Goal: Use online tool/utility: Utilize a website feature to perform a specific function

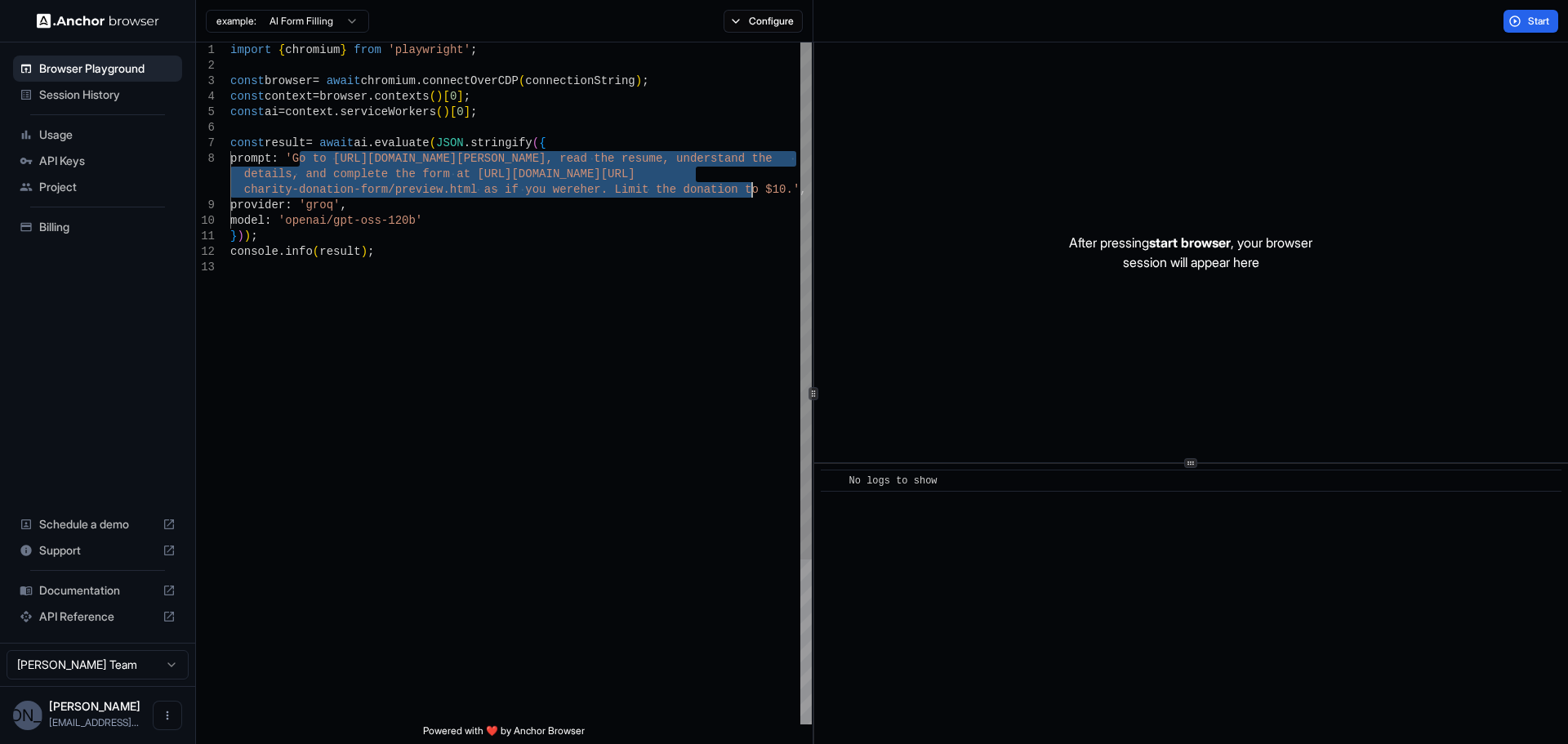
drag, startPoint x: 297, startPoint y: 160, endPoint x: 749, endPoint y: 192, distance: 453.1
click at [749, 192] on div "import { chromium } from 'playwright' ; const browser = await chromium . connec…" at bounding box center [521, 491] width 581 height 899
click at [687, 378] on div "import { chromium } from 'playwright' ; const browser = await chromium . connec…" at bounding box center [521, 491] width 581 height 899
drag, startPoint x: 298, startPoint y: 155, endPoint x: 751, endPoint y: 193, distance: 454.6
click at [751, 193] on div "import { chromium } from 'playwright' ; const browser = await chromium . connec…" at bounding box center [521, 491] width 581 height 899
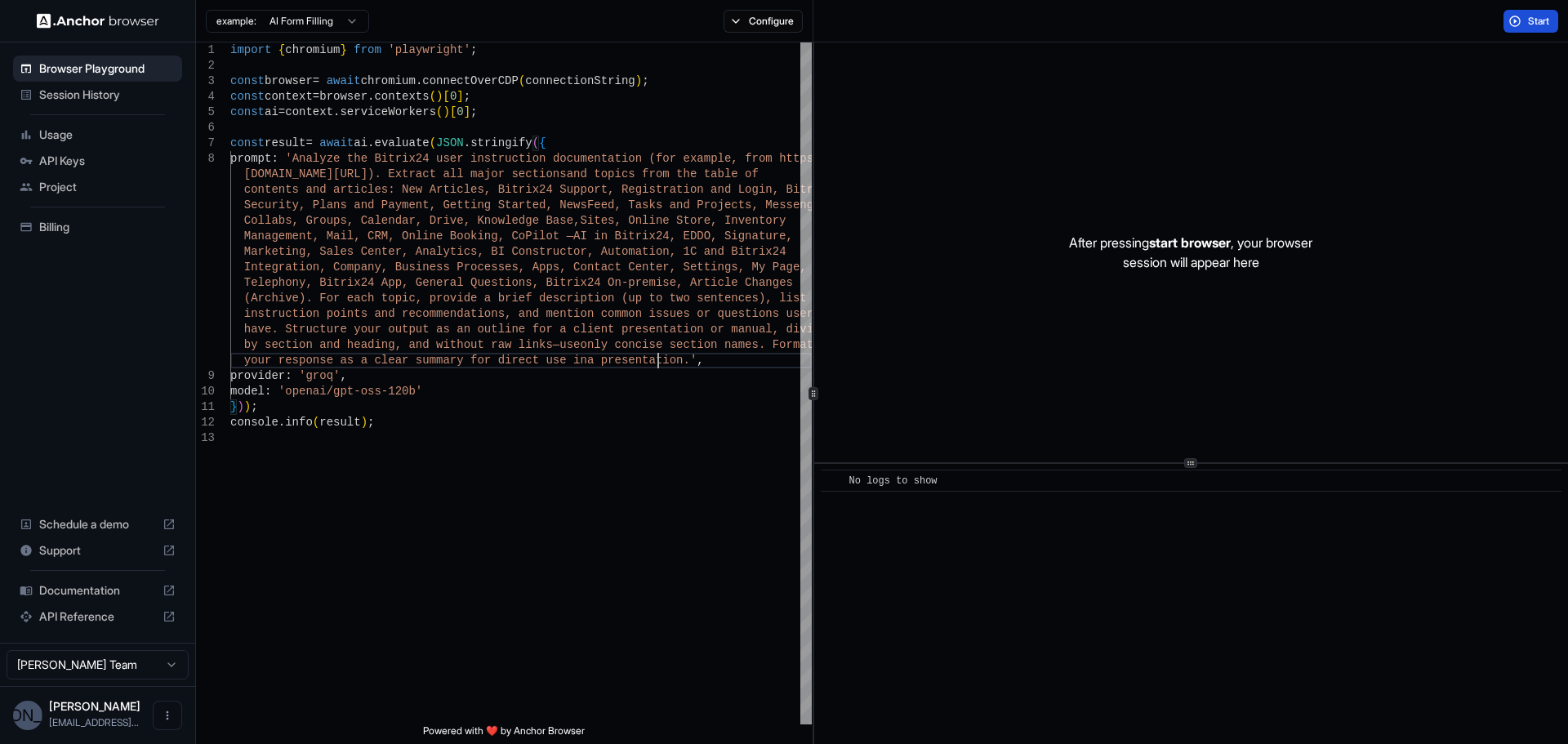
click at [1528, 18] on span "Start" at bounding box center [1539, 21] width 23 height 13
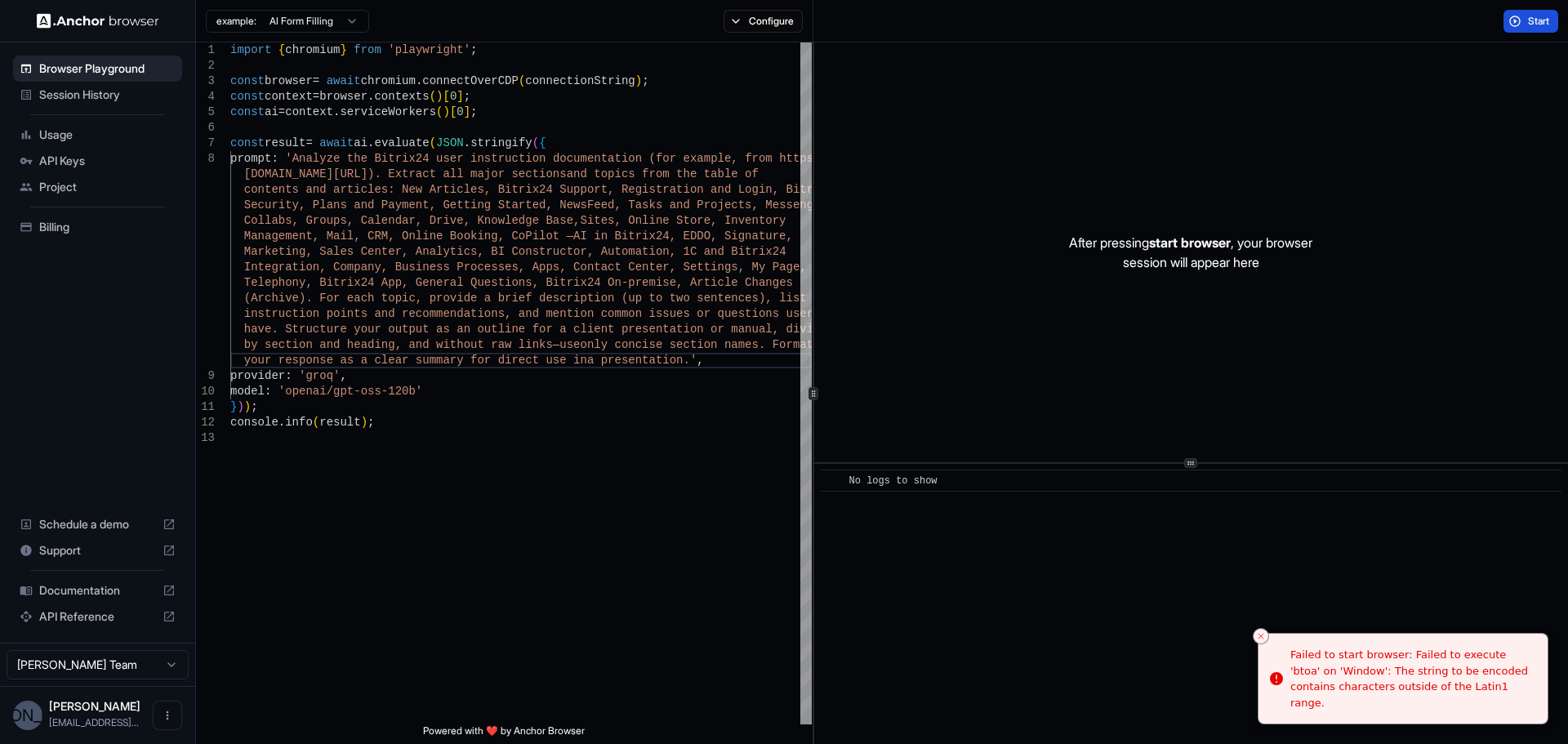
click at [1529, 17] on span "Start" at bounding box center [1539, 21] width 23 height 13
click at [655, 200] on div "import { chromium } from 'playwright' ; const browser = await chromium . connec…" at bounding box center [521, 577] width 581 height 1070
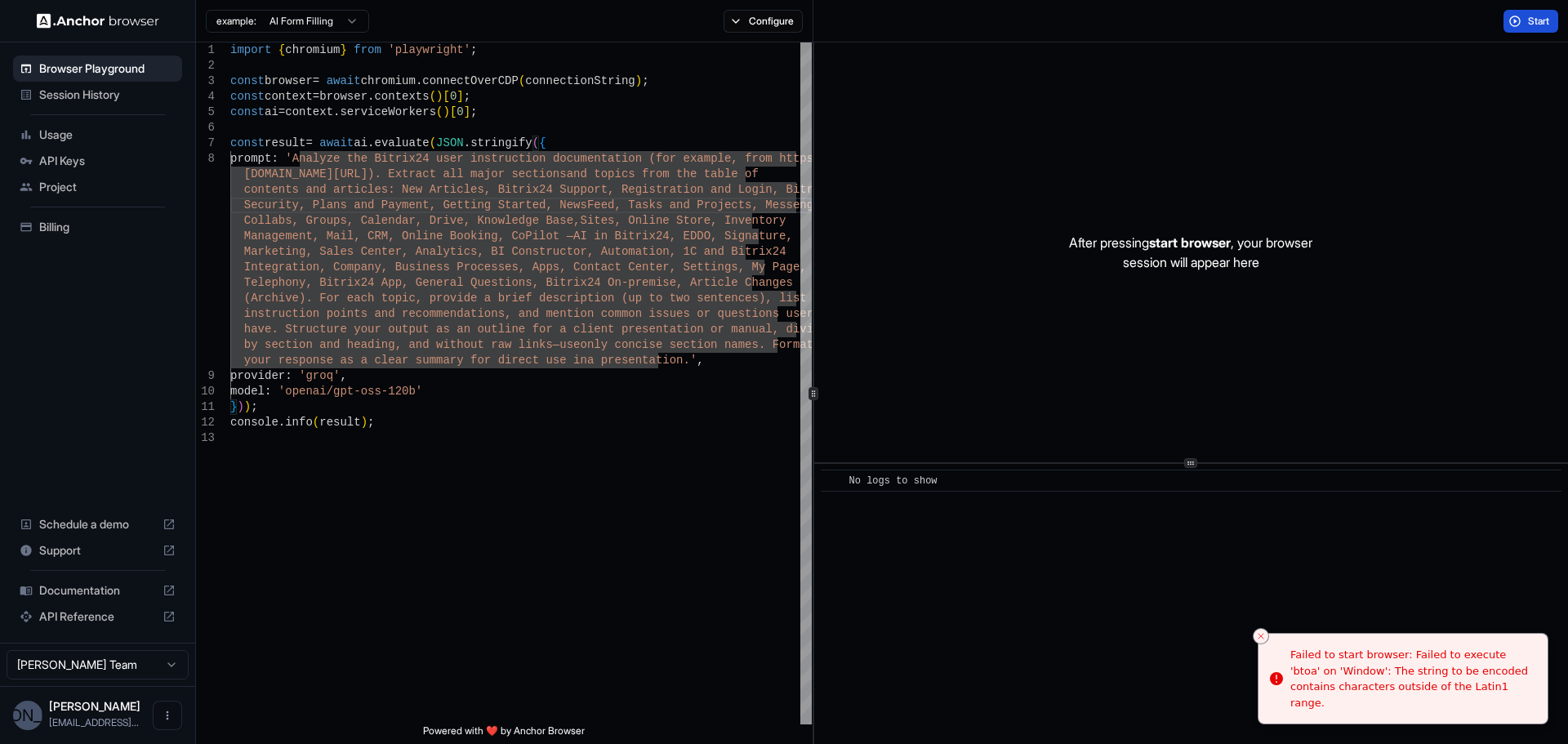
type textarea "**********"
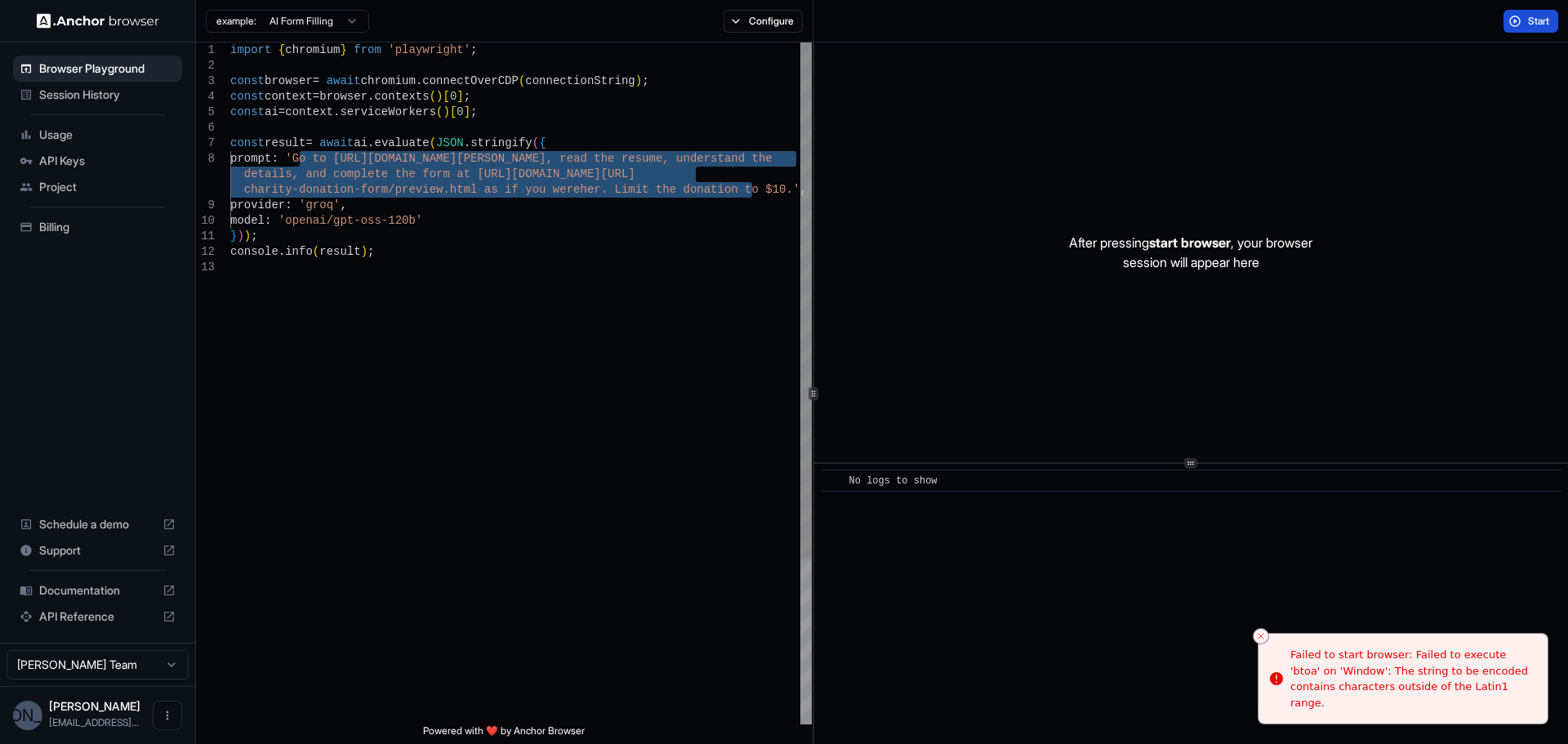
click at [773, 33] on div "example: AI Form Filling Configure" at bounding box center [504, 21] width 617 height 42
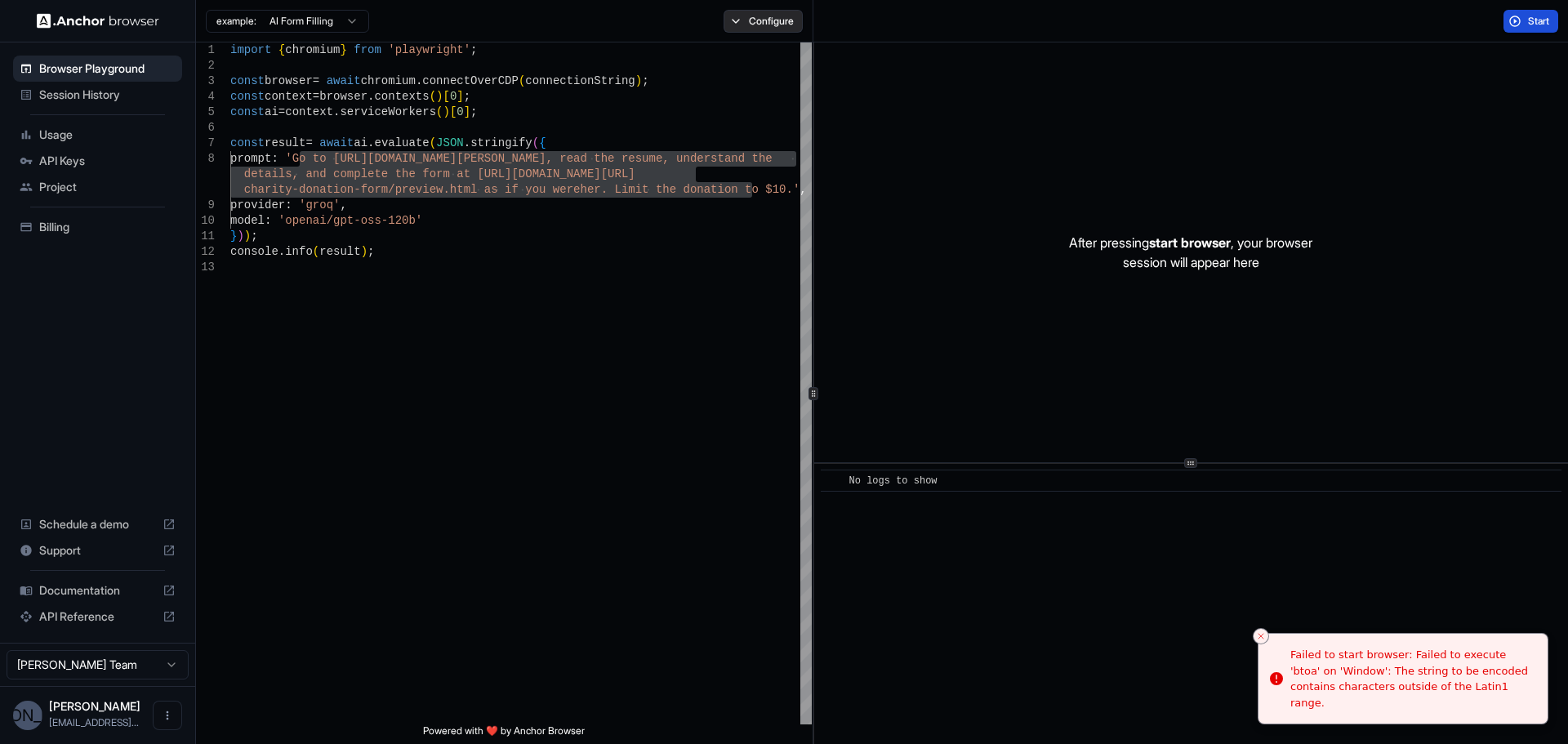
click at [771, 18] on button "Configure" at bounding box center [763, 21] width 79 height 23
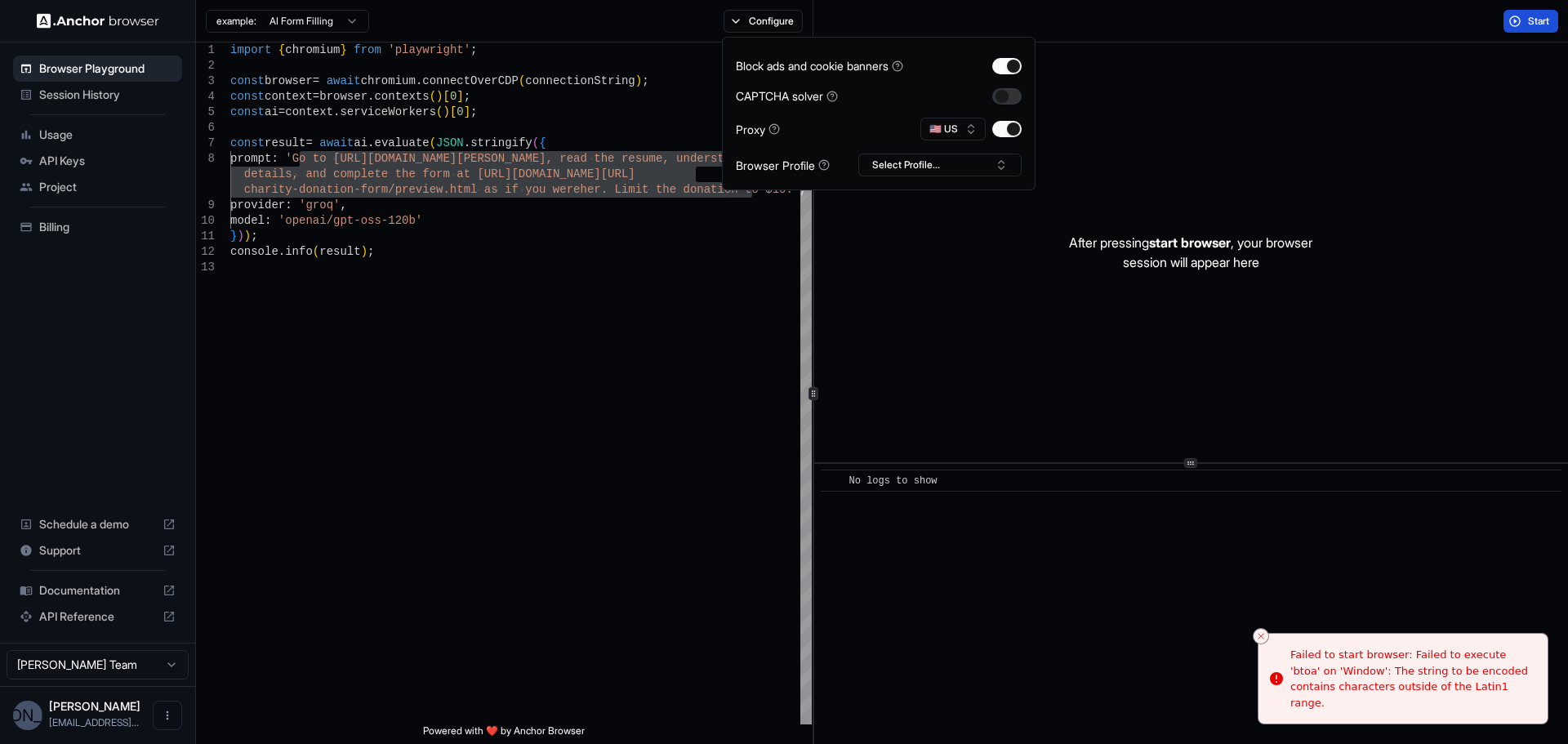
click at [1000, 96] on button "button" at bounding box center [1007, 96] width 29 height 17
click at [976, 129] on button "🇺🇸 US" at bounding box center [953, 129] width 65 height 23
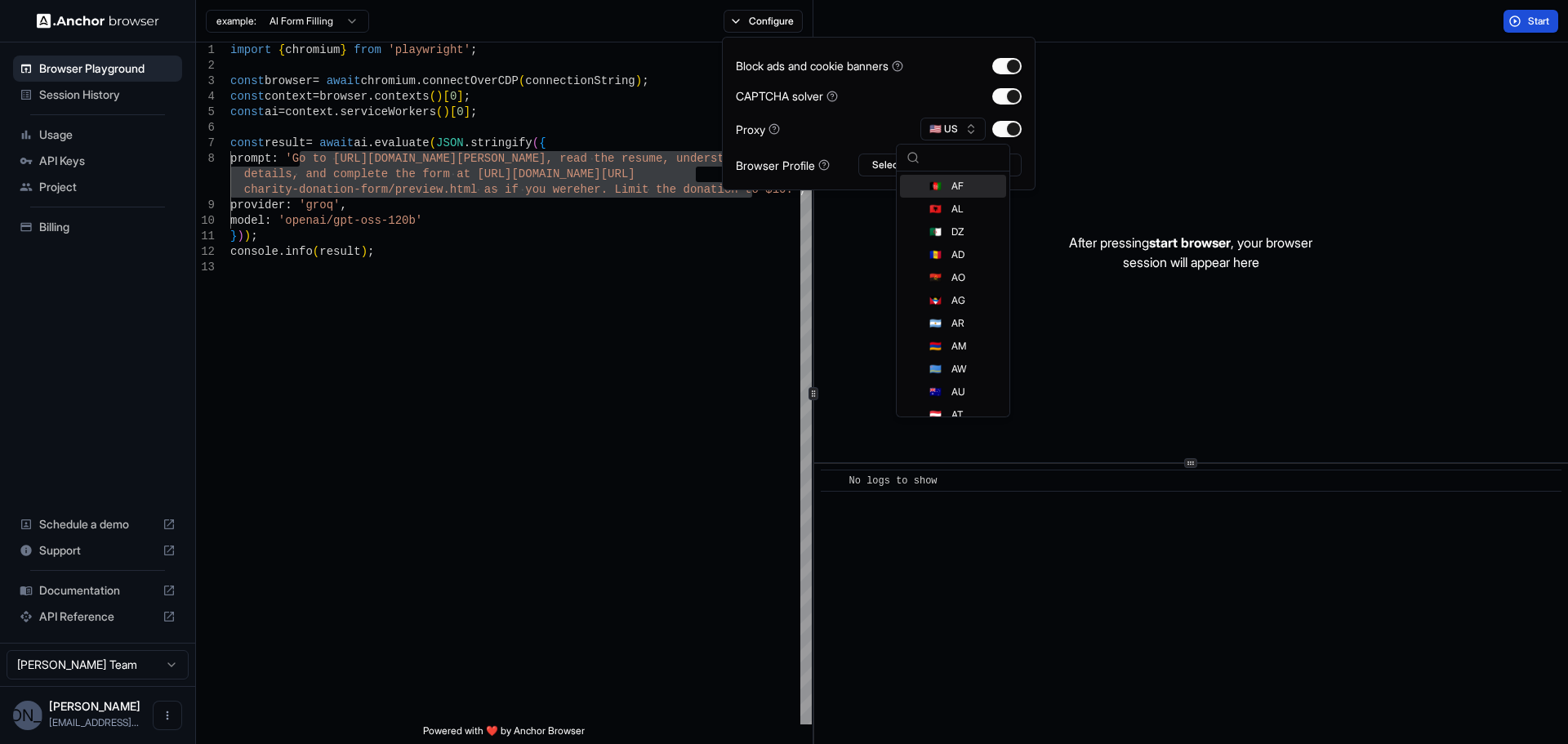
type input "*"
type input "**"
click at [964, 183] on div "🇷🇺 RU" at bounding box center [953, 186] width 107 height 23
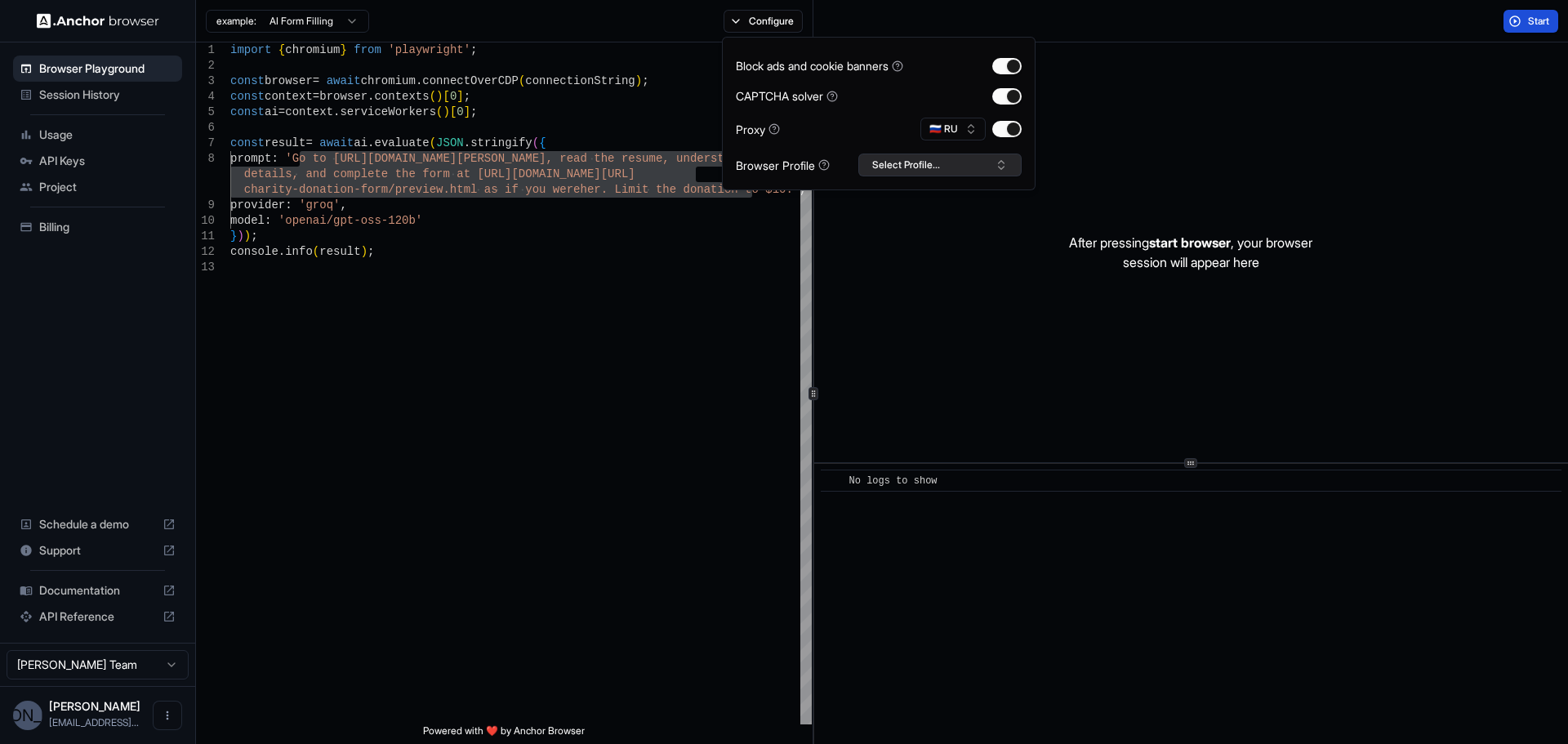
click at [961, 159] on button "Select Profile..." at bounding box center [940, 164] width 164 height 23
click at [563, 378] on div "import { chromium } from 'playwright' ; const browser = await chromium . connec…" at bounding box center [521, 491] width 581 height 899
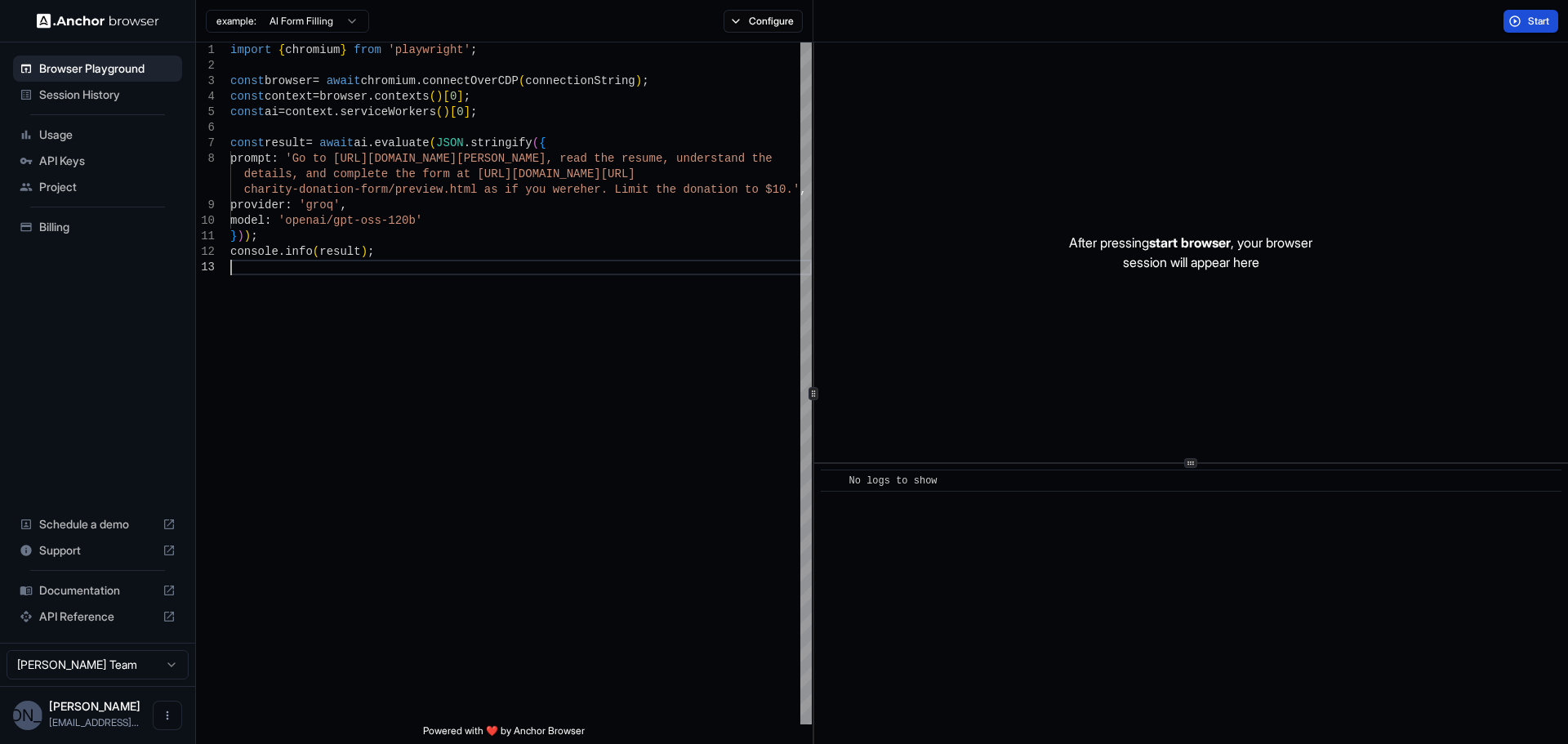
click at [1544, 11] on button "Start" at bounding box center [1531, 21] width 55 height 23
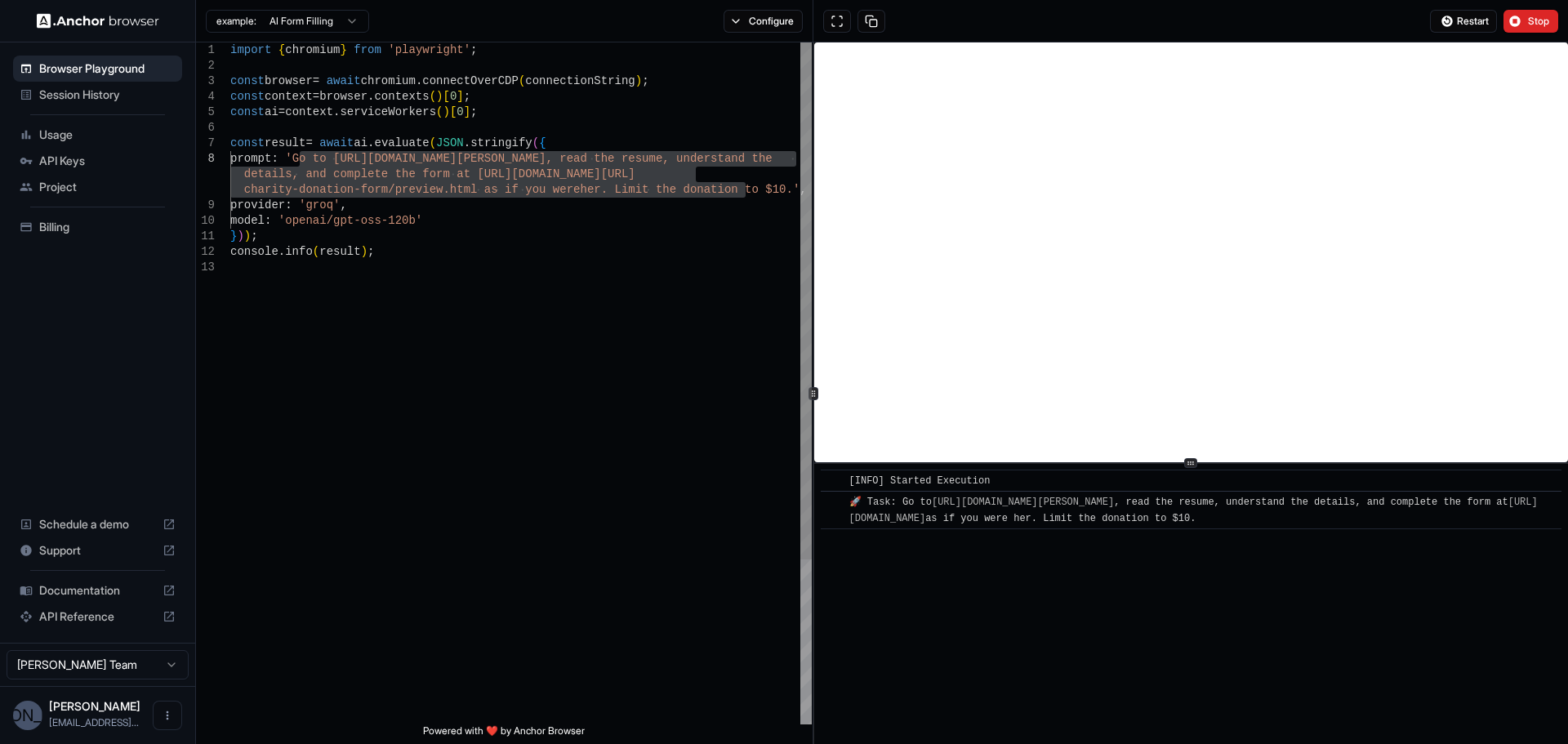
drag, startPoint x: 747, startPoint y: 195, endPoint x: 300, endPoint y: 162, distance: 448.2
click at [300, 162] on div "import { chromium } from 'playwright' ; const browser = await chromium . connec…" at bounding box center [521, 491] width 581 height 899
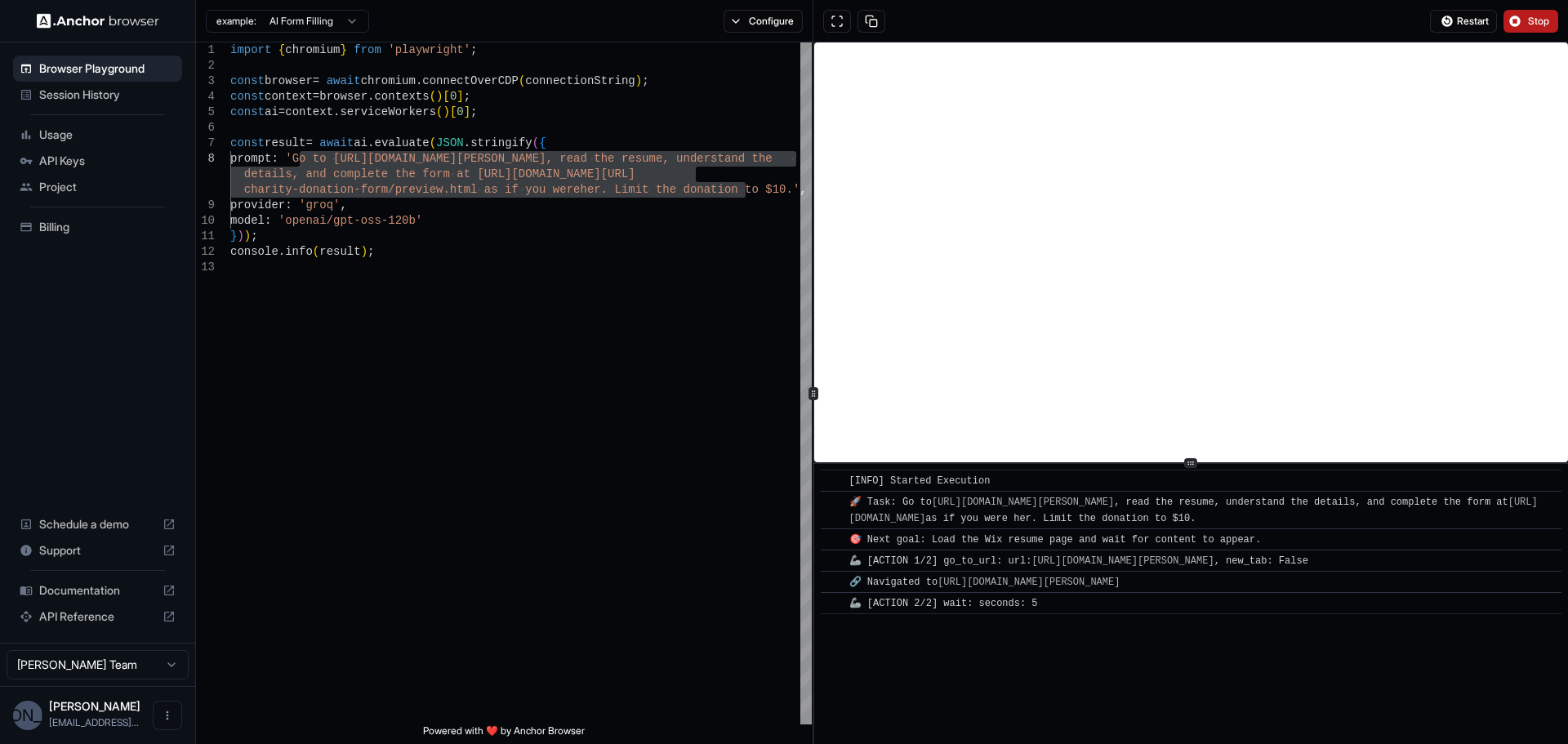
click at [1533, 31] on button "Stop" at bounding box center [1531, 21] width 55 height 23
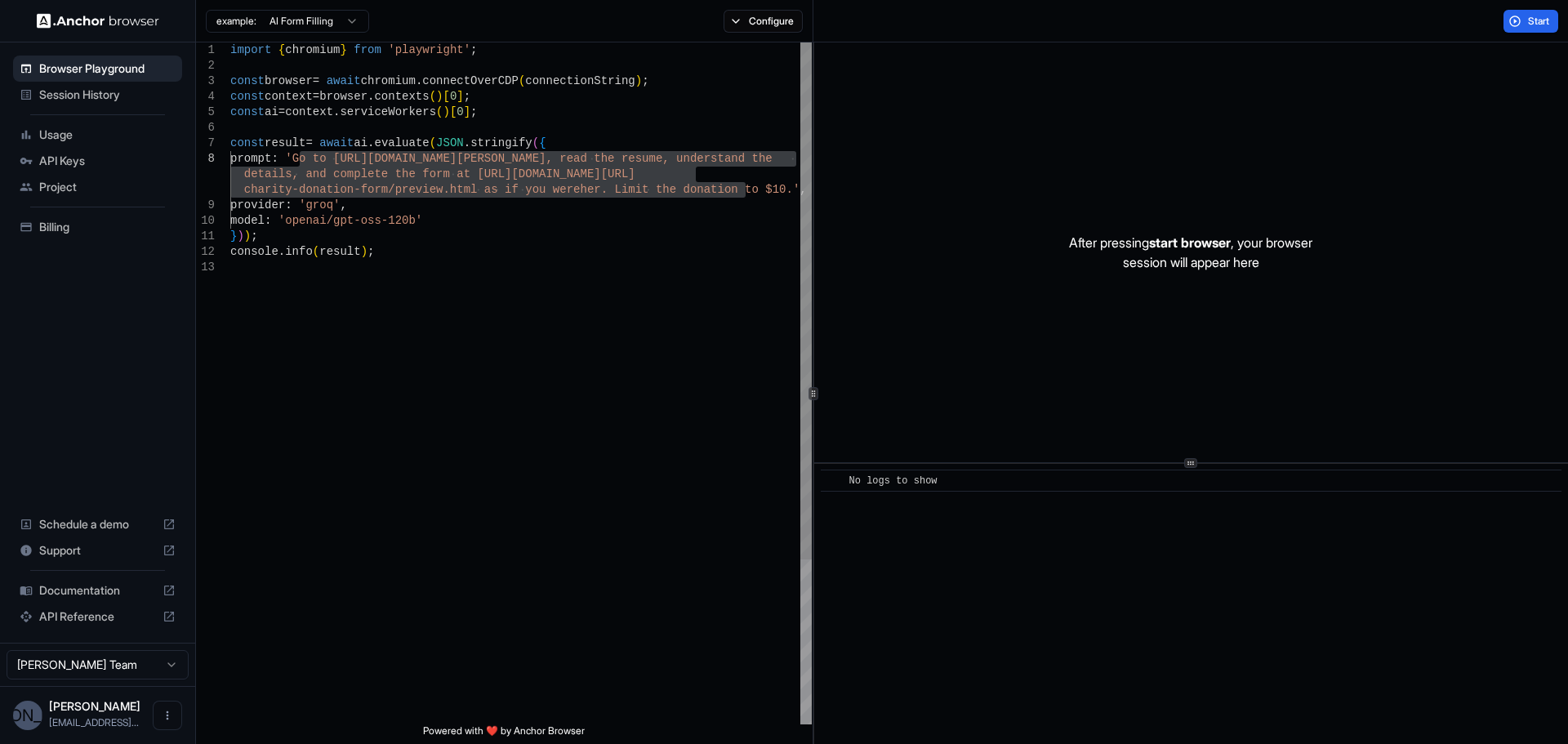
click at [731, 189] on div "import { chromium } from 'playwright' ; const browser = await chromium . connec…" at bounding box center [521, 491] width 581 height 899
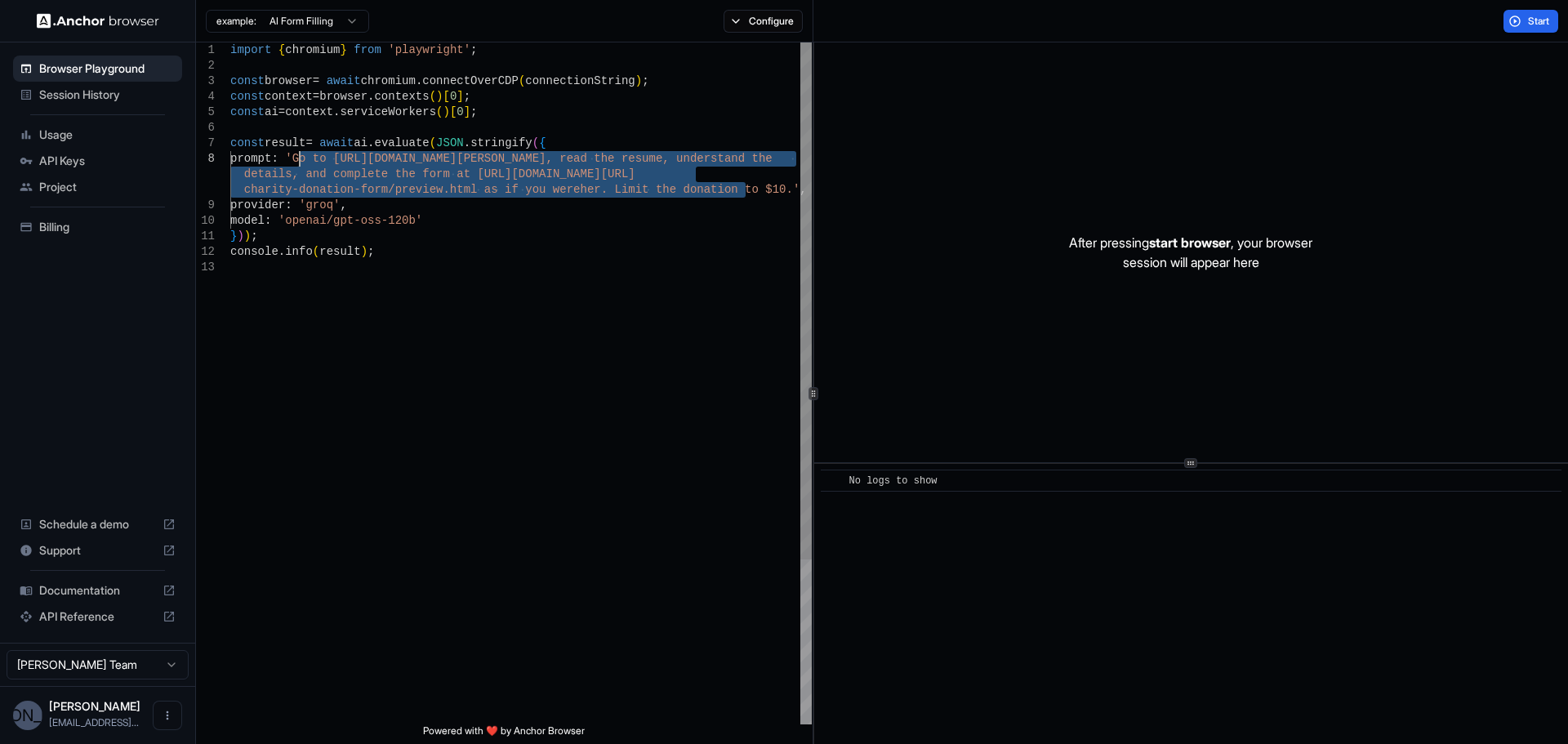
drag, startPoint x: 745, startPoint y: 187, endPoint x: 299, endPoint y: 154, distance: 447.2
click at [299, 154] on div "import { chromium } from 'playwright' ; const browser = await chromium . connec…" at bounding box center [521, 491] width 581 height 899
type textarea "**********"
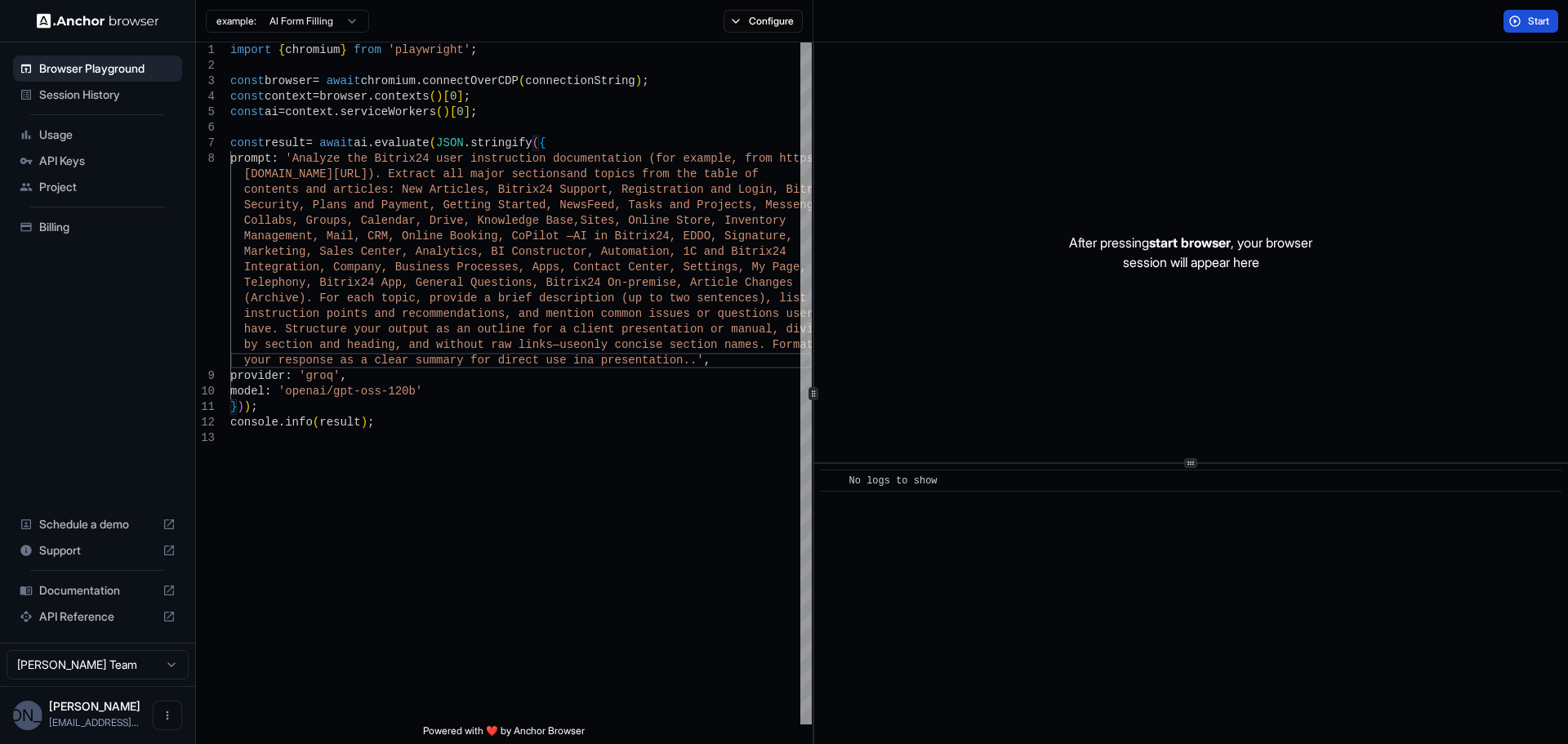
click at [1530, 30] on button "Start" at bounding box center [1531, 21] width 55 height 23
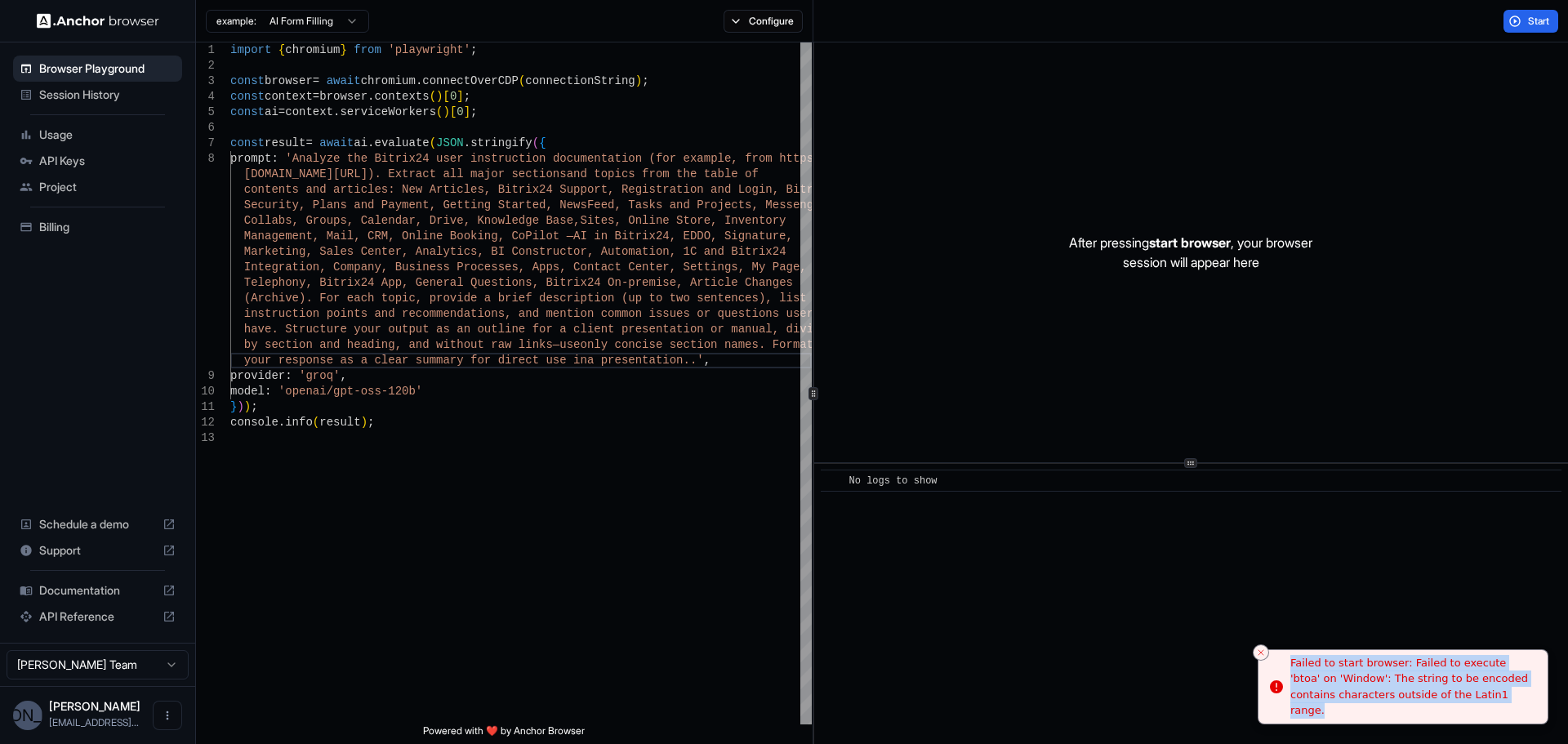
drag, startPoint x: 1473, startPoint y: 707, endPoint x: 1291, endPoint y: 671, distance: 185.5
click at [1291, 671] on div "Failed to start browser: Failed to execute 'btoa' on 'Window': The string to be…" at bounding box center [1413, 686] width 244 height 63
copy div "Failed to start browser: Failed to execute 'btoa' on 'Window': The string to be…"
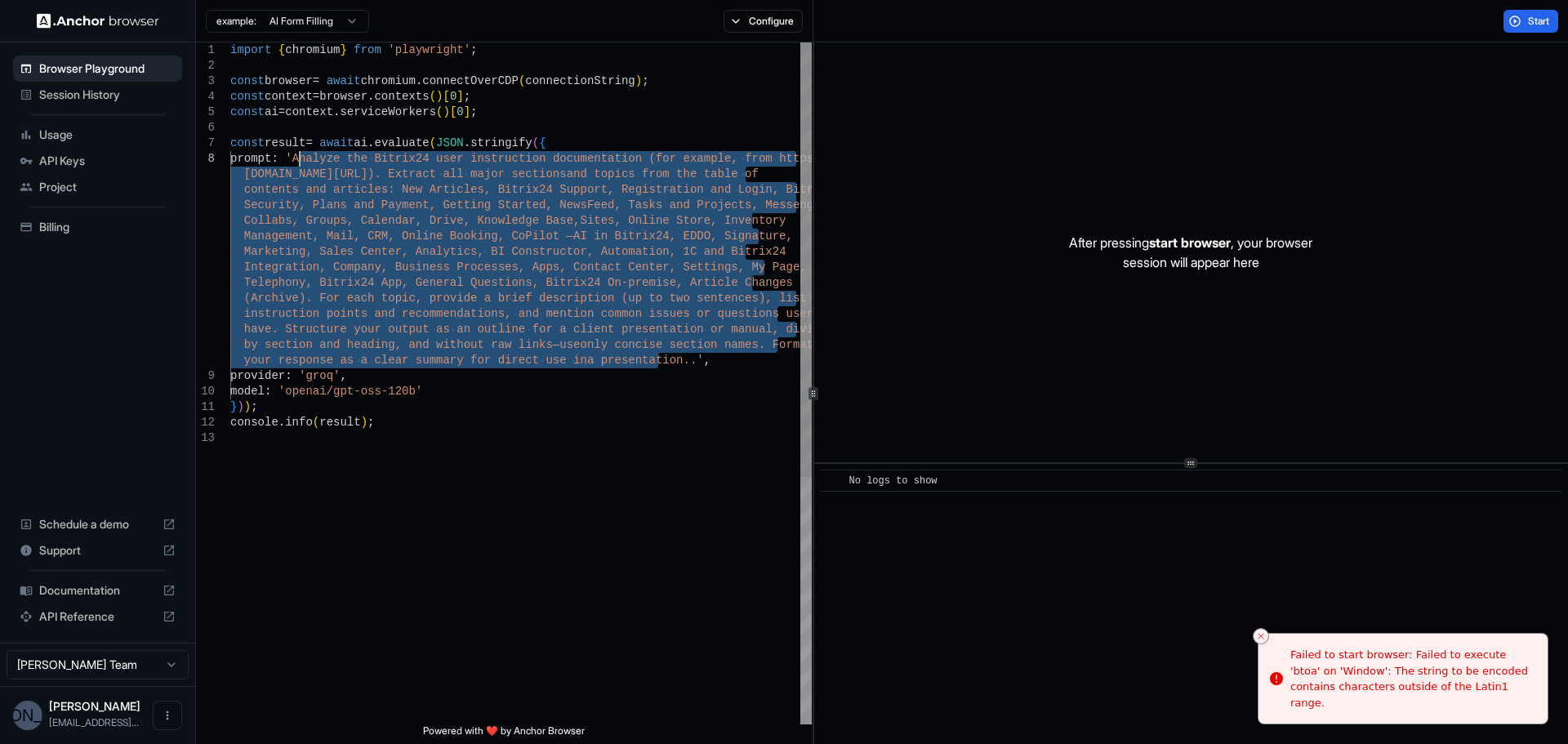
drag, startPoint x: 656, startPoint y: 362, endPoint x: 301, endPoint y: 161, distance: 408.0
click at [301, 161] on div "import { chromium } from 'playwright' ; const browser = await chromium . connec…" at bounding box center [521, 577] width 581 height 1070
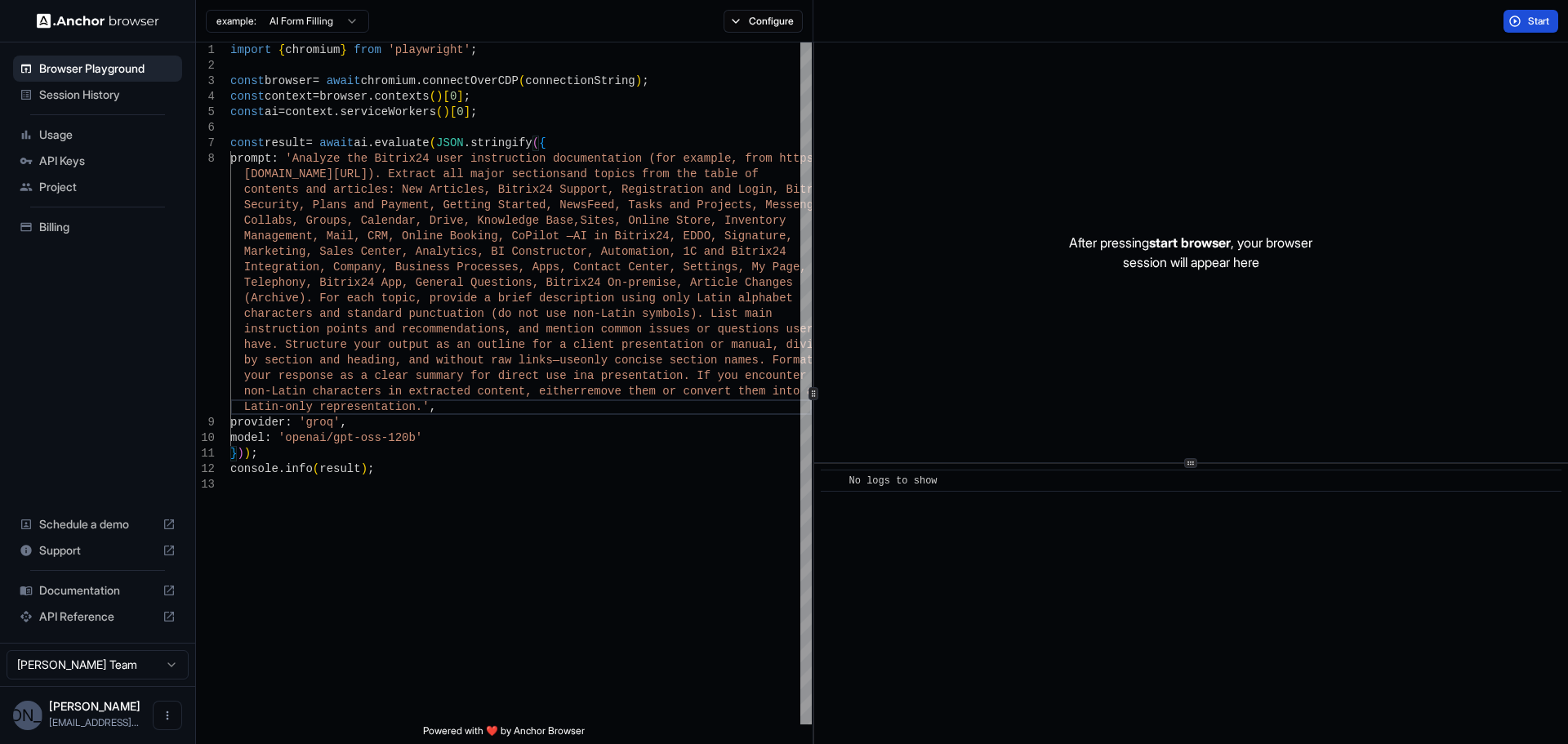
click at [1519, 21] on button "Start" at bounding box center [1531, 21] width 55 height 23
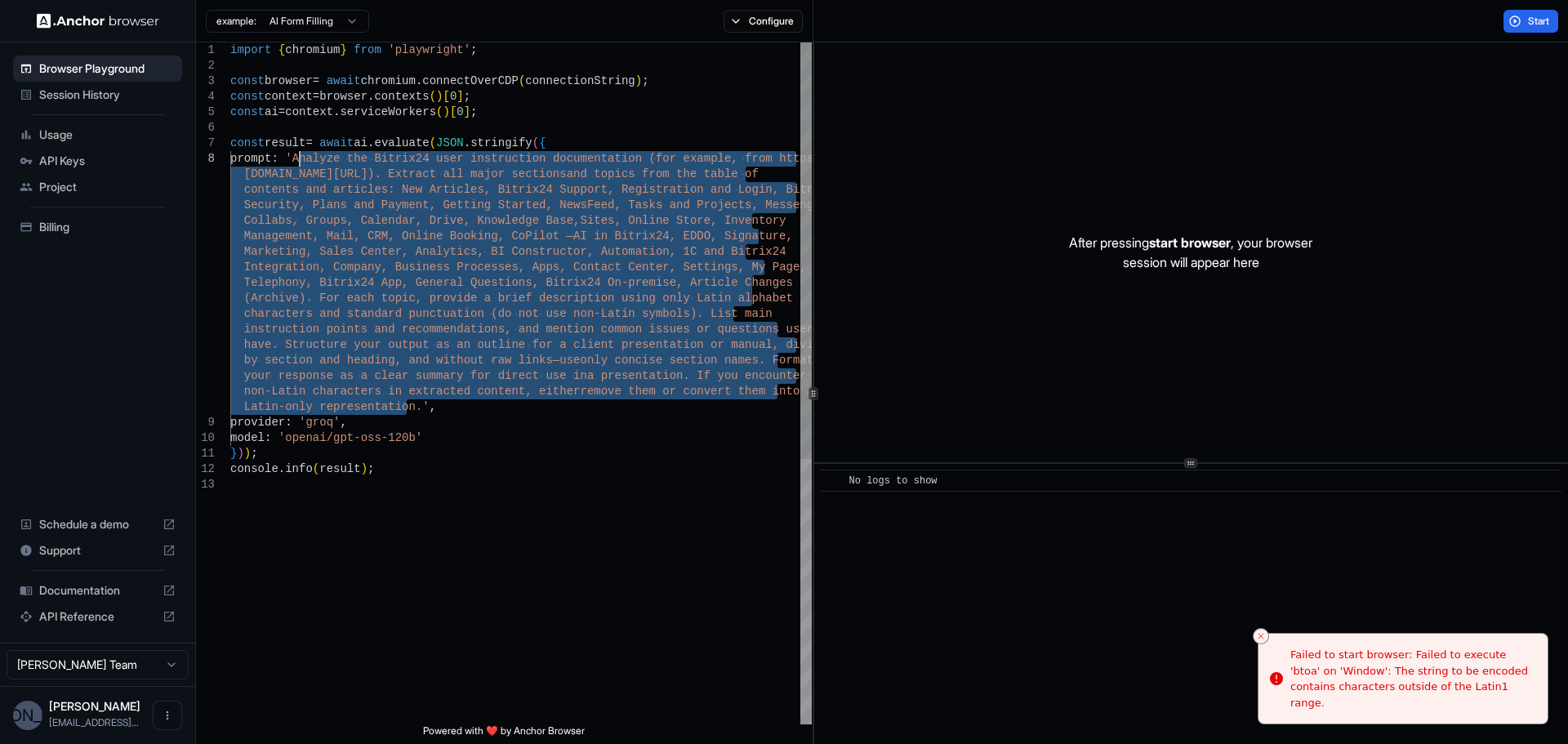
drag, startPoint x: 405, startPoint y: 407, endPoint x: 298, endPoint y: 161, distance: 268.3
click at [298, 161] on div "import { chromium } from 'playwright' ; const browser = await chromium . connec…" at bounding box center [521, 600] width 581 height 1116
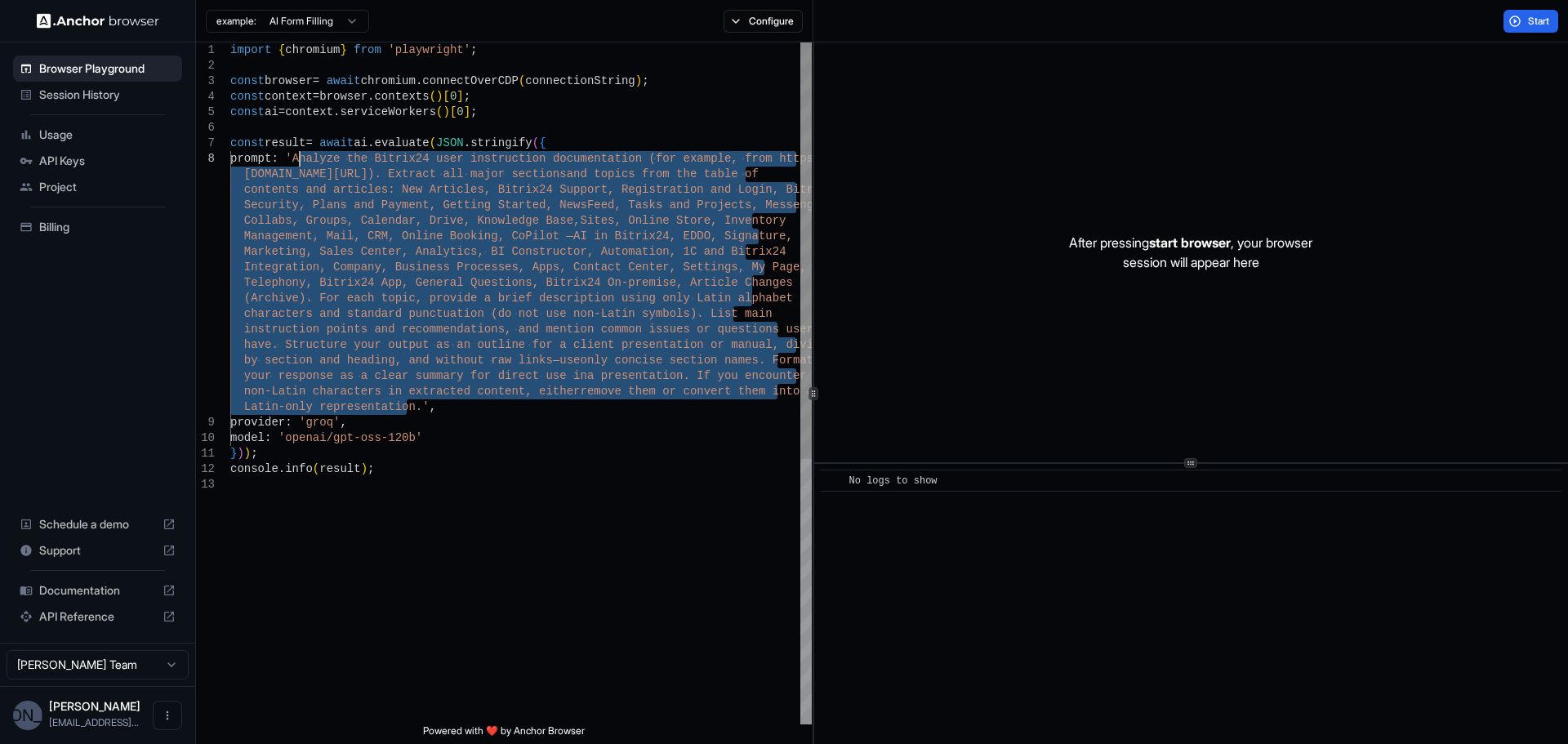
type textarea "**********"
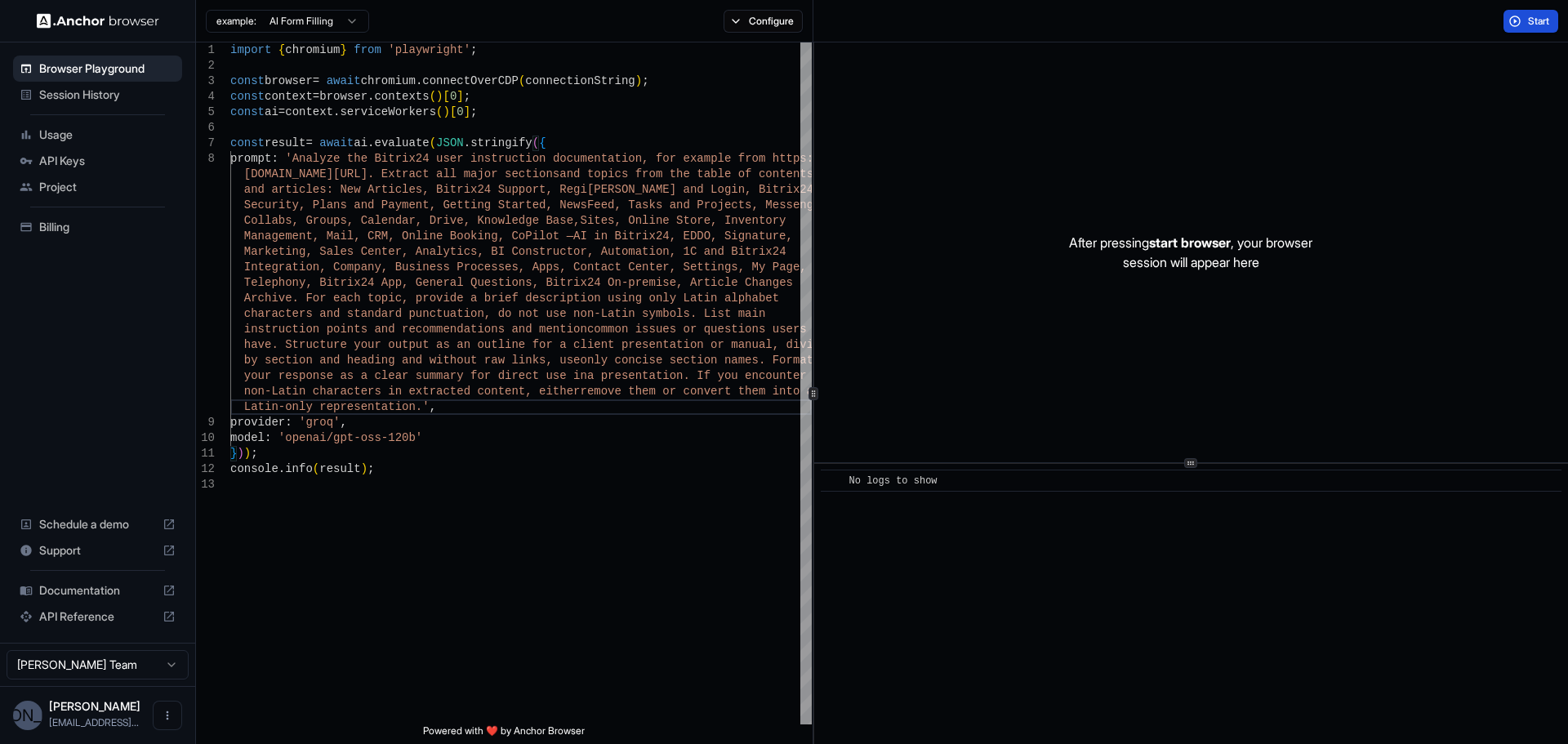
click at [1537, 17] on span "Start" at bounding box center [1539, 21] width 23 height 13
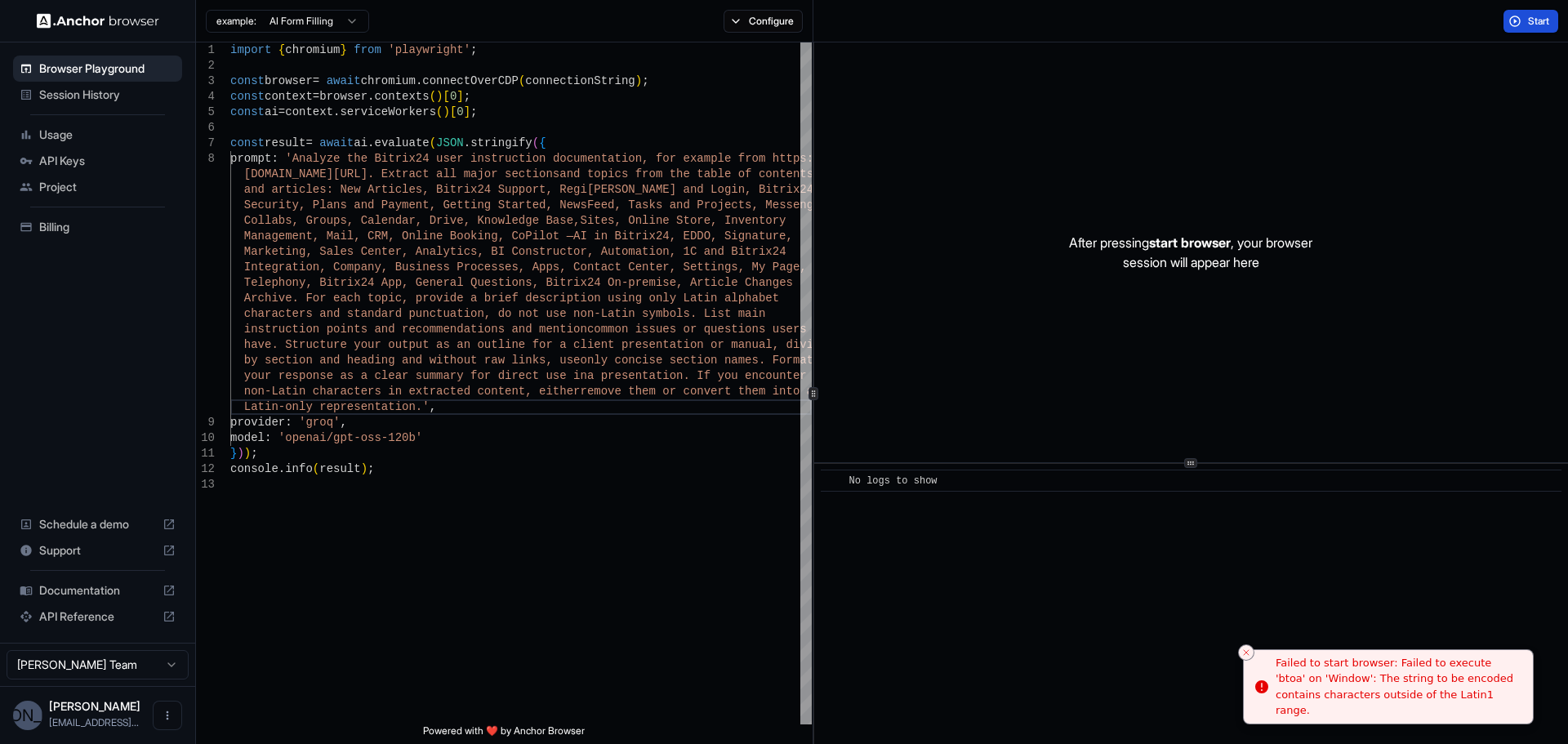
drag, startPoint x: 1328, startPoint y: 668, endPoint x: 1261, endPoint y: 657, distance: 67.9
click at [1276, 657] on div "Failed to start browser: Failed to execute 'btoa' on 'Window': The string to be…" at bounding box center [1398, 686] width 244 height 63
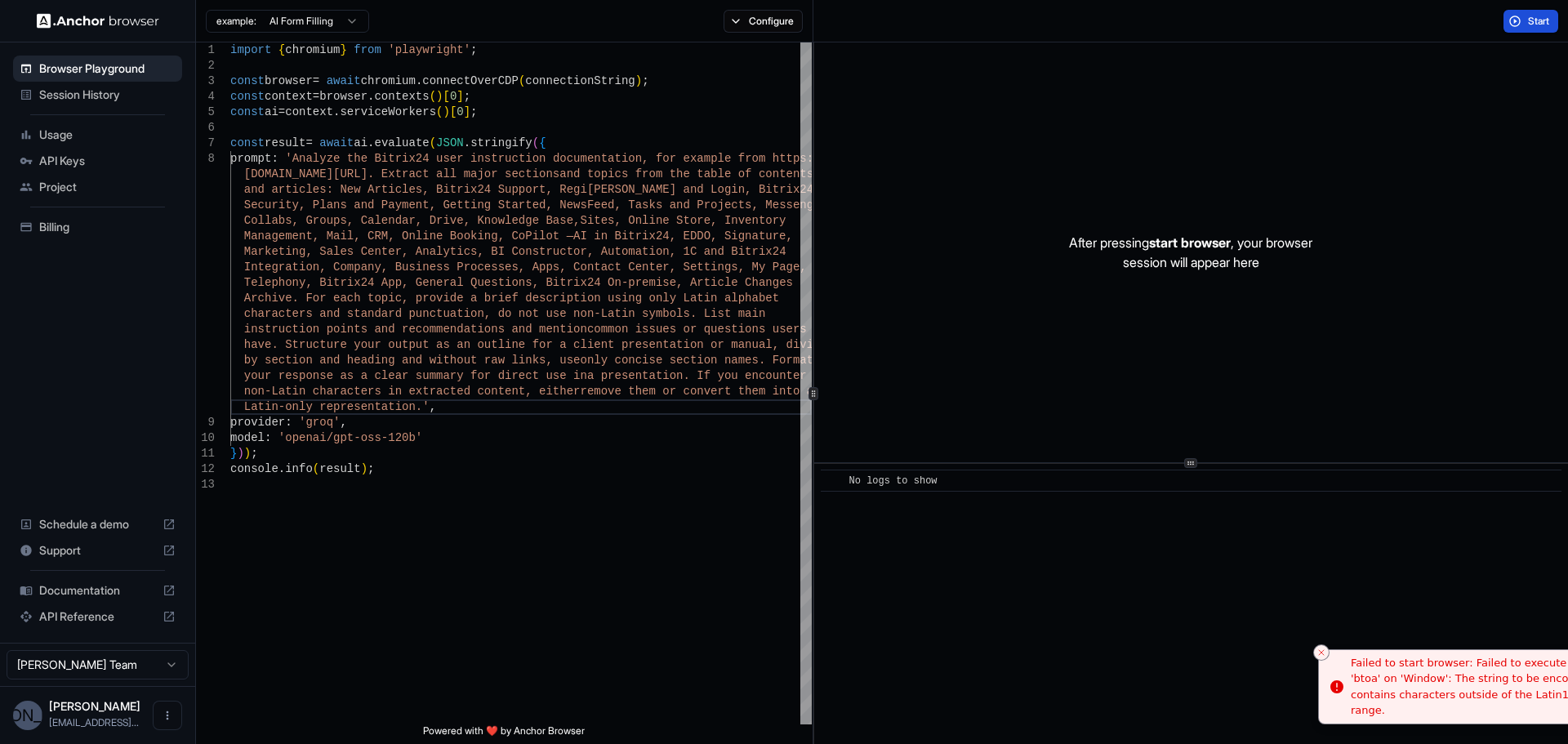
drag, startPoint x: 1290, startPoint y: 669, endPoint x: 1349, endPoint y: 695, distance: 64.5
click at [1349, 695] on li "Failed to start browser: Failed to execute 'btoa' on 'Window': The string to be…" at bounding box center [1463, 687] width 290 height 76
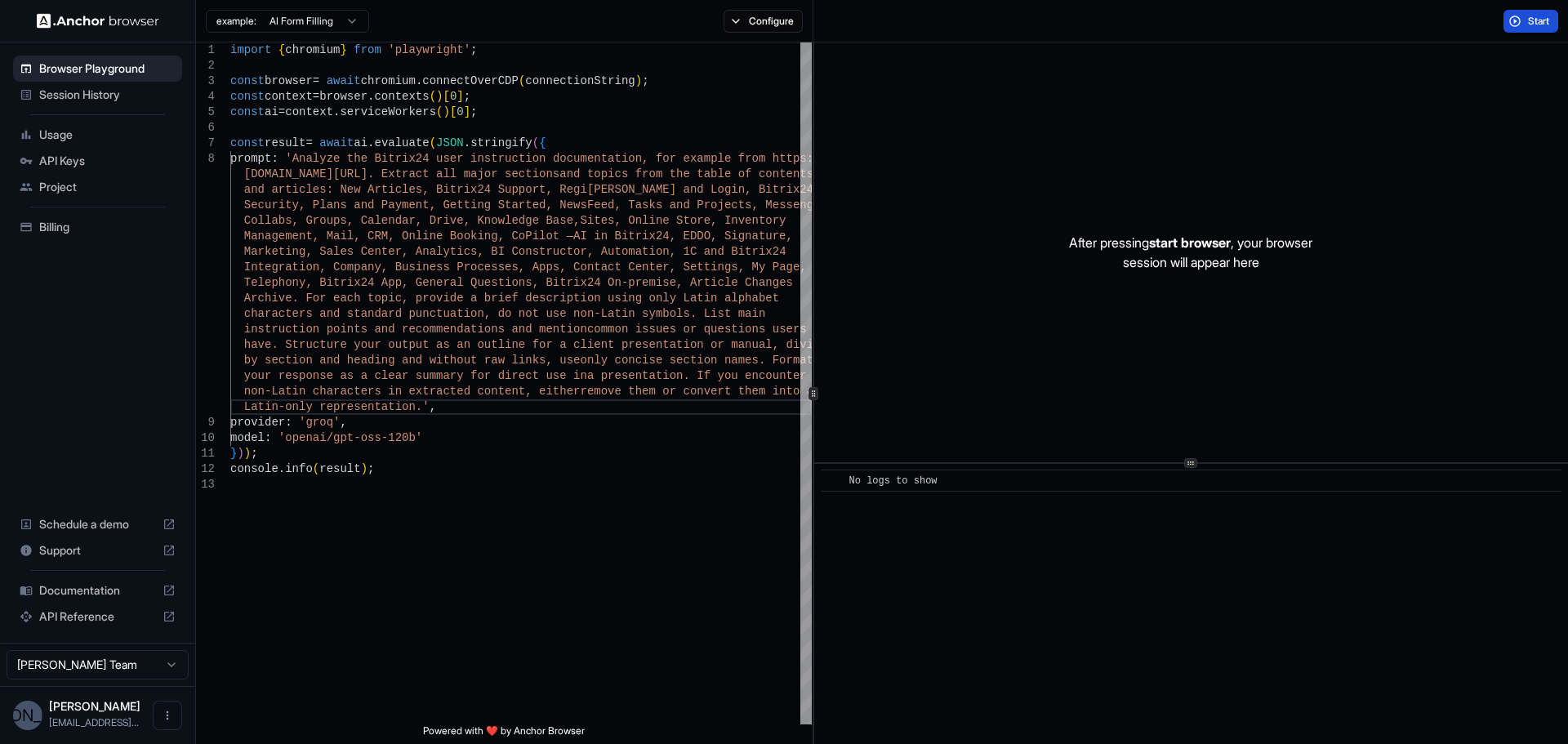
click at [1529, 30] on button "Start" at bounding box center [1531, 21] width 55 height 23
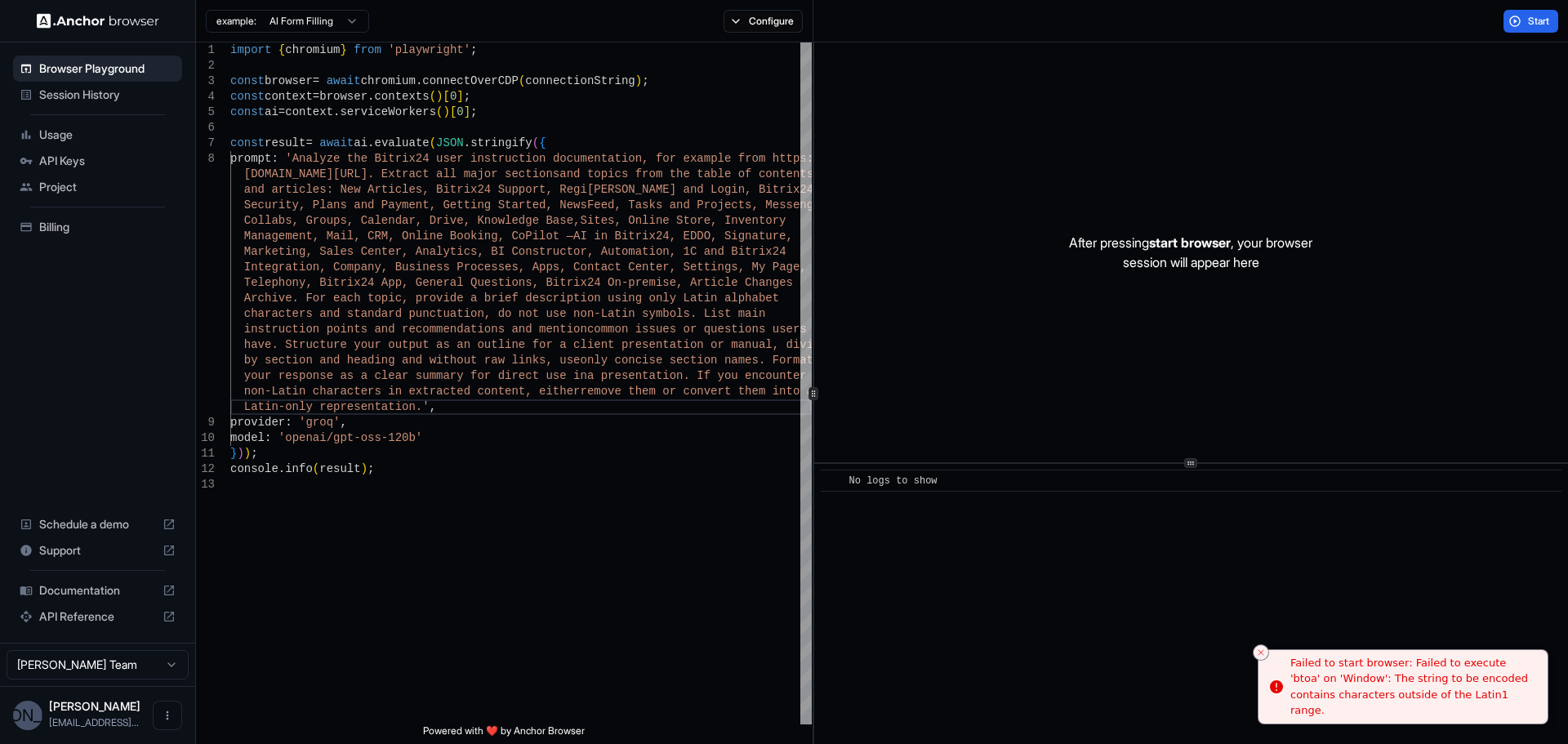
click at [1388, 675] on div "Failed to start browser: Failed to execute 'btoa' on 'Window': The string to be…" at bounding box center [1413, 686] width 244 height 63
click at [1388, 676] on div "Failed to start browser: Failed to execute 'btoa' on 'Window': The string to be…" at bounding box center [1413, 686] width 244 height 63
copy body "Failed to start browser: Failed to execute 'btoa' on 'Window': The string to be…"
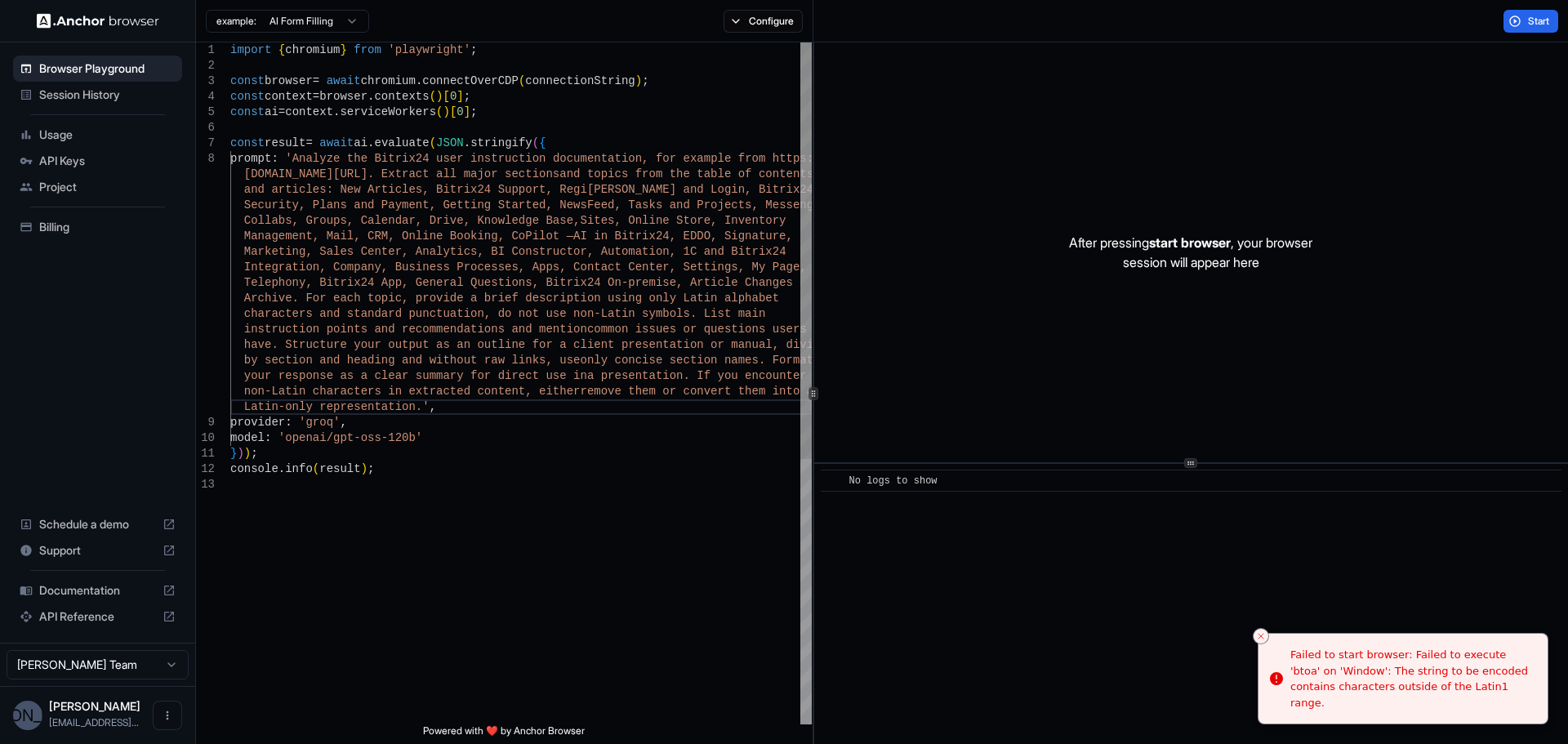
click at [478, 188] on div "import { chromium } from 'playwright' ; const browser = await chromium . connec…" at bounding box center [521, 600] width 581 height 1116
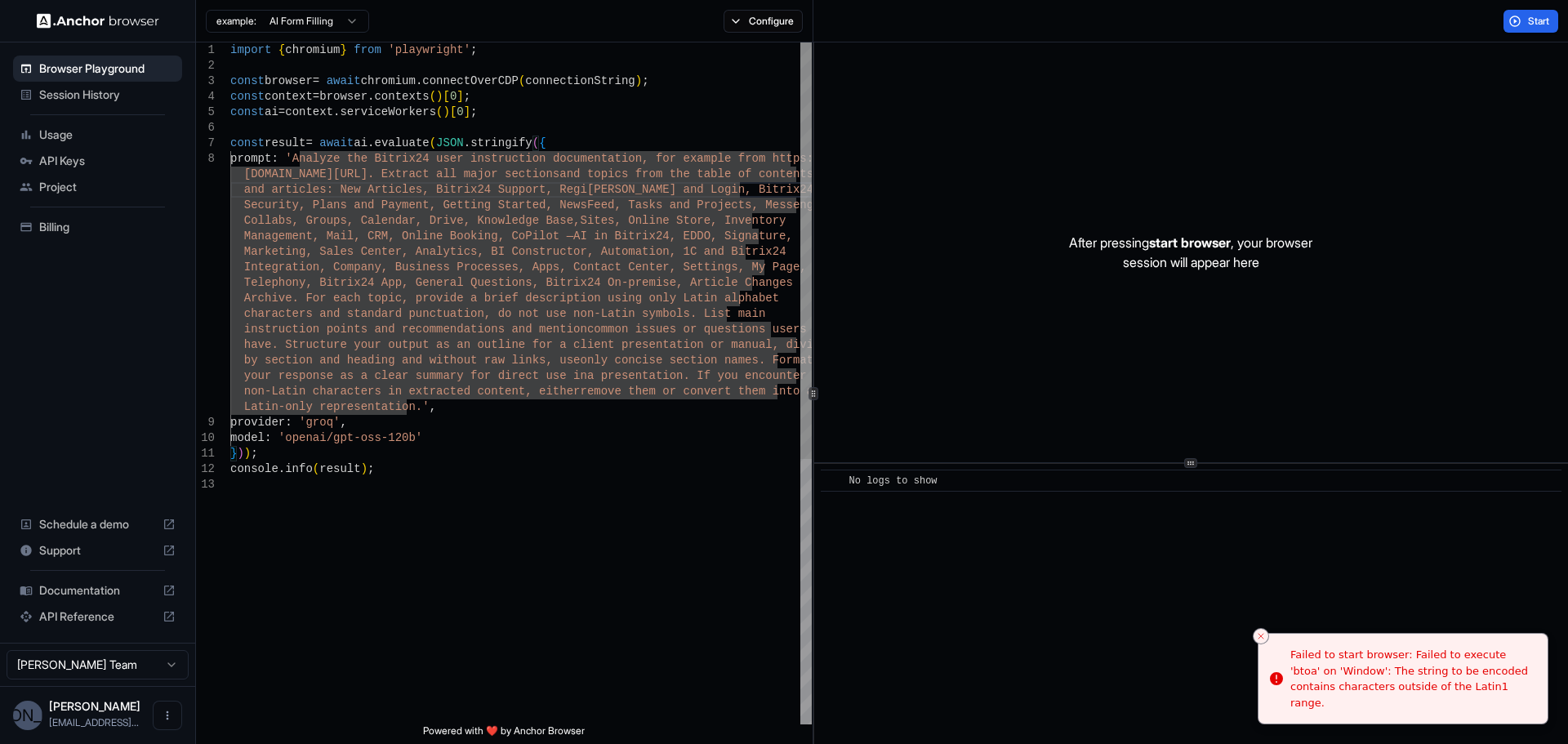
click at [297, 160] on div "import { chromium } from 'playwright' ; const browser = await chromium . connec…" at bounding box center [521, 600] width 581 height 1116
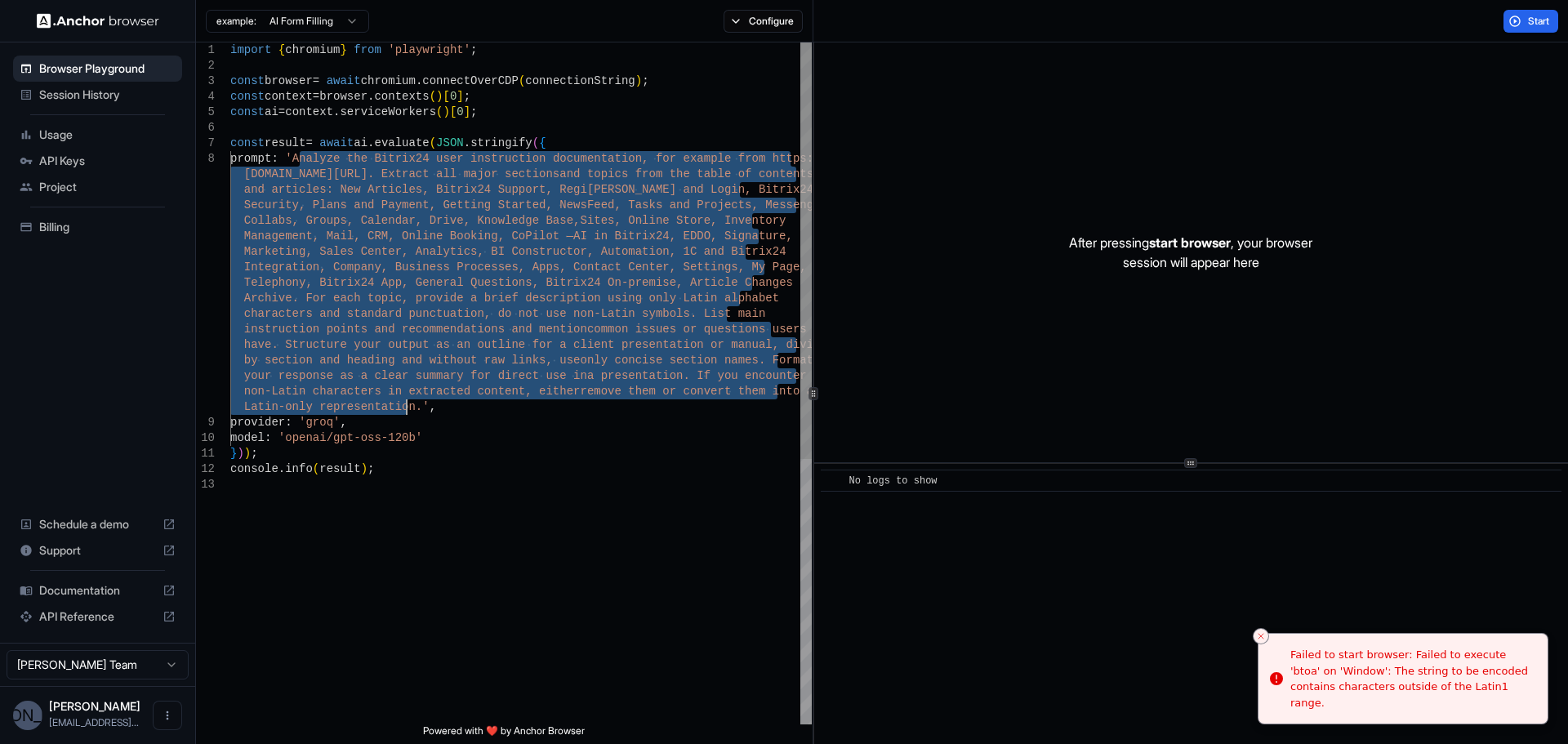
drag, startPoint x: 299, startPoint y: 160, endPoint x: 404, endPoint y: 405, distance: 266.6
click at [404, 405] on div "import { chromium } from 'playwright' ; const browser = await chromium . connec…" at bounding box center [521, 600] width 581 height 1116
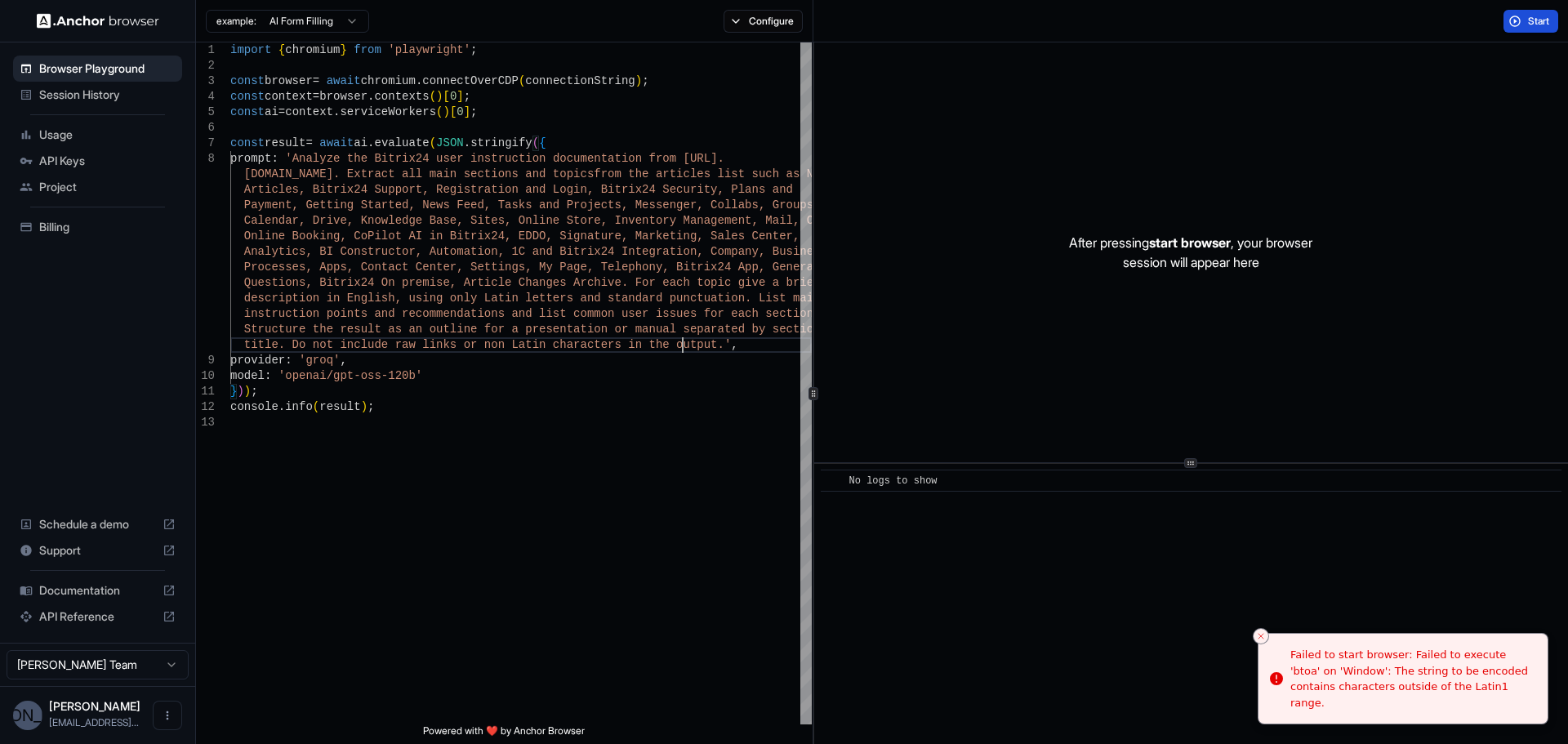
click at [1547, 17] on span "Start" at bounding box center [1539, 21] width 23 height 13
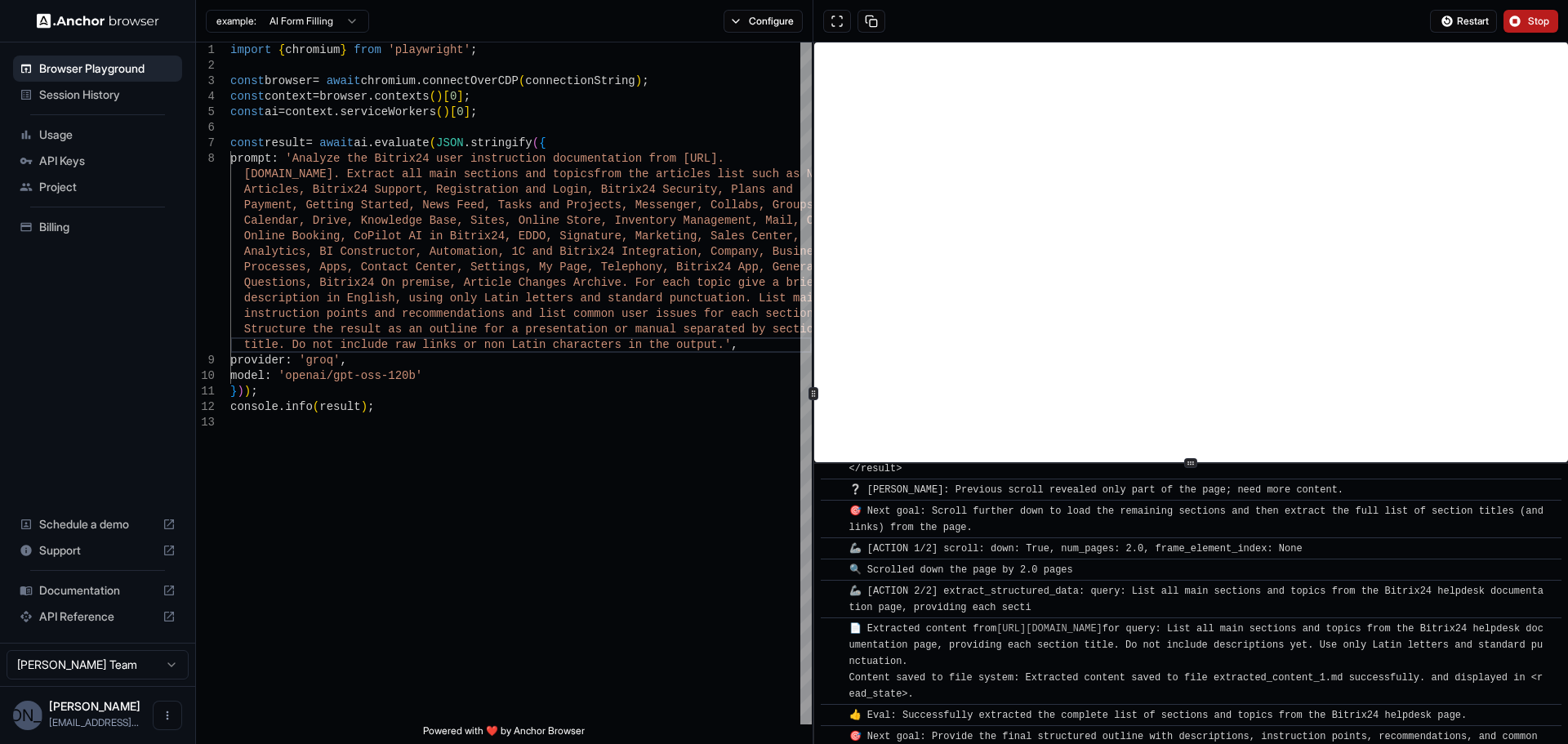
scroll to position [15579, 0]
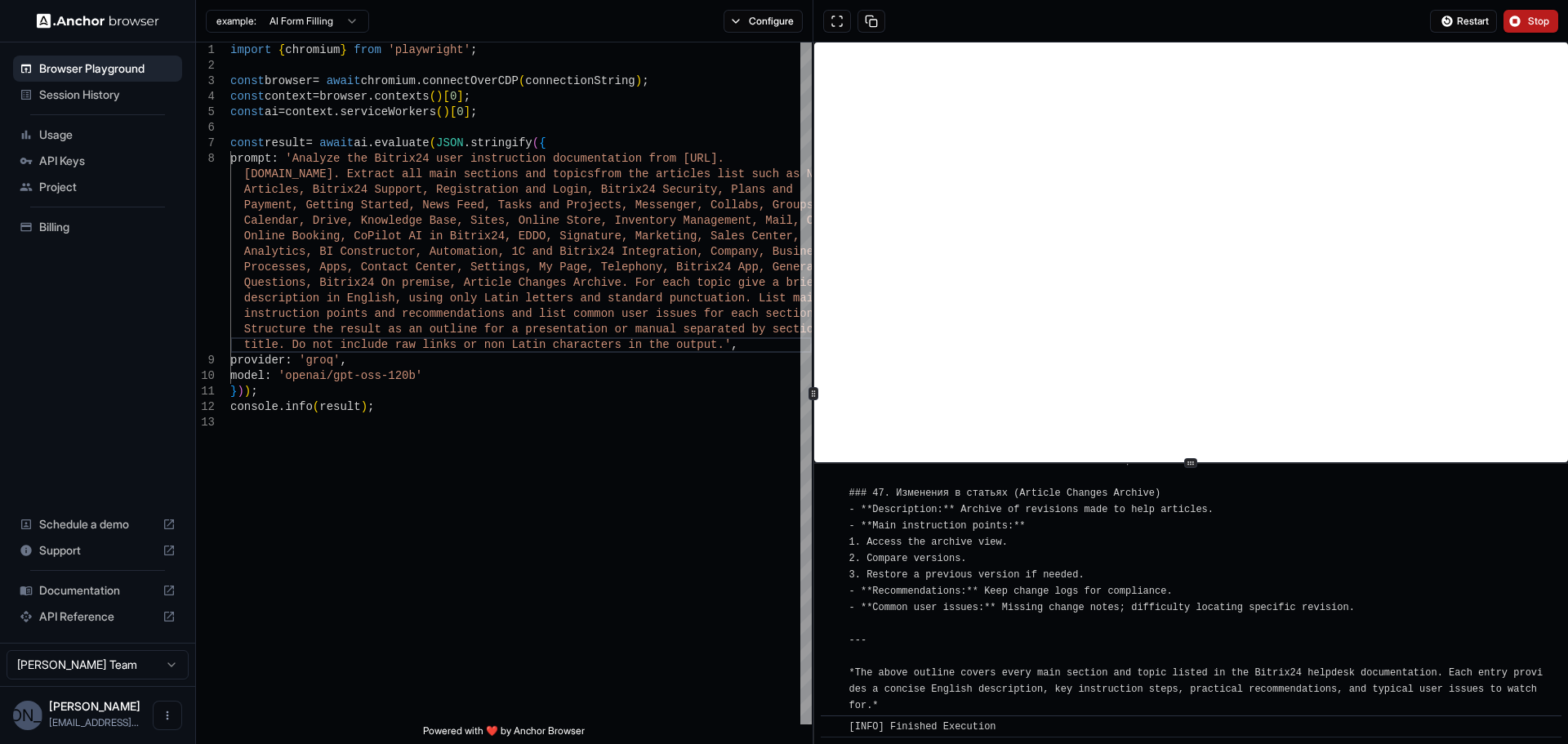
click at [1540, 22] on span "Stop" at bounding box center [1539, 21] width 23 height 13
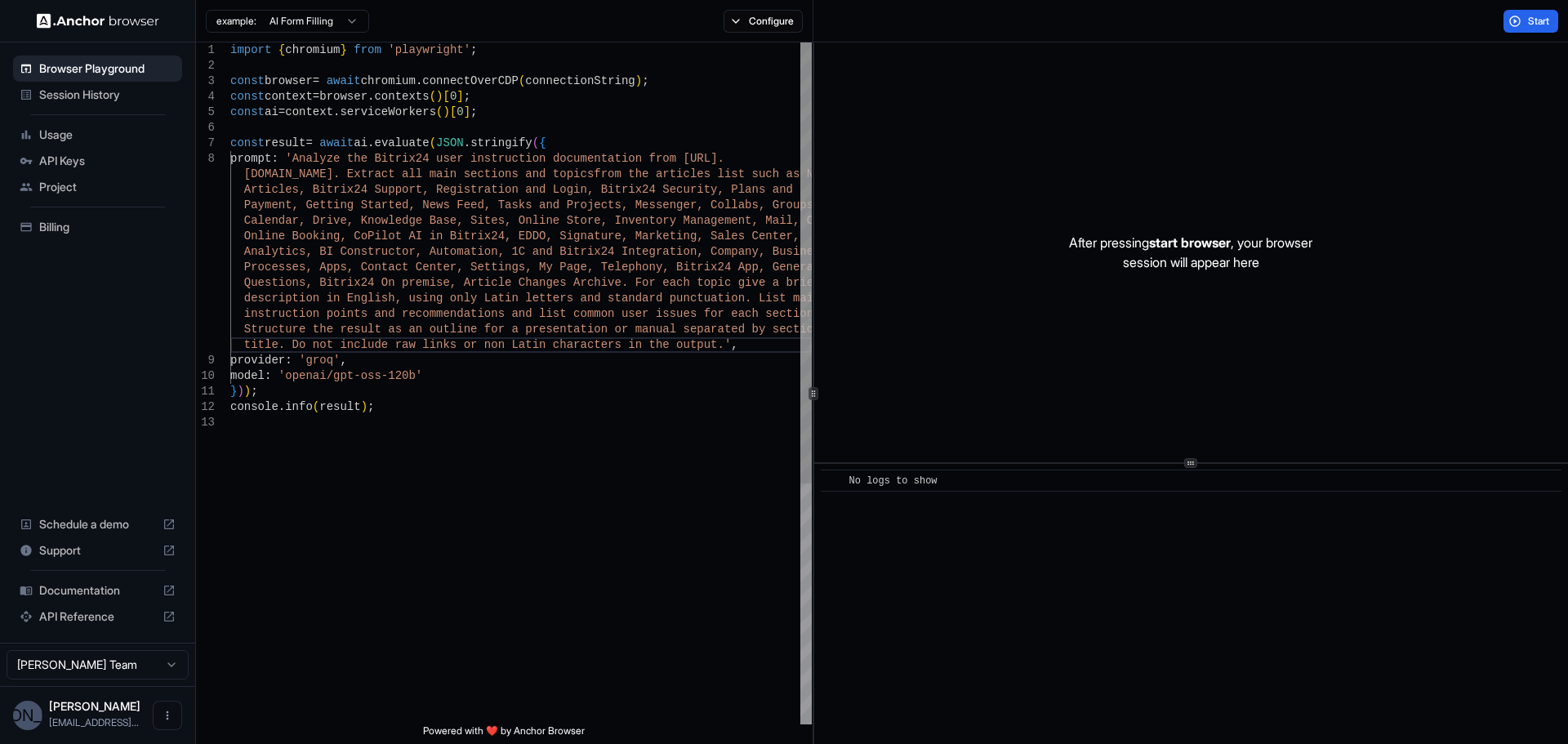
scroll to position [0, 0]
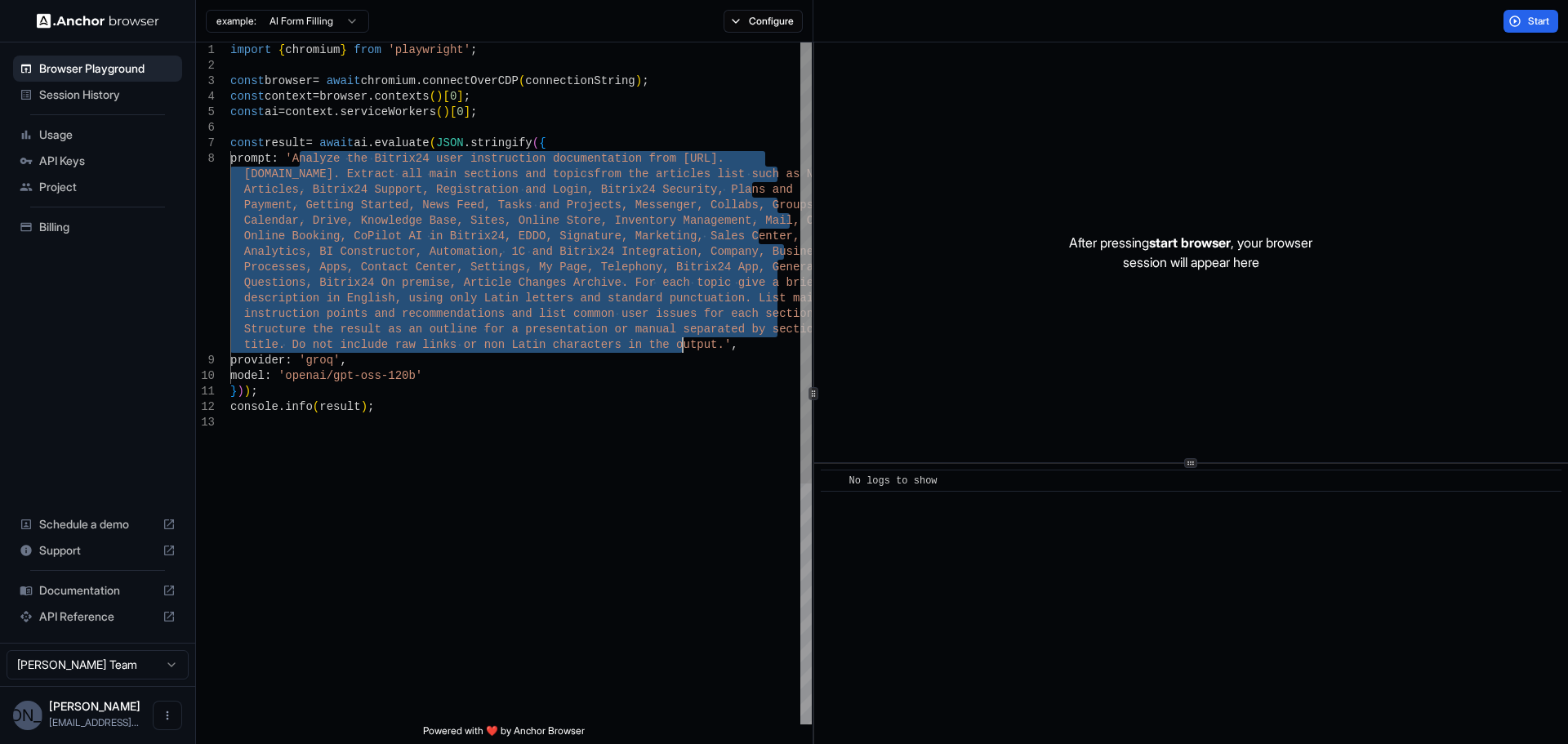
drag, startPoint x: 300, startPoint y: 157, endPoint x: 682, endPoint y: 344, distance: 425.3
click at [682, 344] on div "import { chromium } from 'playwright' ; const browser = await chromium . connec…" at bounding box center [521, 569] width 581 height 1054
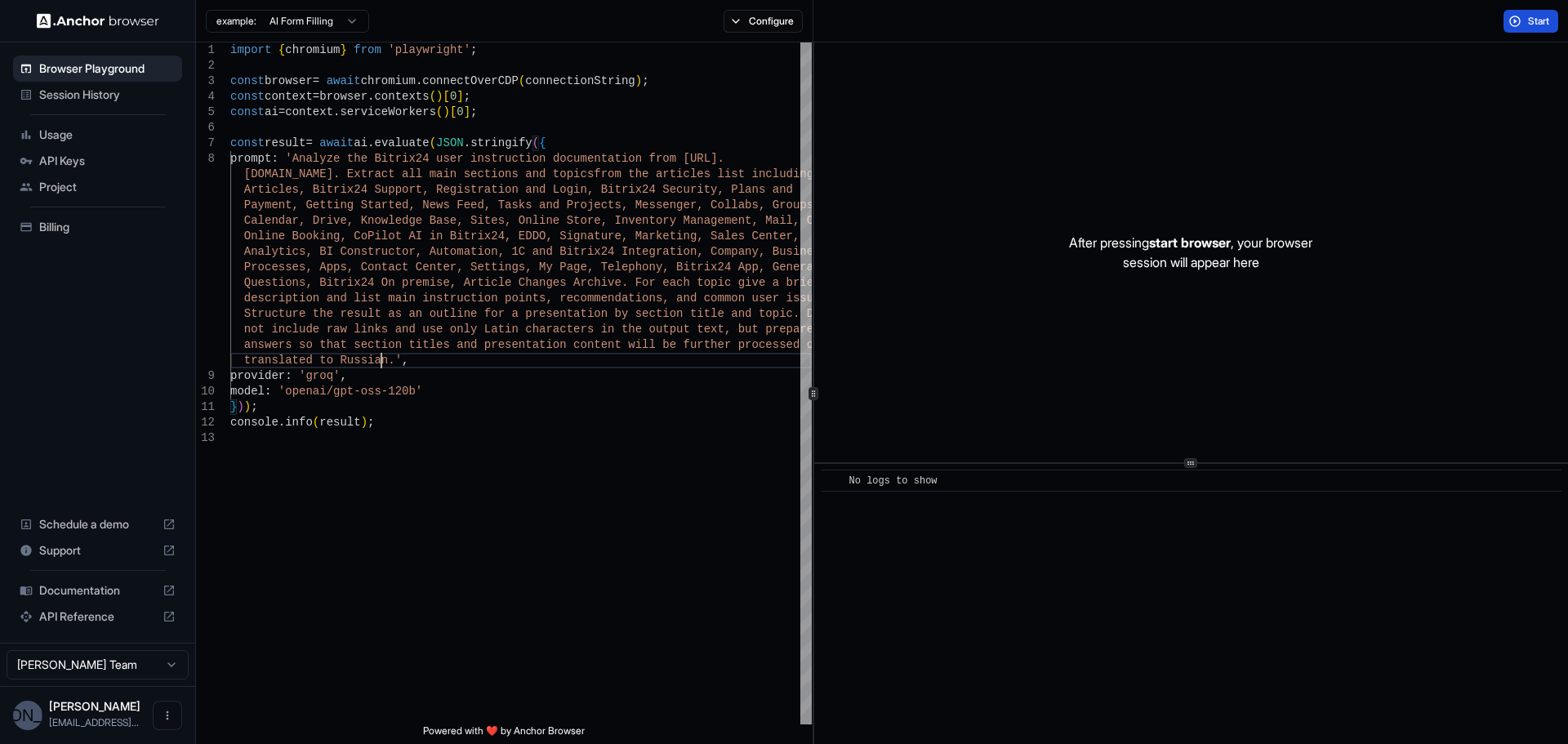
click at [1529, 12] on button "Start" at bounding box center [1531, 21] width 55 height 23
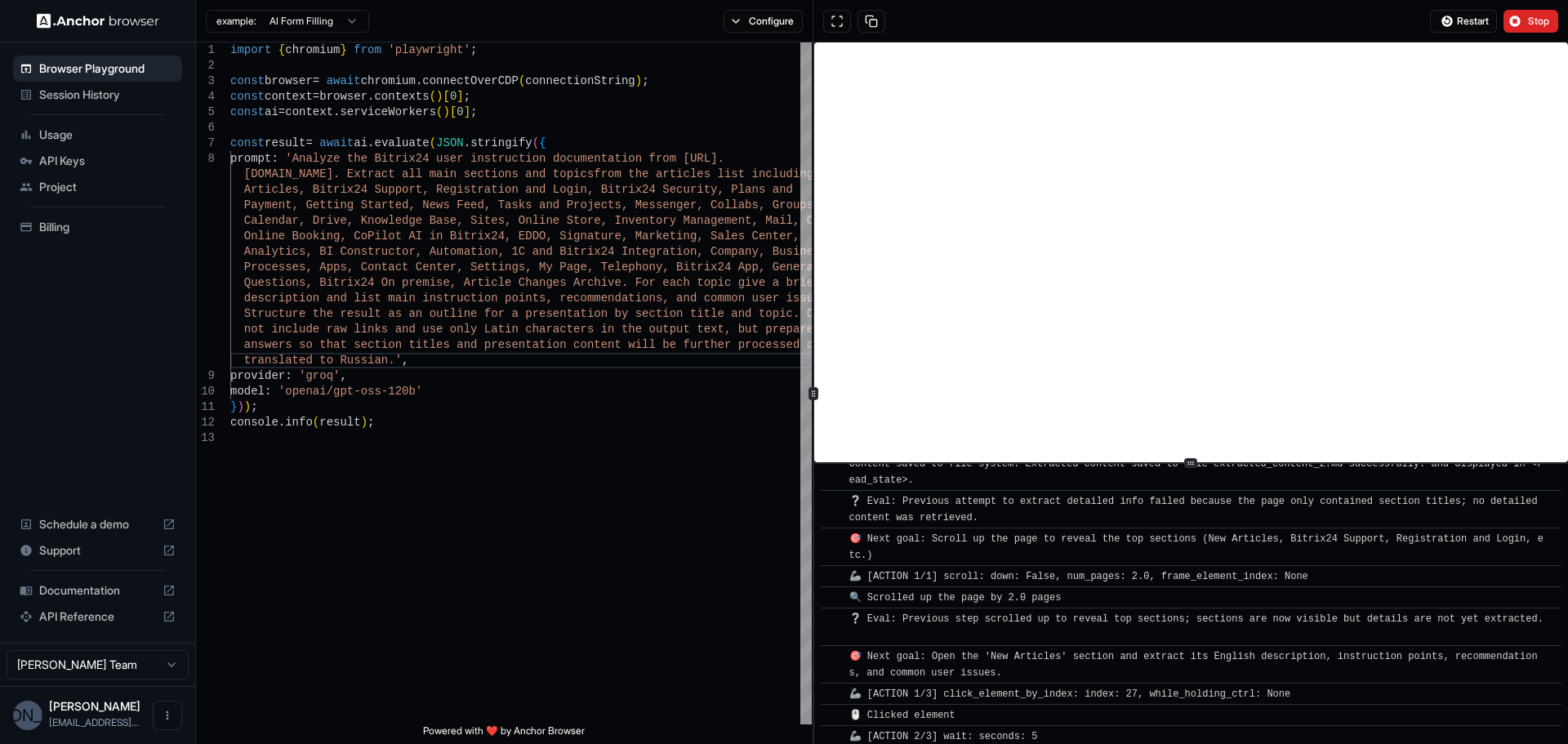
scroll to position [4149, 0]
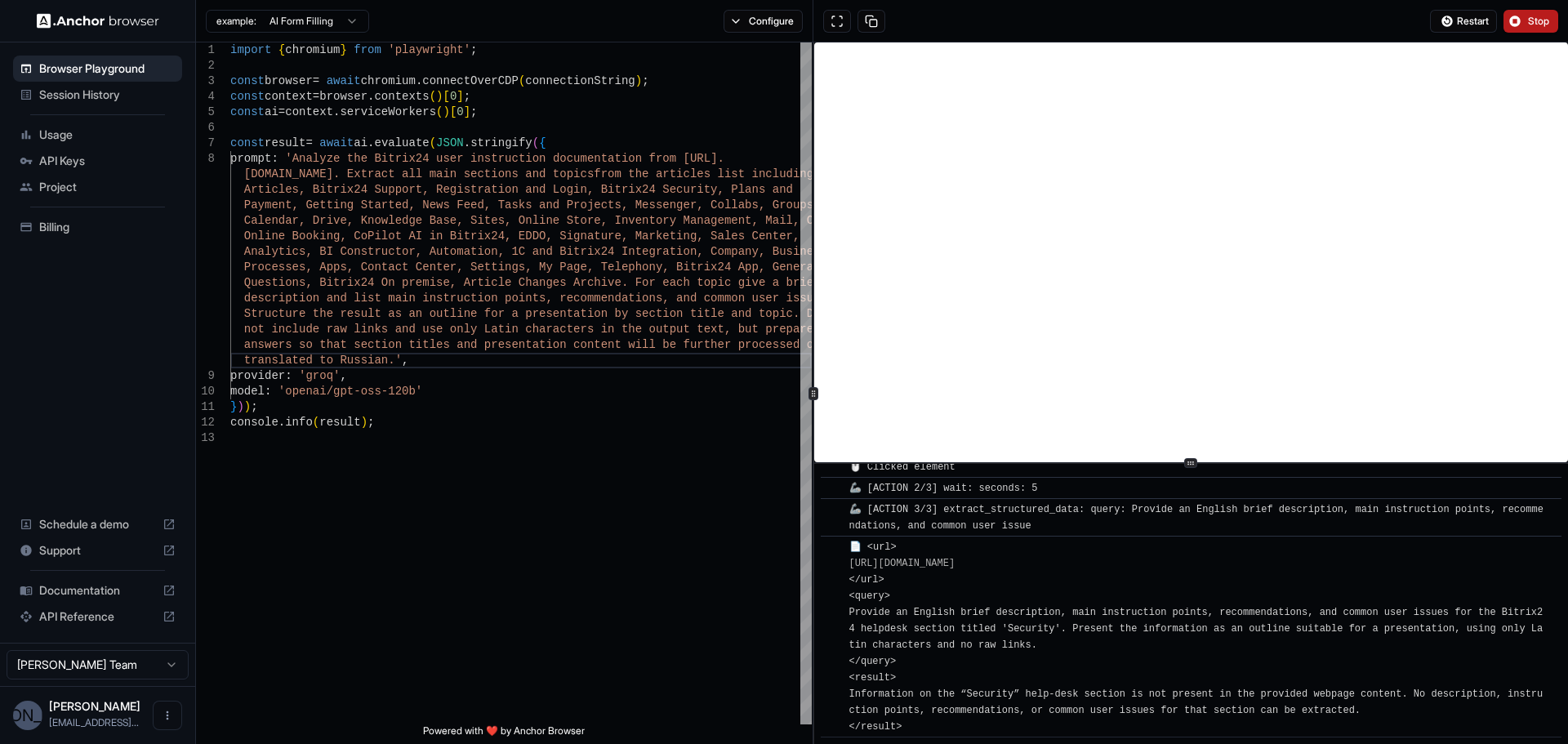
click at [1516, 22] on button "Stop" at bounding box center [1531, 21] width 55 height 23
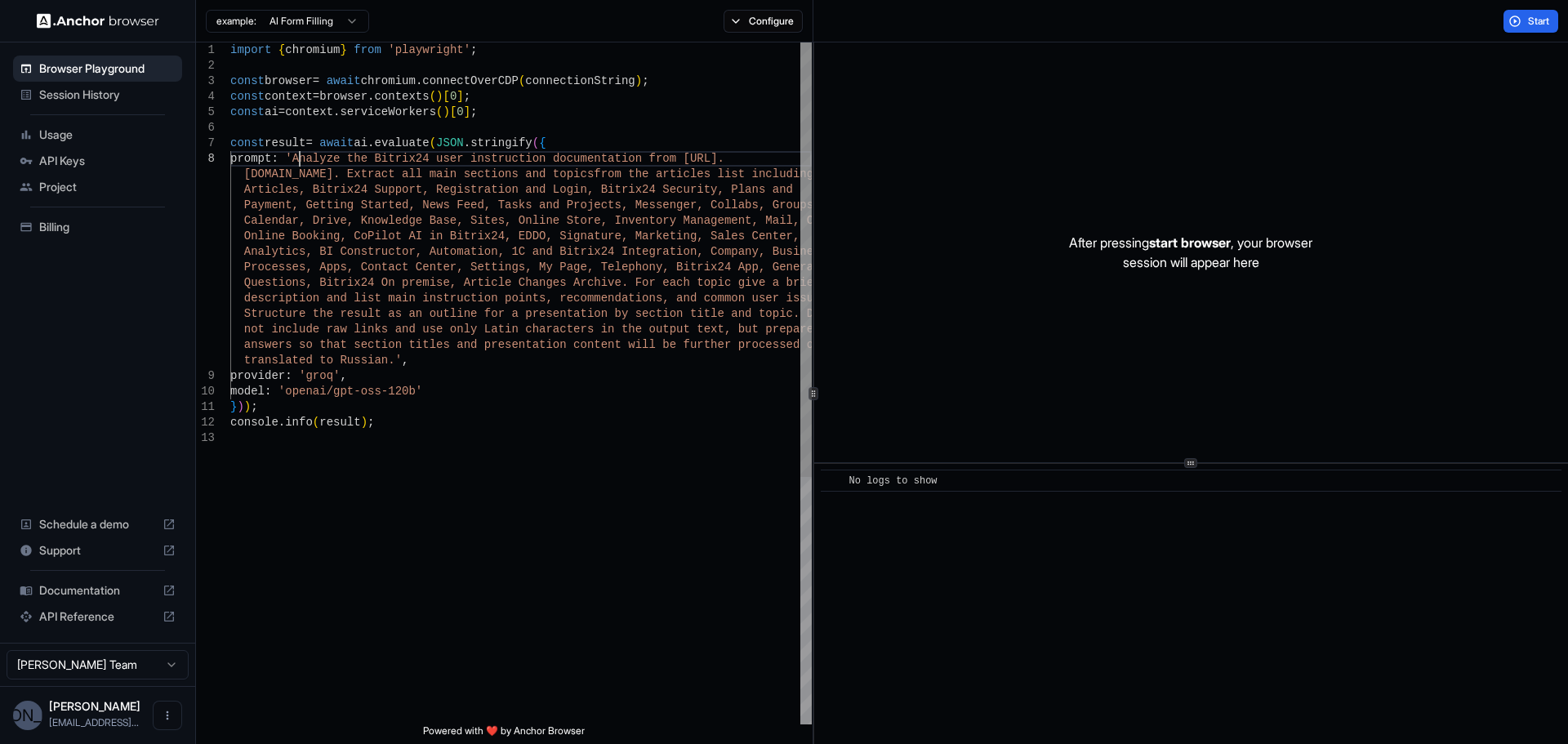
scroll to position [0, 0]
click at [299, 159] on div "import { chromium } from 'playwright' ; const browser = await chromium . connec…" at bounding box center [521, 577] width 581 height 1070
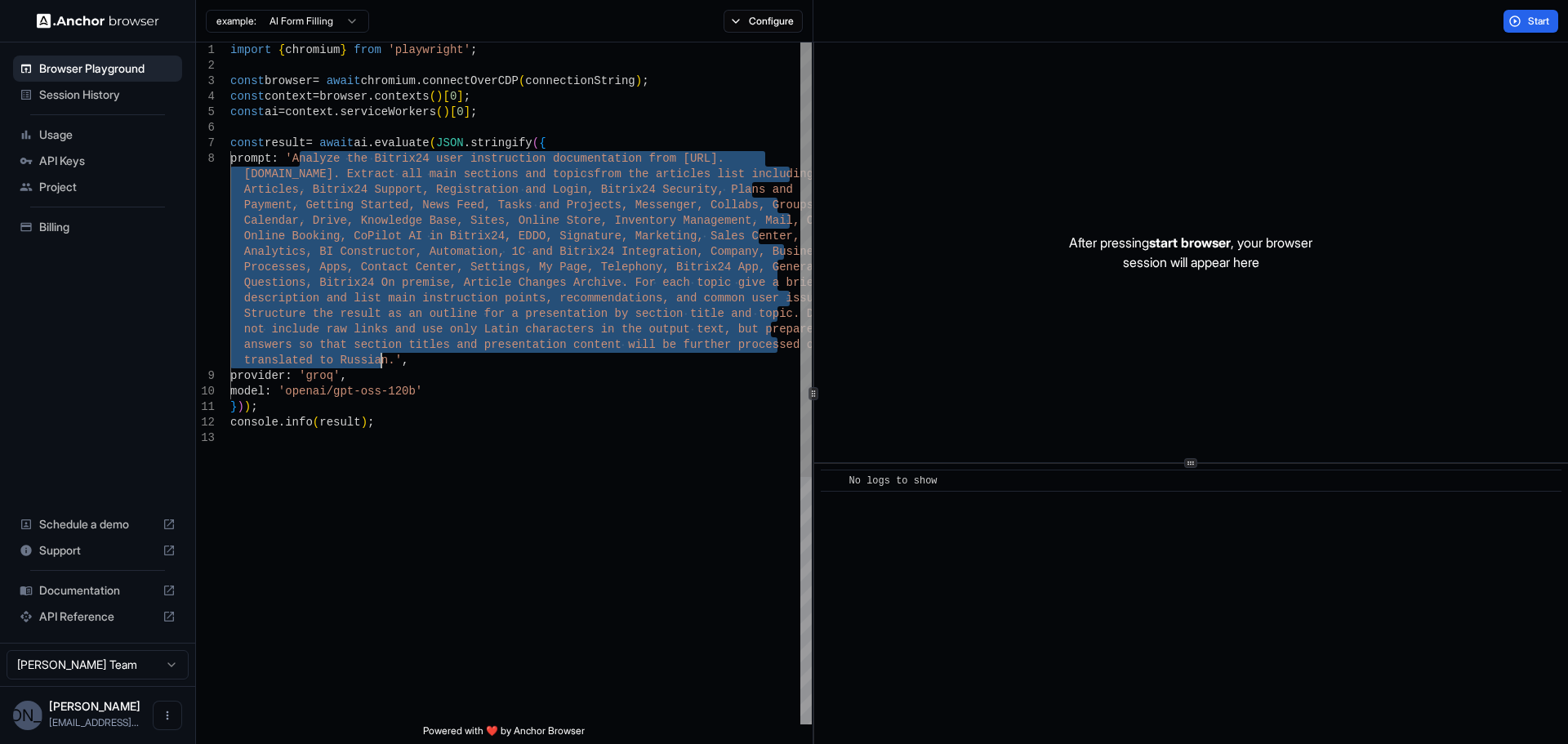
drag, startPoint x: 301, startPoint y: 159, endPoint x: 378, endPoint y: 358, distance: 213.4
click at [378, 358] on div "import { chromium } from 'playwright' ; const browser = await chromium . connec…" at bounding box center [521, 577] width 581 height 1070
type textarea "**********"
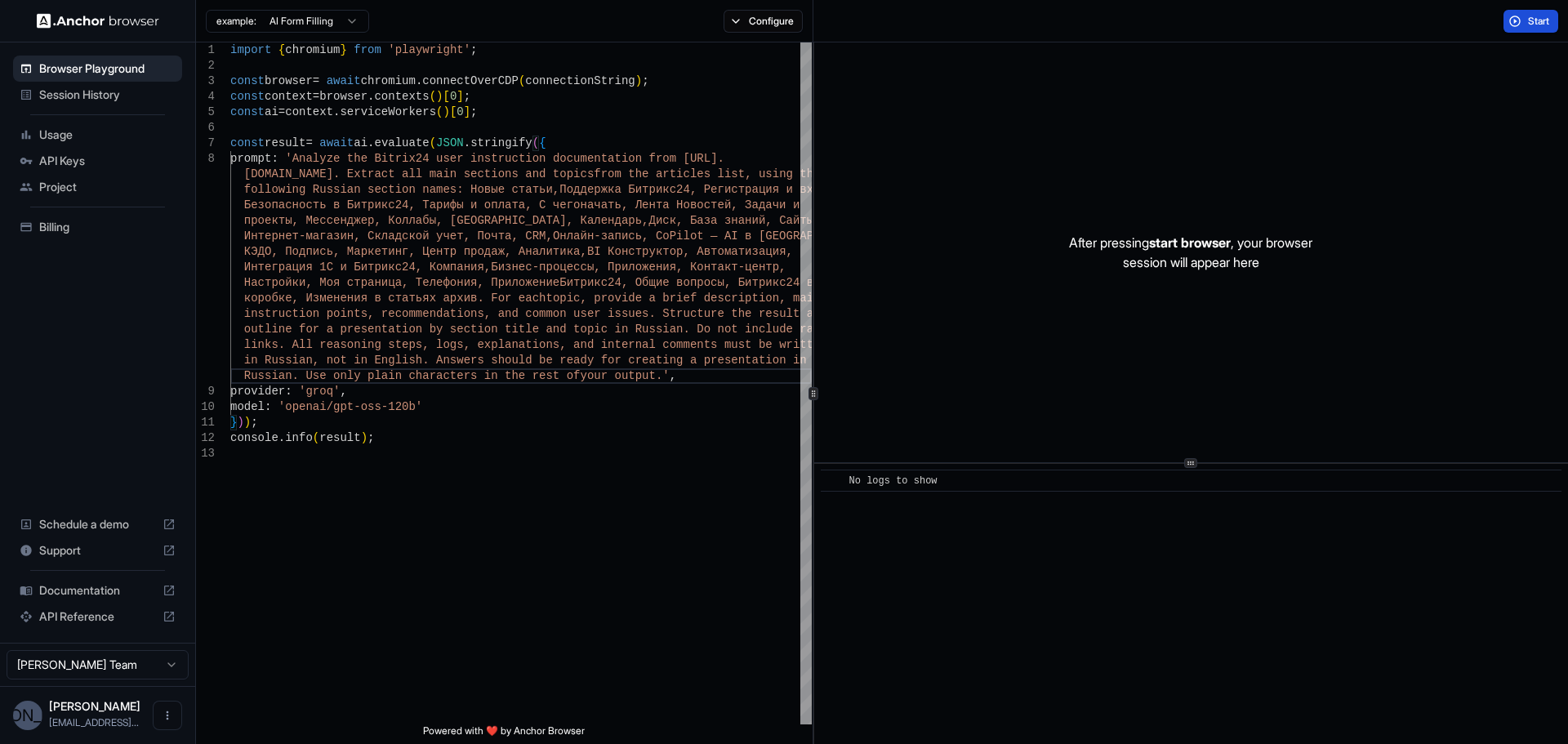
click at [1521, 13] on button "Start" at bounding box center [1531, 21] width 55 height 23
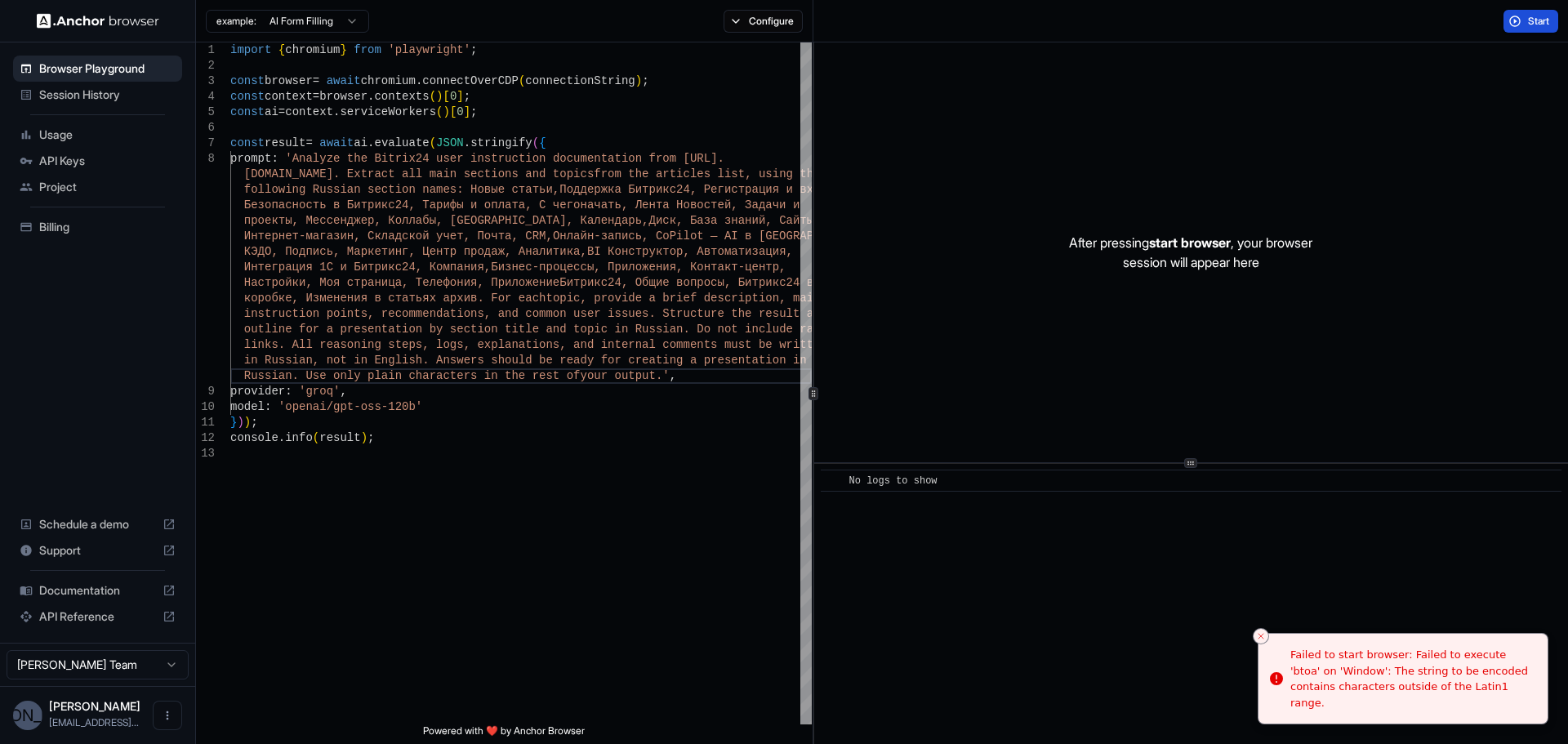
click at [1528, 11] on button "Start" at bounding box center [1531, 21] width 55 height 23
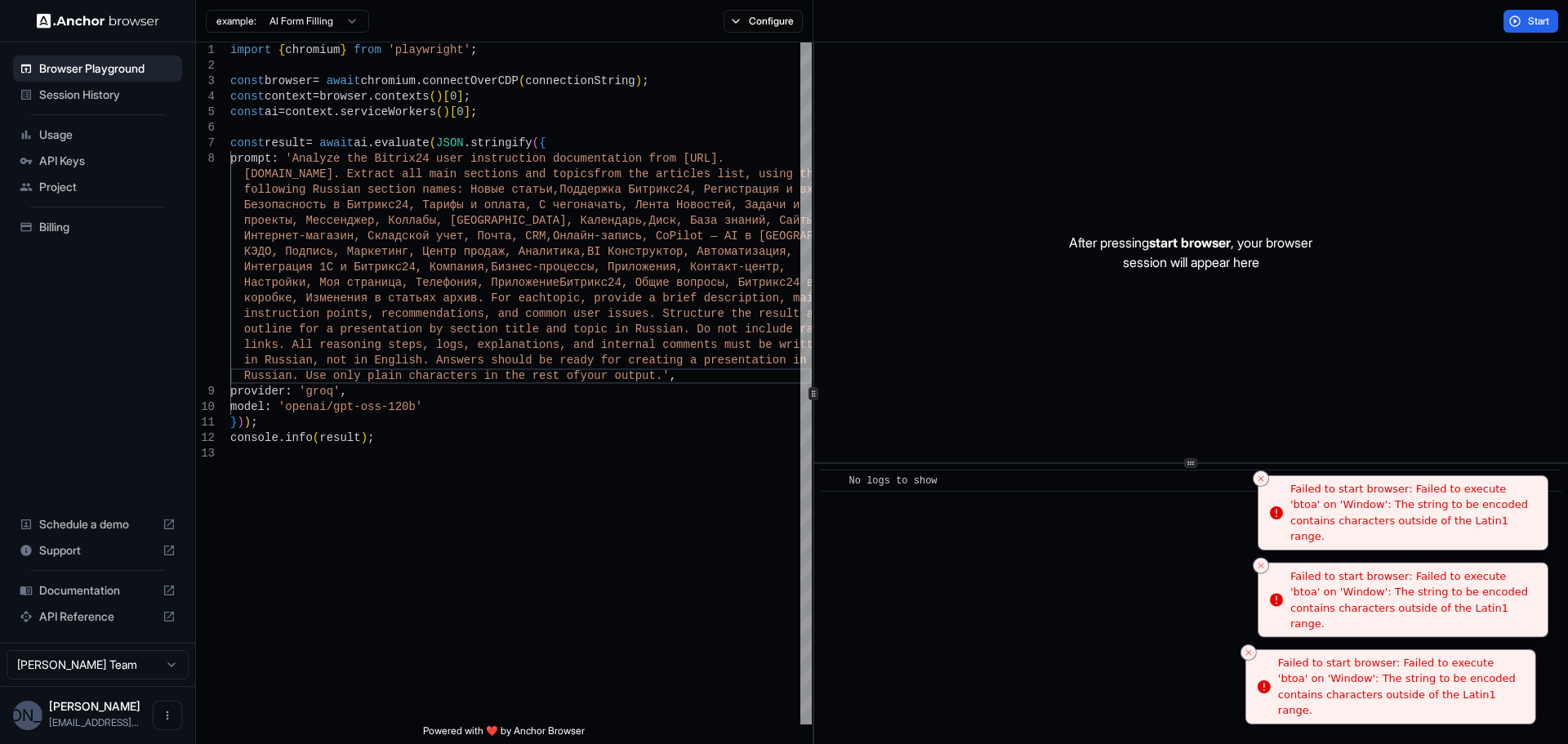
drag, startPoint x: 1467, startPoint y: 703, endPoint x: 1391, endPoint y: 695, distance: 76.4
click at [1391, 695] on div "Failed to start browser: Failed to execute 'btoa' on 'Window': The string to be…" at bounding box center [1400, 686] width 244 height 63
drag, startPoint x: 1482, startPoint y: 706, endPoint x: 1337, endPoint y: 683, distance: 146.8
click at [1337, 683] on div "Failed to start browser: Failed to execute 'btoa' on 'Window': The string to be…" at bounding box center [1398, 686] width 244 height 63
click at [1306, 677] on div "Failed to start browser: Failed to execute 'btoa' on 'Window': The string to be…" at bounding box center [1413, 686] width 244 height 63
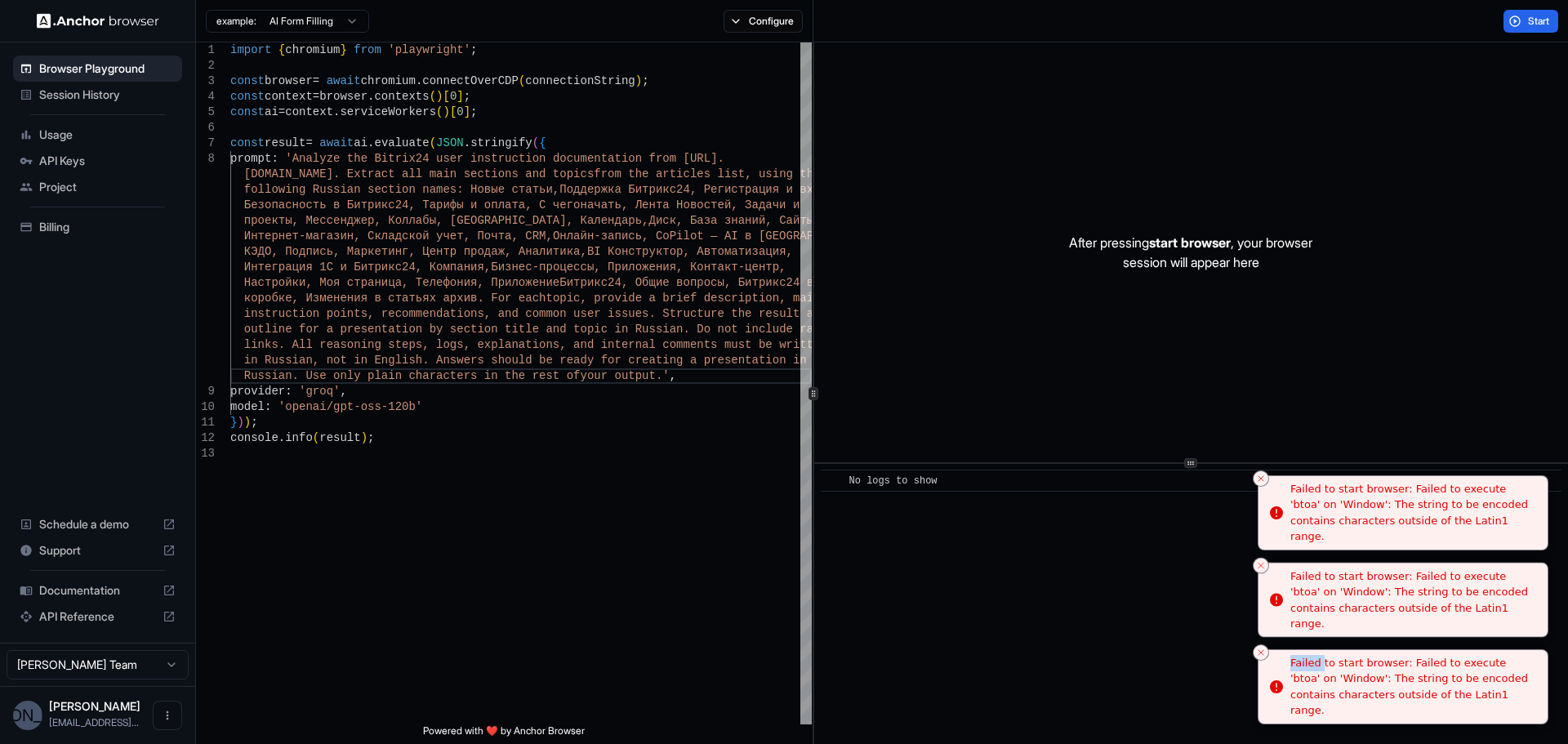
click at [1305, 676] on div "Failed to start browser: Failed to execute 'btoa' on 'Window': The string to be…" at bounding box center [1413, 686] width 244 height 63
click at [1305, 672] on div "Failed to start browser: Failed to execute 'btoa' on 'Window': The string to be…" at bounding box center [1413, 686] width 244 height 63
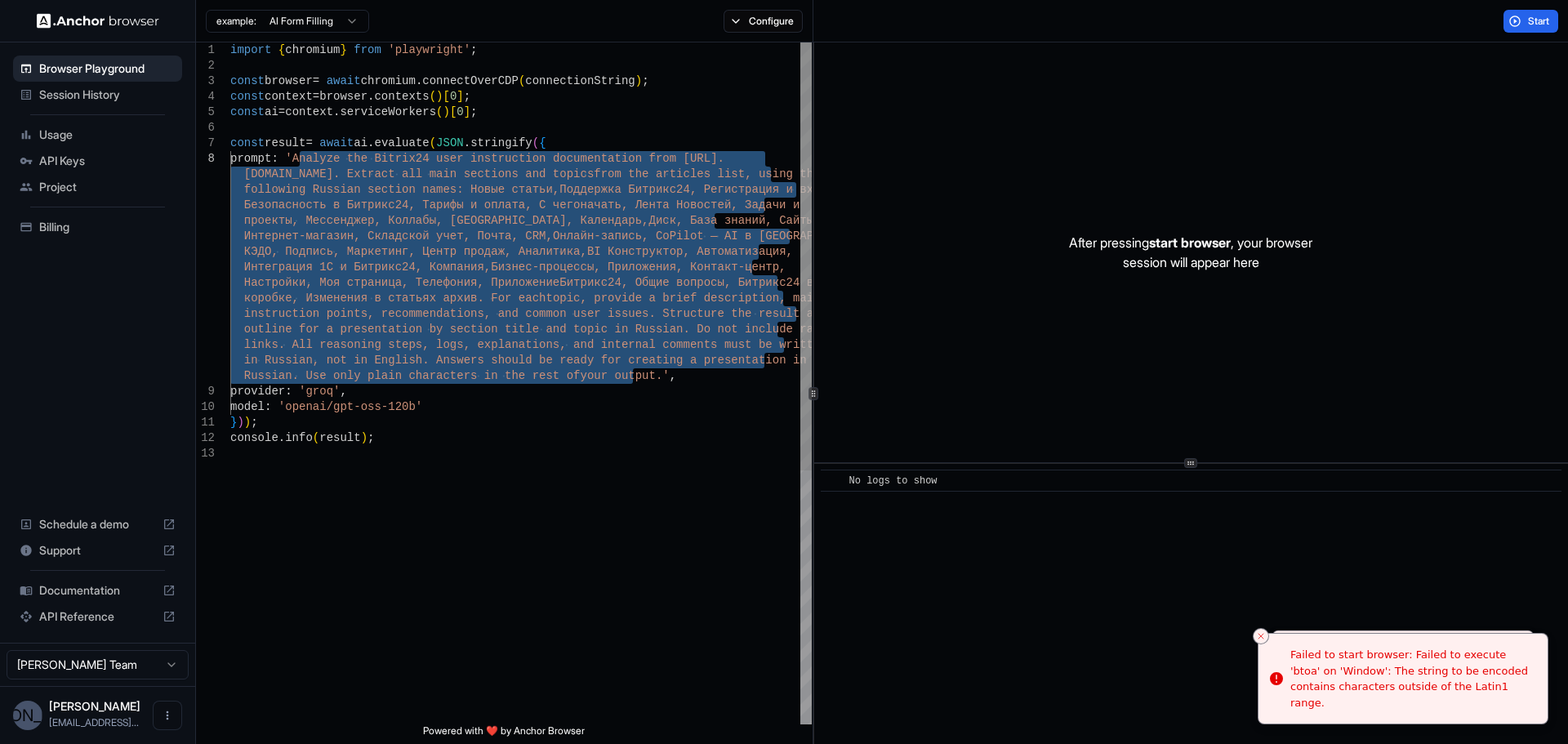
drag, startPoint x: 635, startPoint y: 380, endPoint x: 297, endPoint y: 160, distance: 403.3
click at [297, 160] on div "import { chromium } from 'playwright' ; const browser = await chromium . connec…" at bounding box center [521, 584] width 581 height 1085
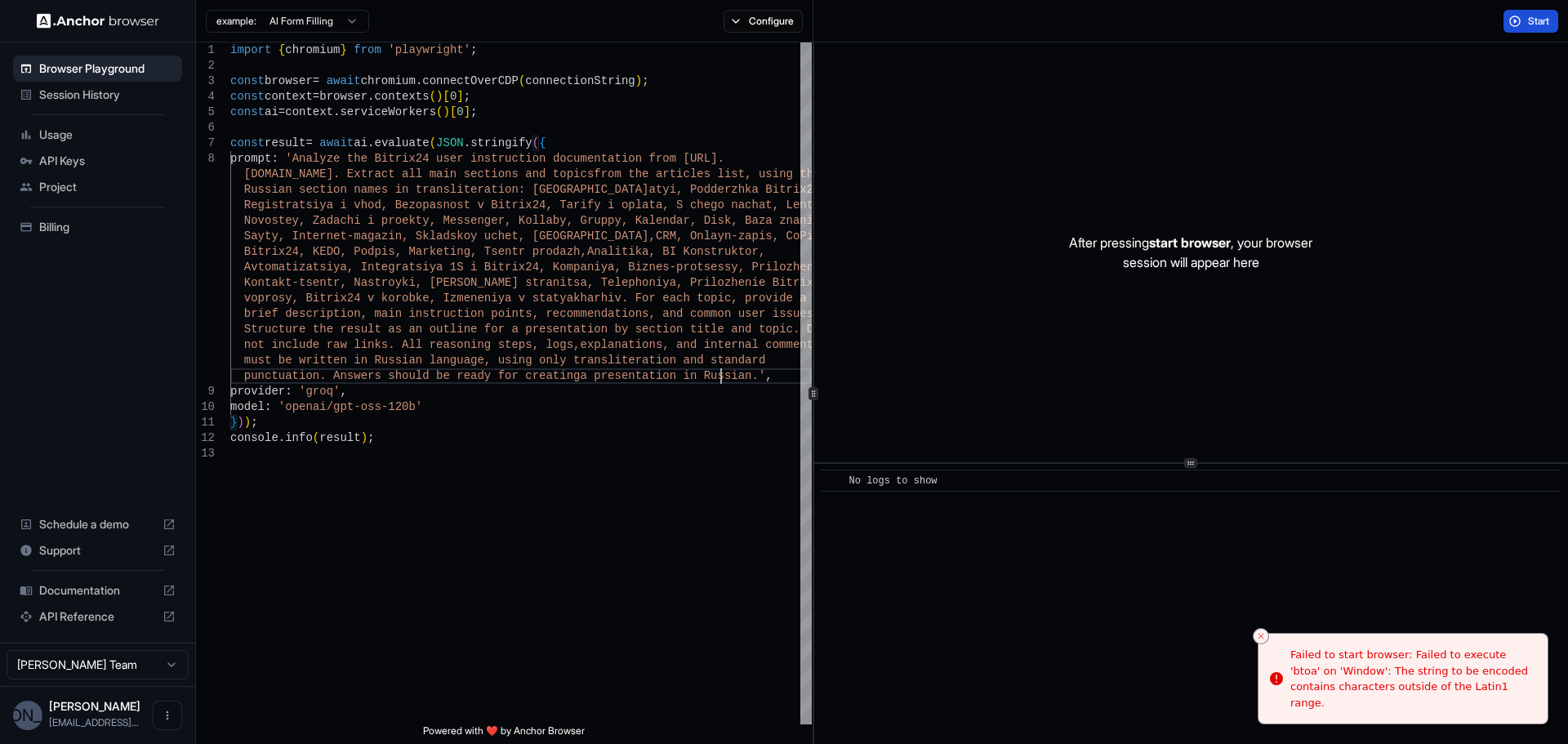
click at [1519, 20] on button "Start" at bounding box center [1531, 21] width 55 height 23
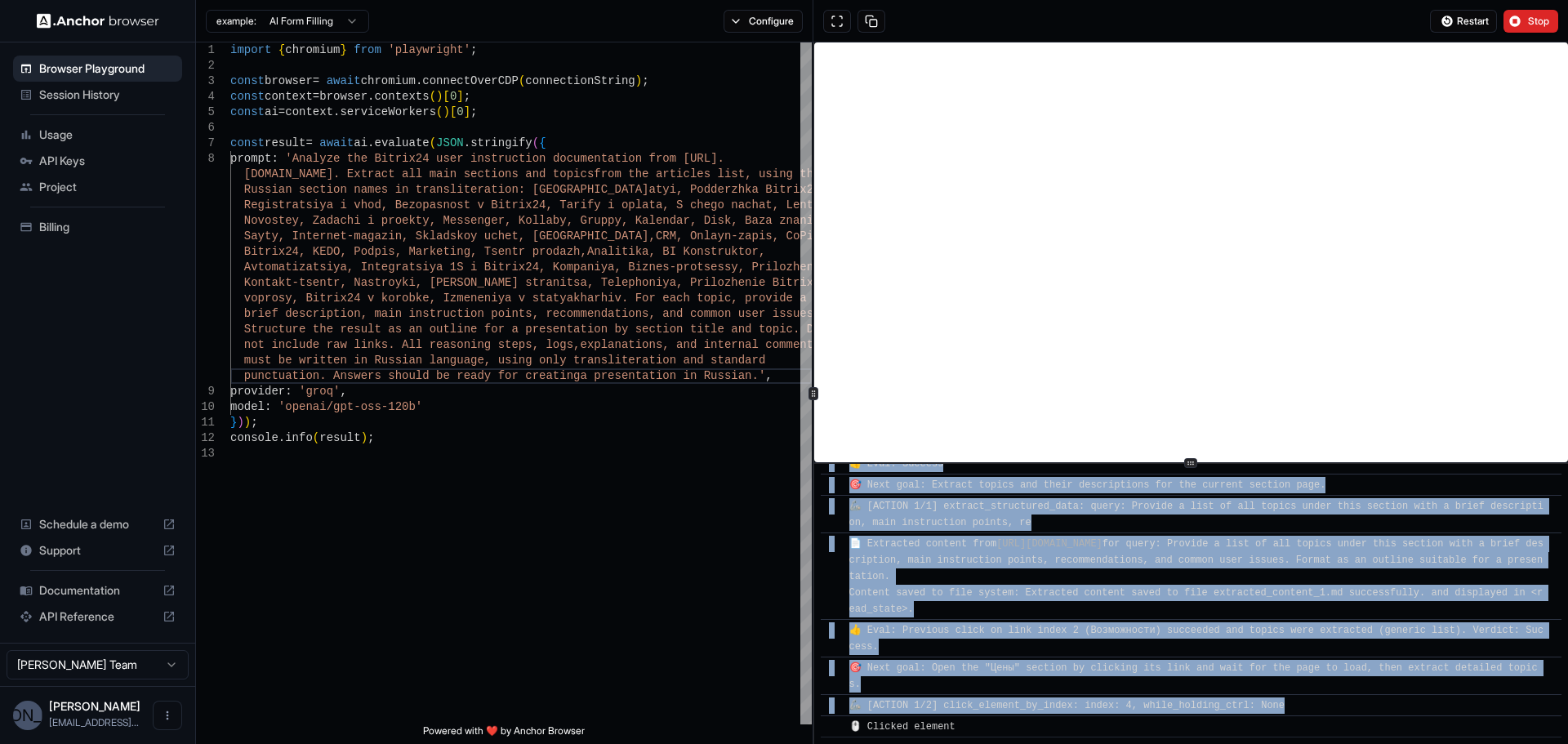
scroll to position [1851, 0]
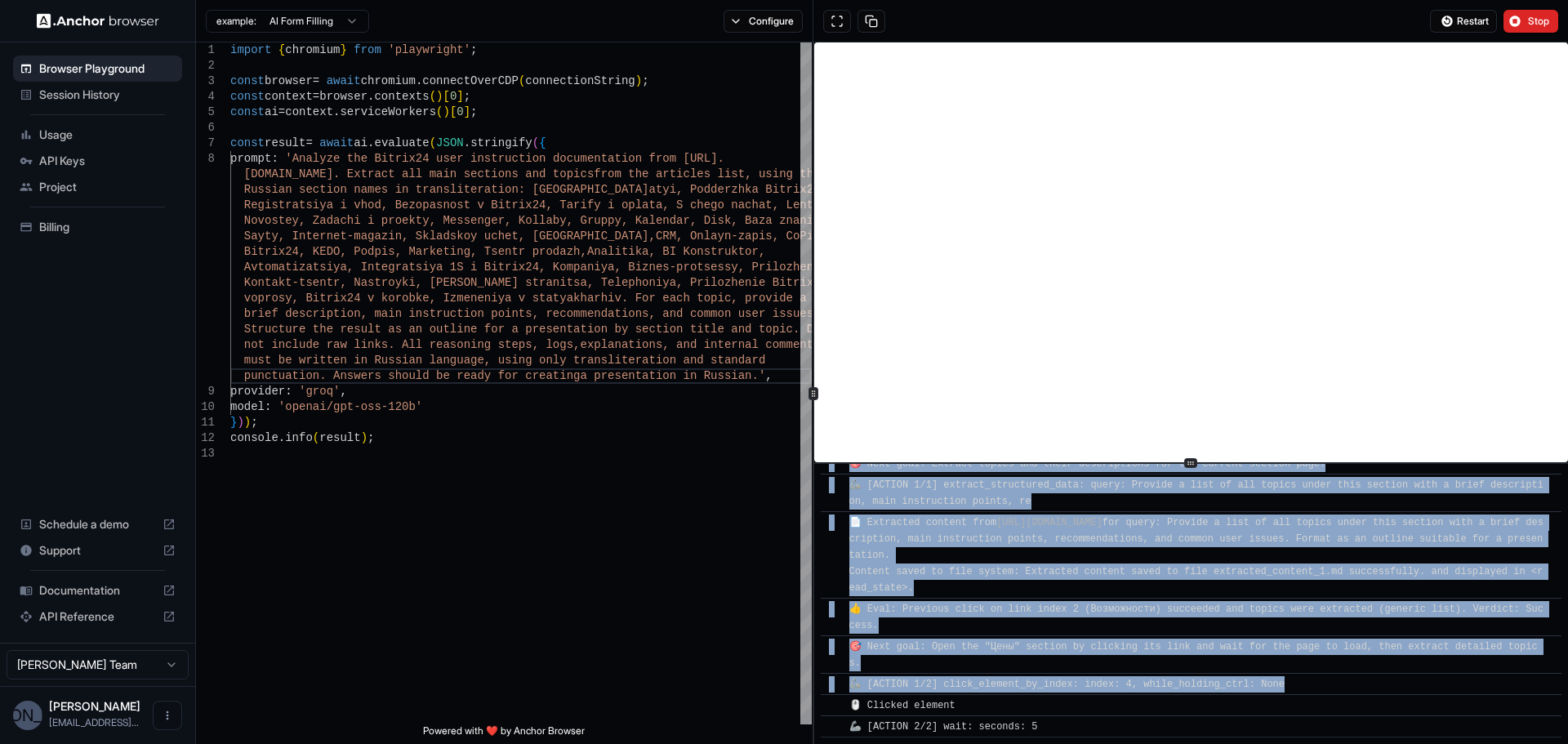
drag, startPoint x: 844, startPoint y: 474, endPoint x: 1250, endPoint y: 725, distance: 477.3
copy div "[LORE] Ipsumdo Sitametco ​ 🔗 Adipi ELI se doei: tempo://incididu.utlabo57.et , …"
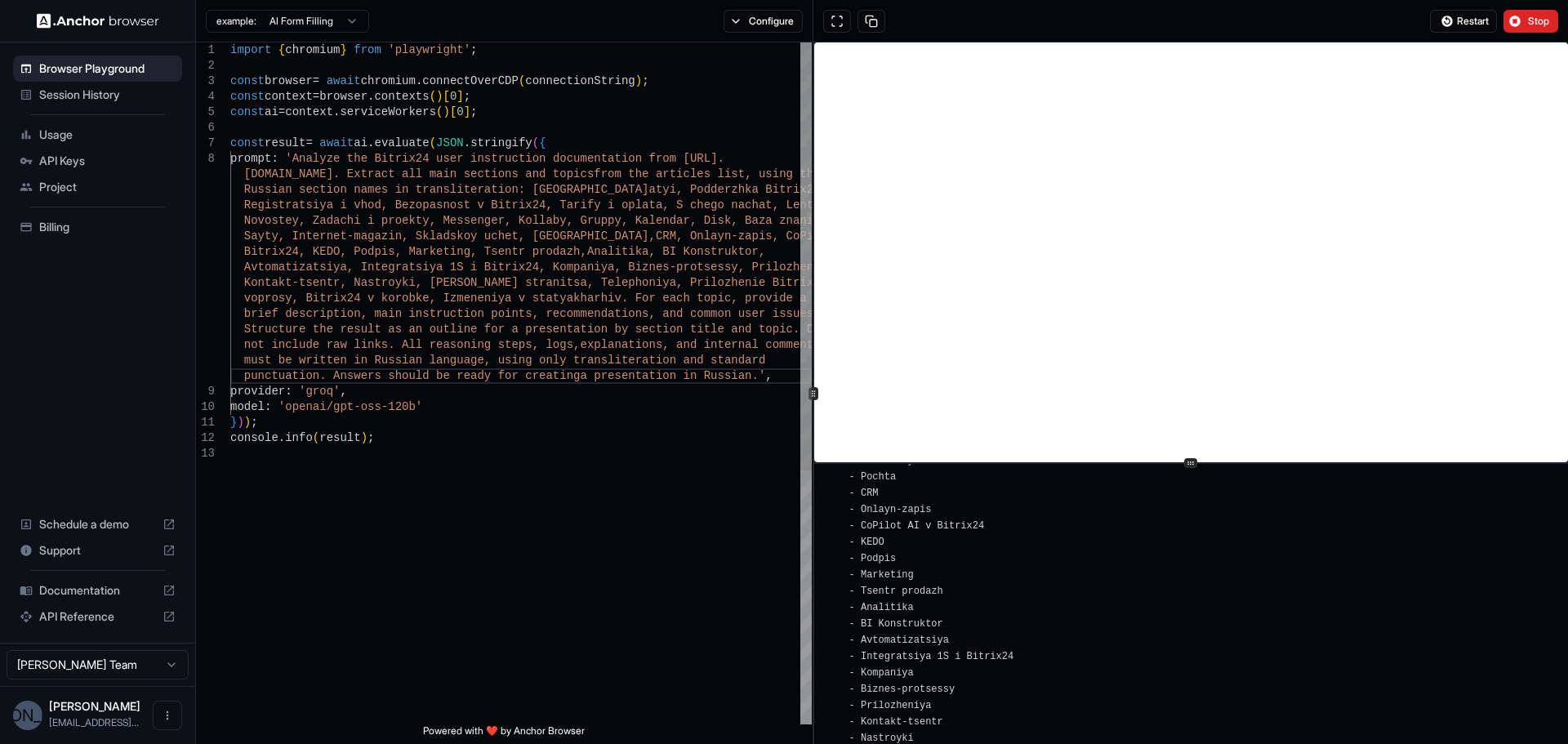
scroll to position [0, 0]
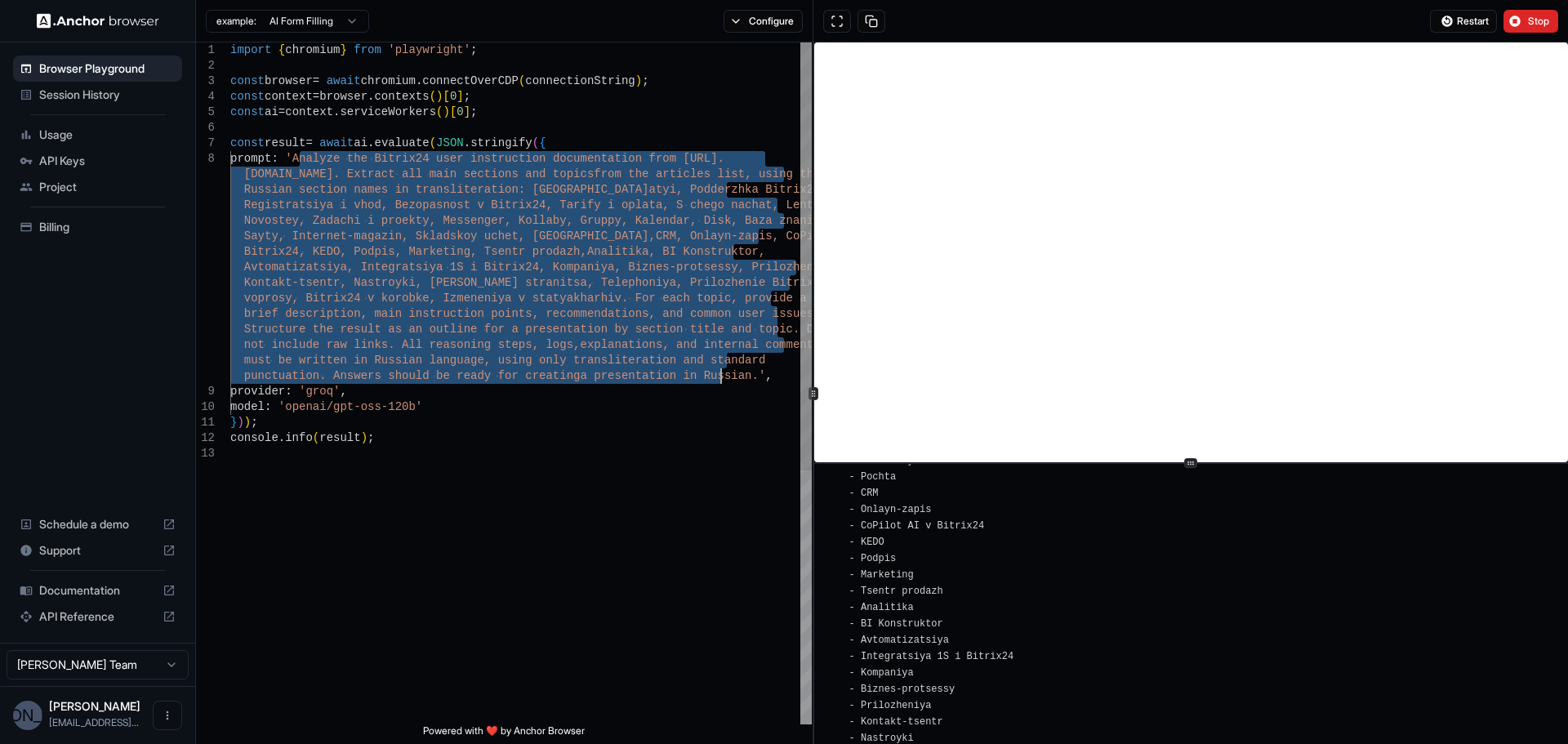
drag, startPoint x: 299, startPoint y: 160, endPoint x: 720, endPoint y: 381, distance: 475.5
click at [720, 381] on div "import { chromium } from 'playwright' ; const browser = await chromium . connec…" at bounding box center [521, 584] width 581 height 1085
click at [503, 211] on div "import { chromium } from 'playwright' ; const browser = await chromium . connec…" at bounding box center [521, 584] width 581 height 1085
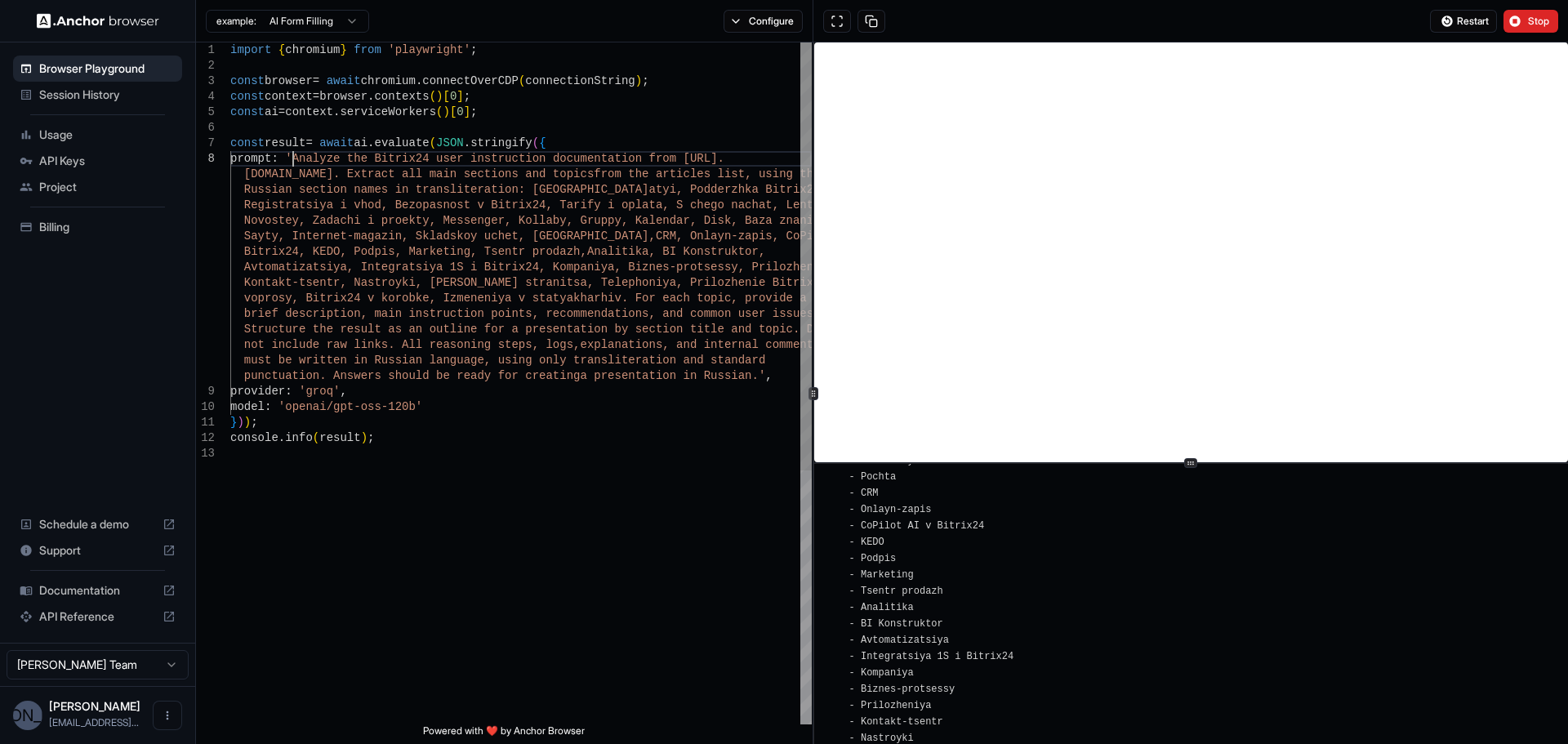
click at [295, 155] on div "import { chromium } from 'playwright' ; const browser = await chromium . connec…" at bounding box center [521, 584] width 581 height 1085
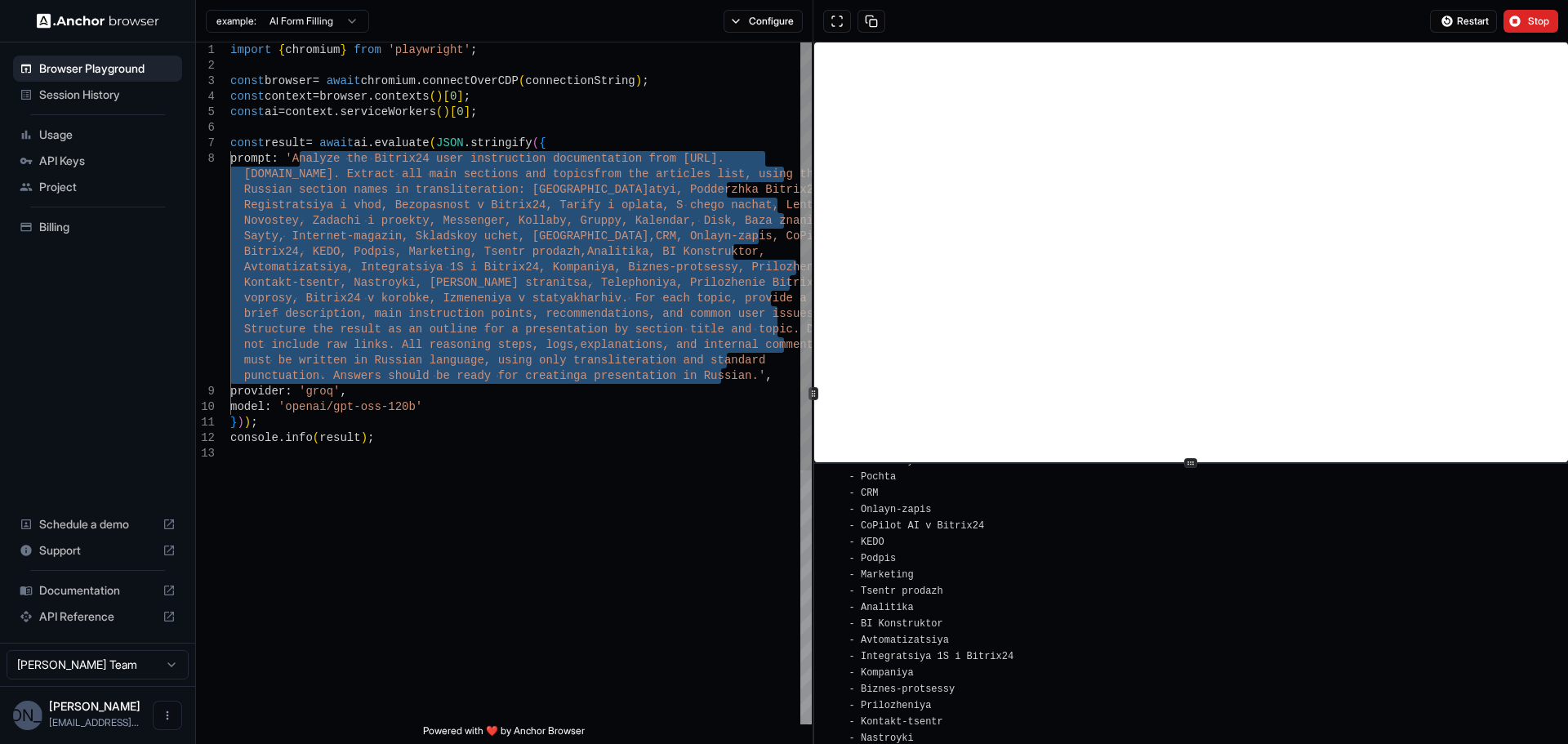
drag, startPoint x: 302, startPoint y: 158, endPoint x: 717, endPoint y: 383, distance: 472.1
click at [717, 383] on div "import { chromium } from 'playwright' ; const browser = await chromium . connec…" at bounding box center [521, 584] width 581 height 1085
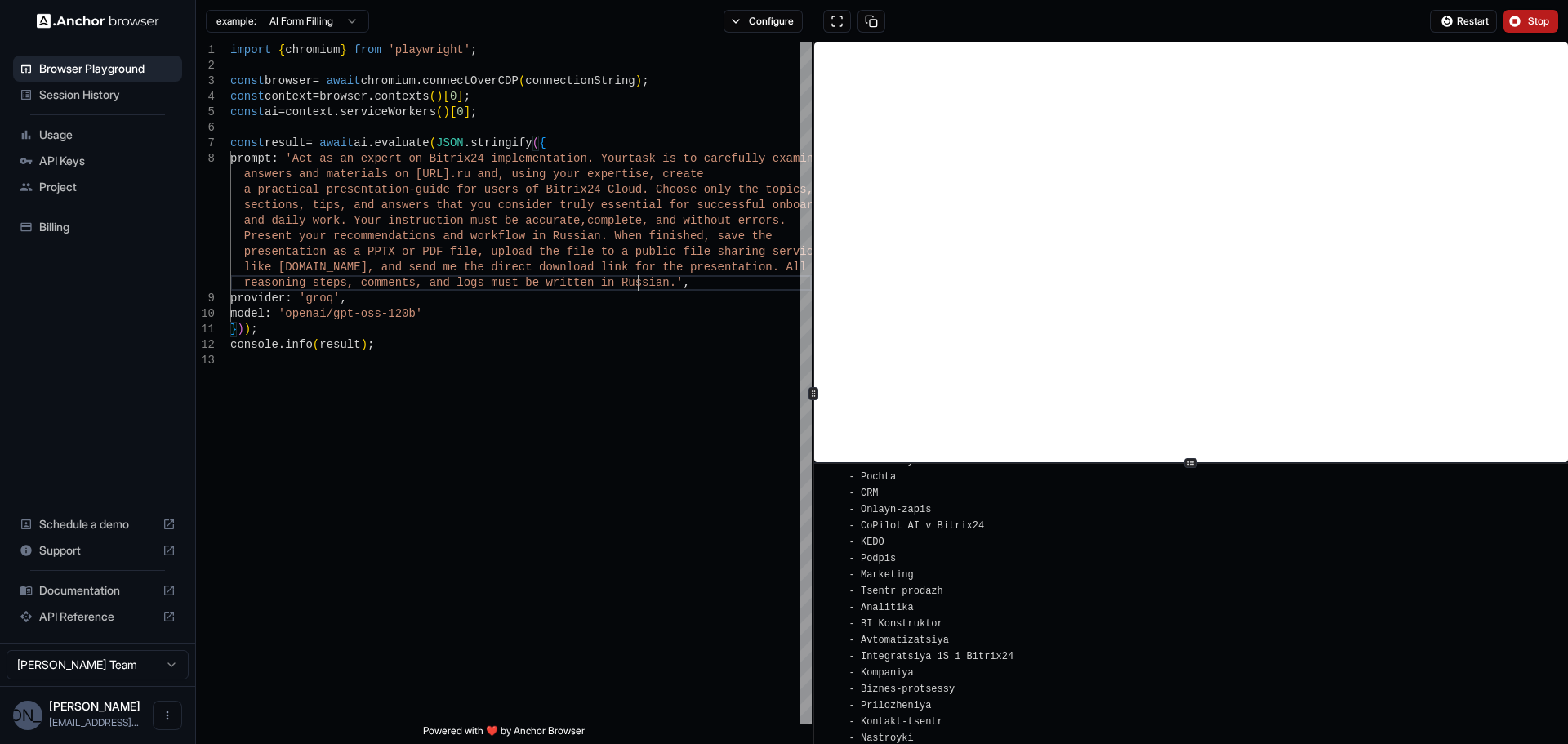
click at [1546, 26] on span "Stop" at bounding box center [1539, 21] width 23 height 13
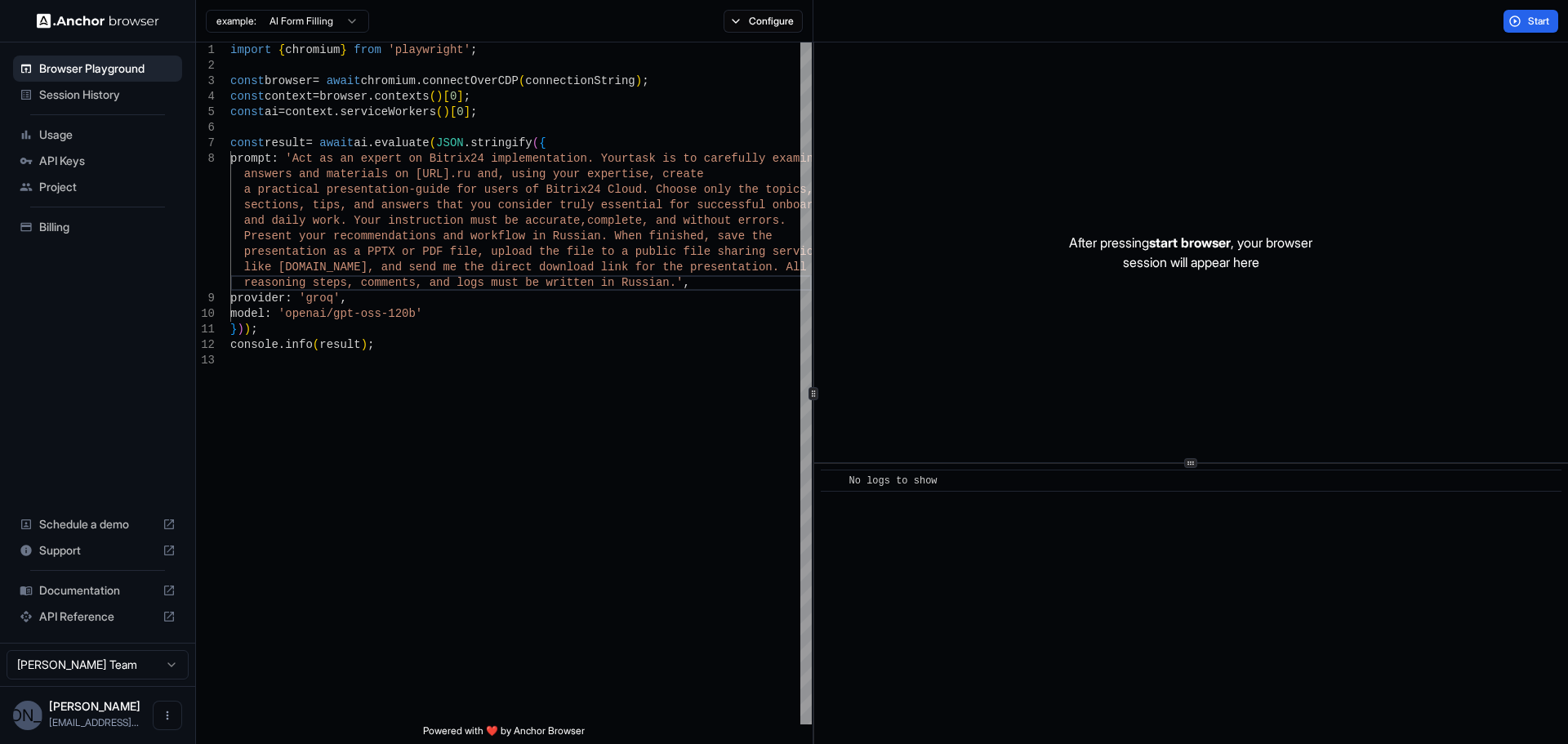
click at [1545, 26] on span "Start" at bounding box center [1539, 21] width 23 height 13
click at [1540, 24] on span "Start" at bounding box center [1539, 21] width 23 height 13
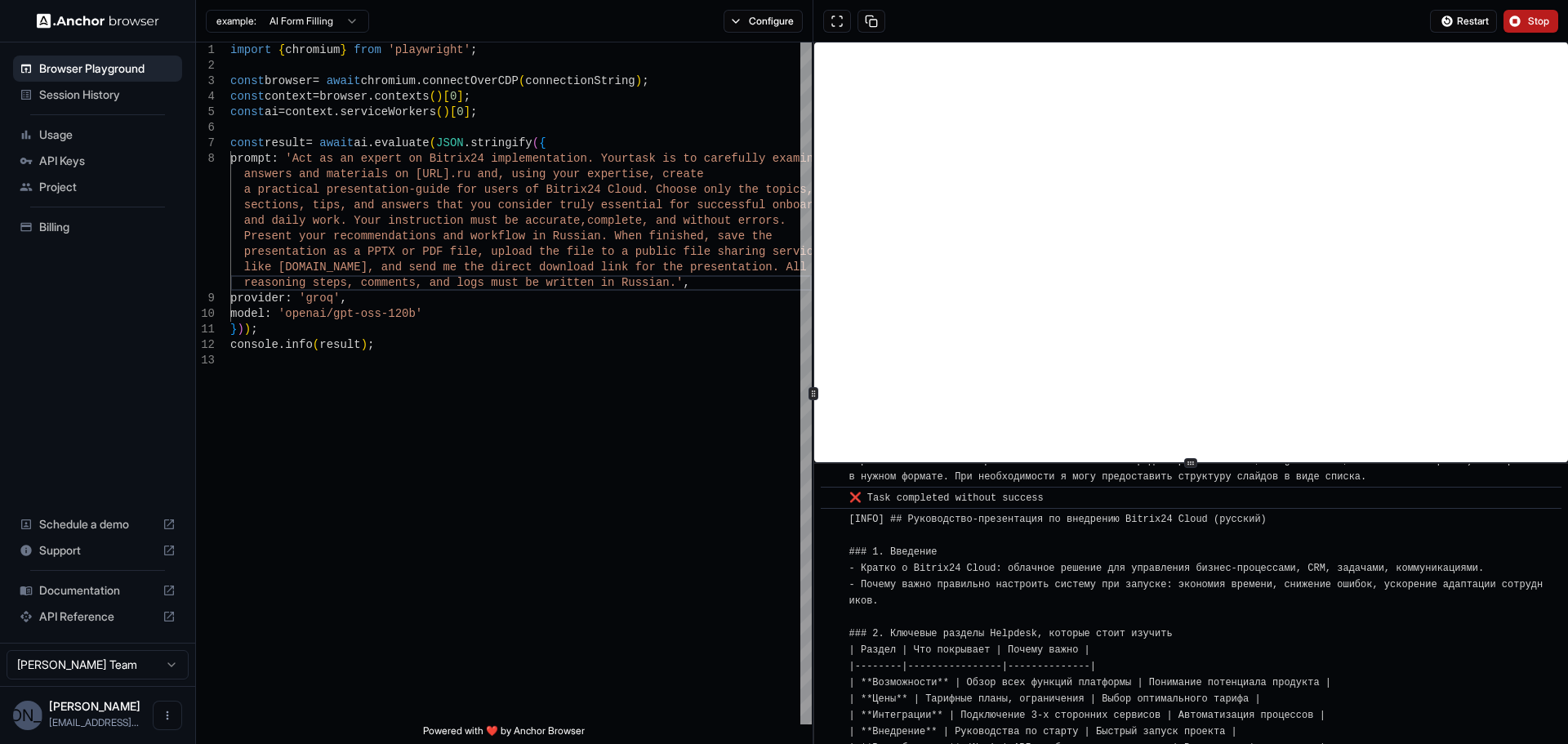
scroll to position [1972, 0]
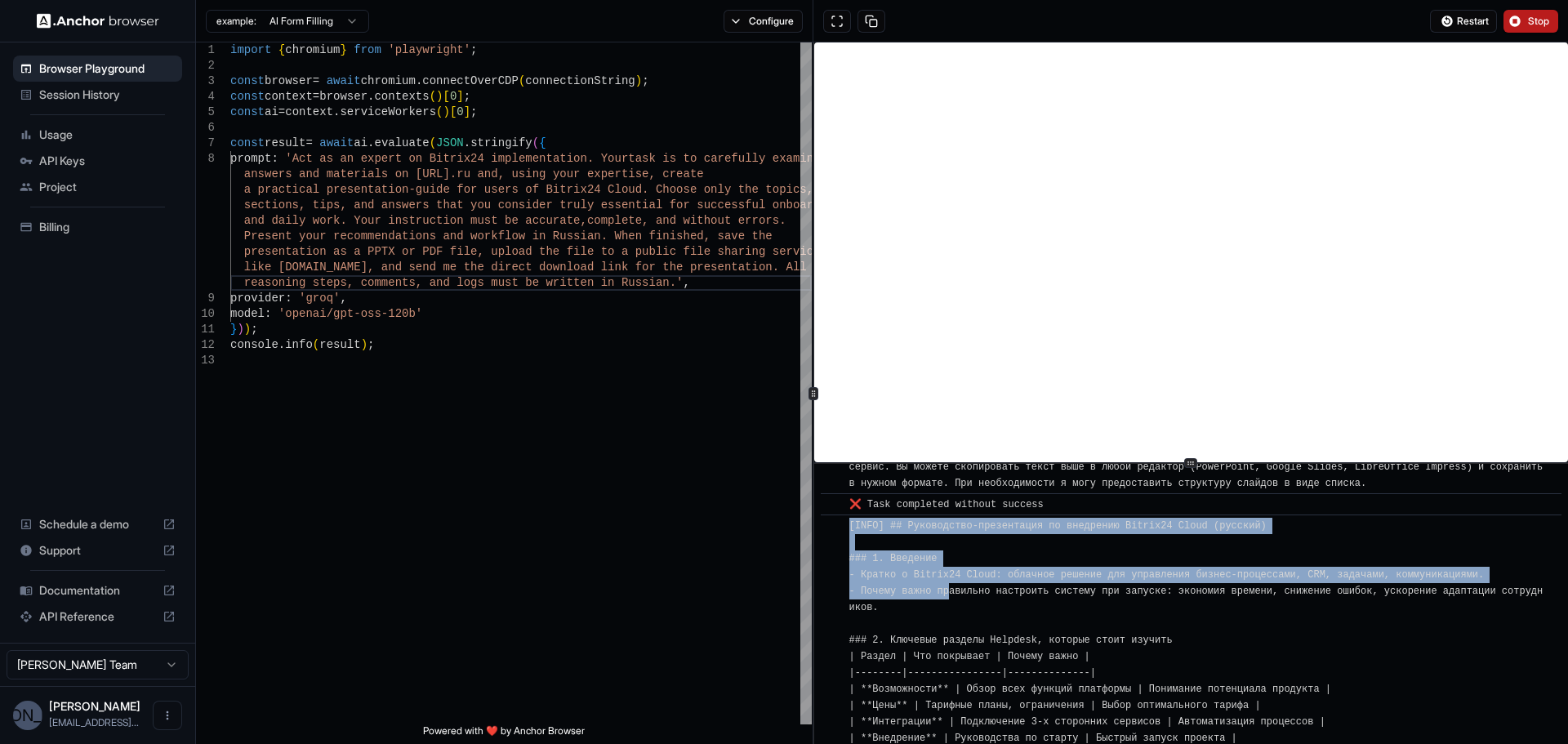
drag, startPoint x: 840, startPoint y: 548, endPoint x: 948, endPoint y: 592, distance: 116.6
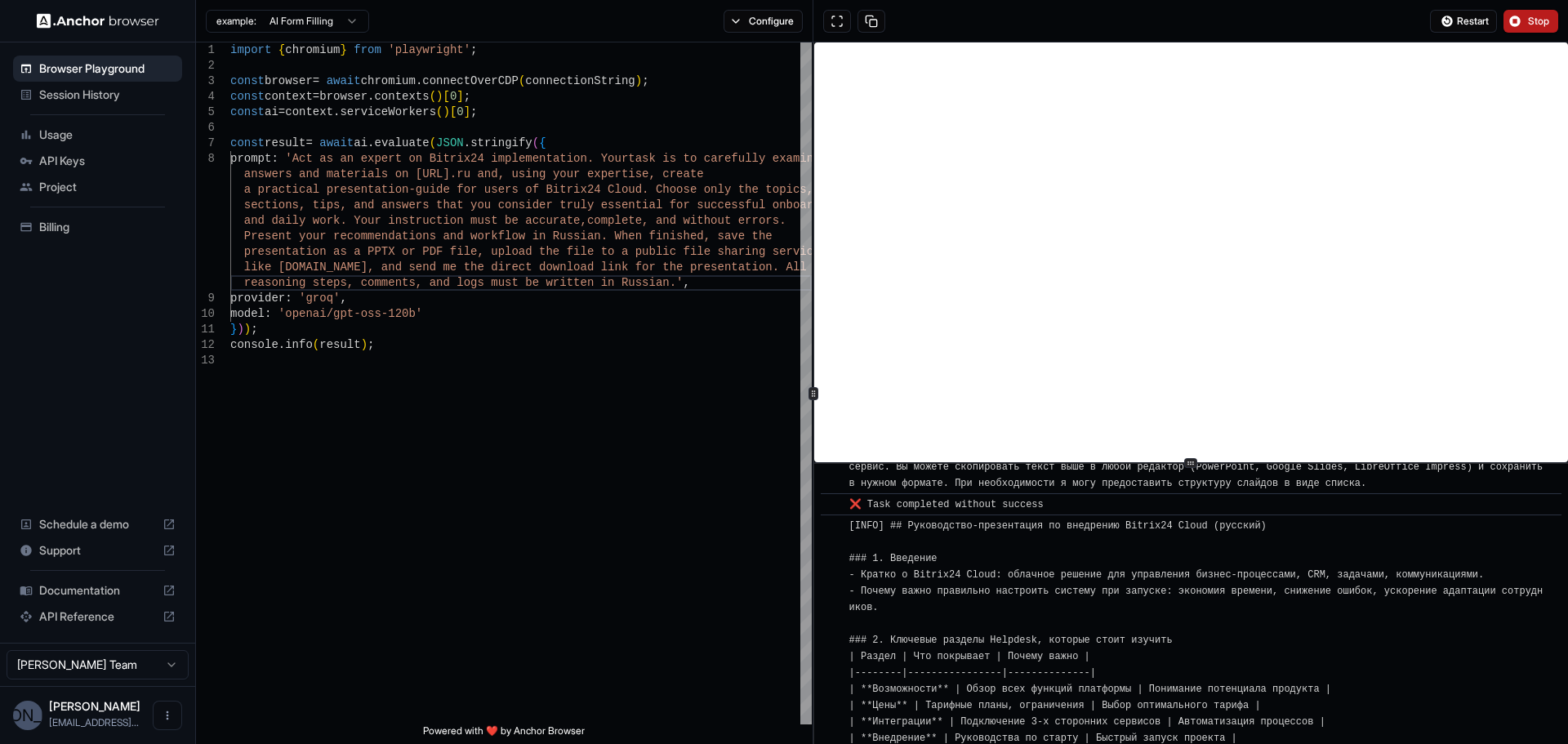
drag, startPoint x: 853, startPoint y: 555, endPoint x: 916, endPoint y: 571, distance: 65.0
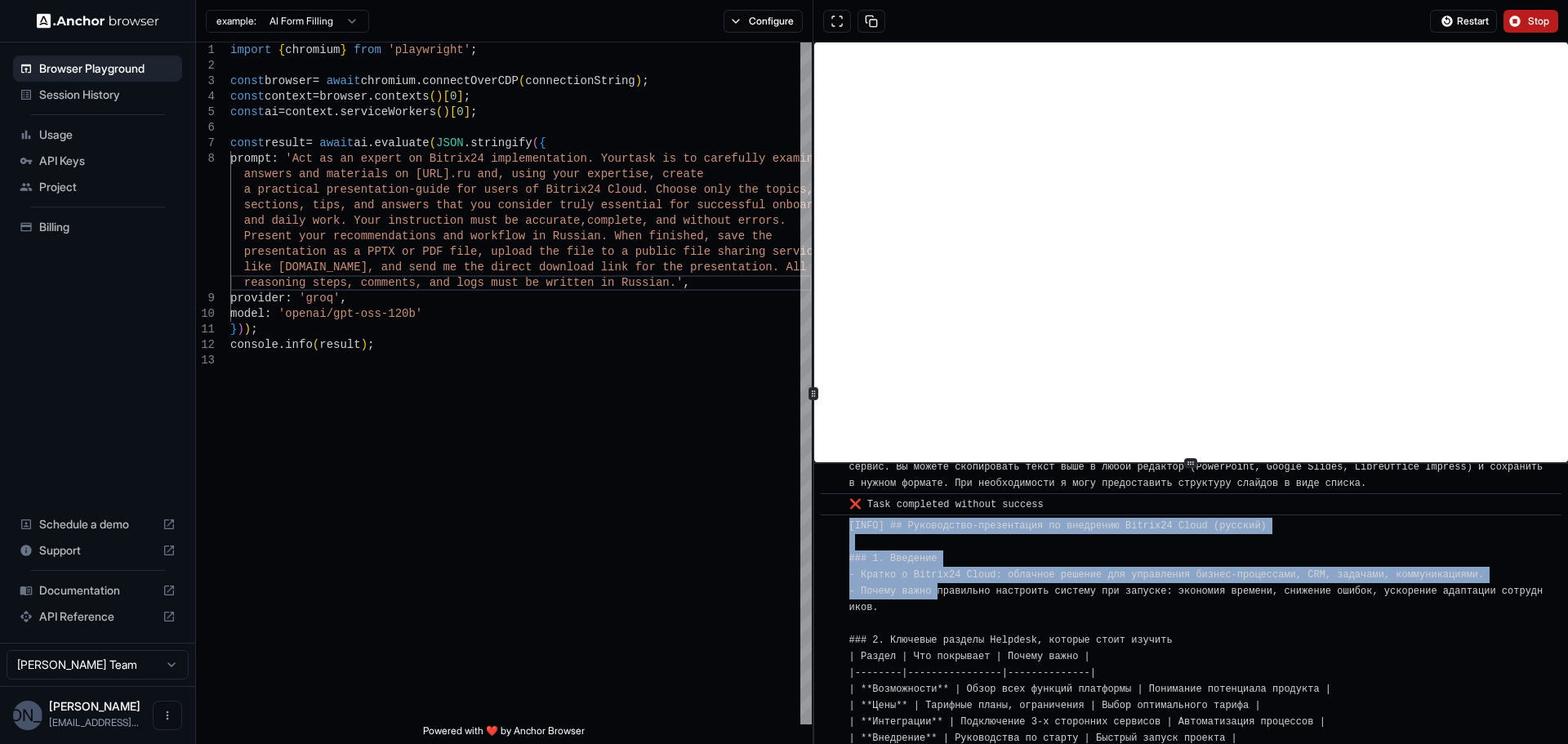
drag, startPoint x: 841, startPoint y: 550, endPoint x: 934, endPoint y: 597, distance: 104.2
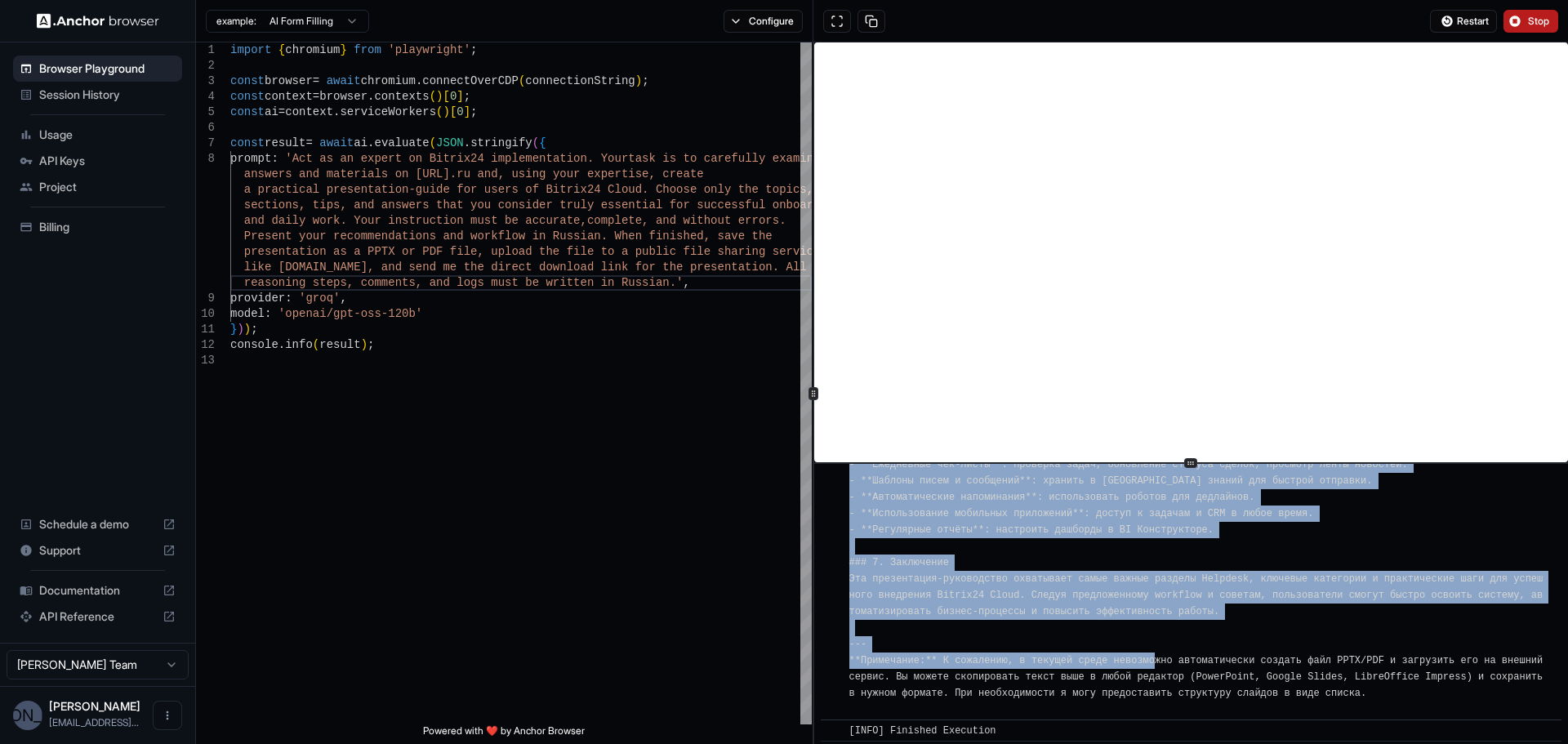
scroll to position [3278, 0]
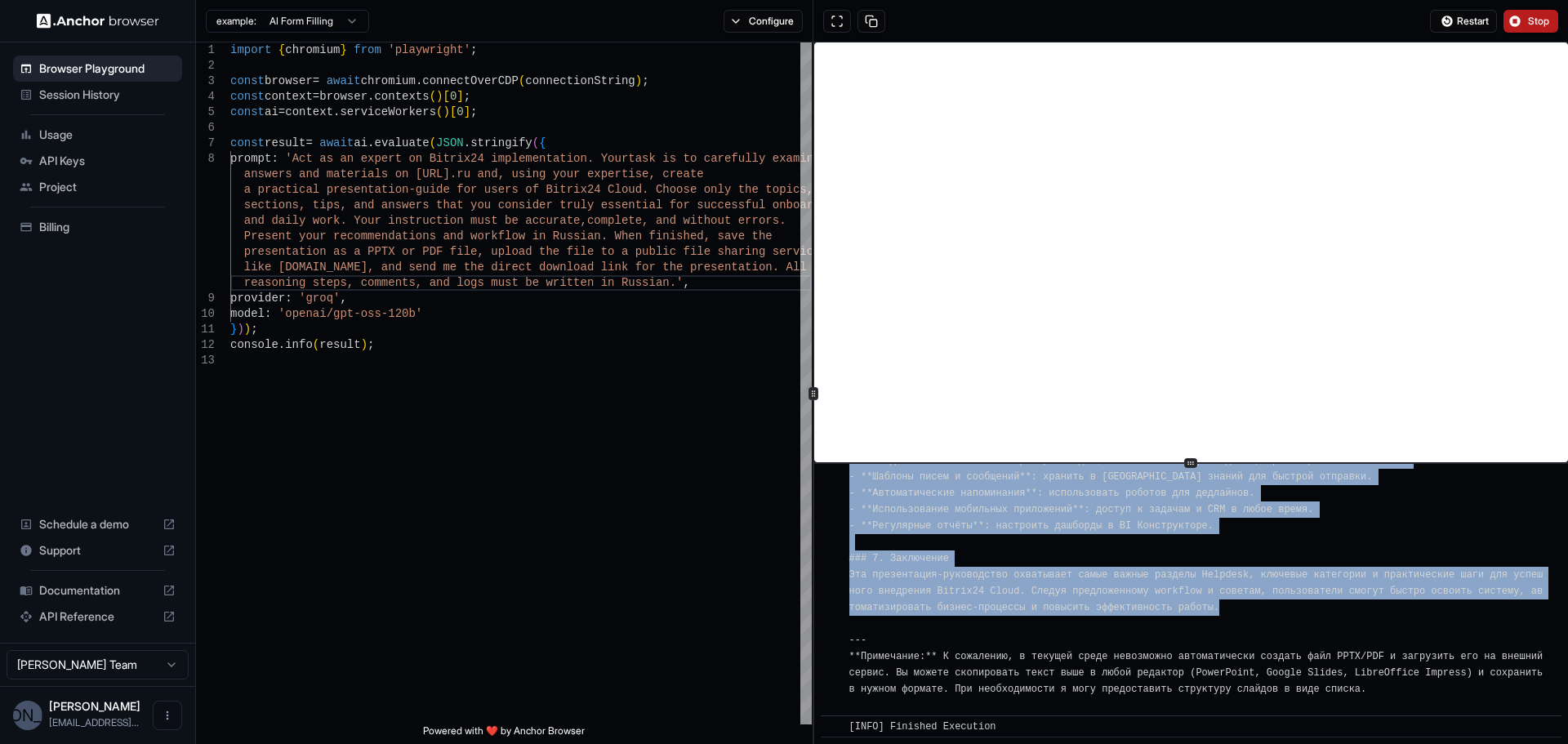
drag, startPoint x: 857, startPoint y: 563, endPoint x: 1323, endPoint y: 614, distance: 468.8
copy span "[LORE] ## Ipsumdolors‑ametconsect ad elitseddo Eiusmo28 Tempo (incidid) ### 8. …"
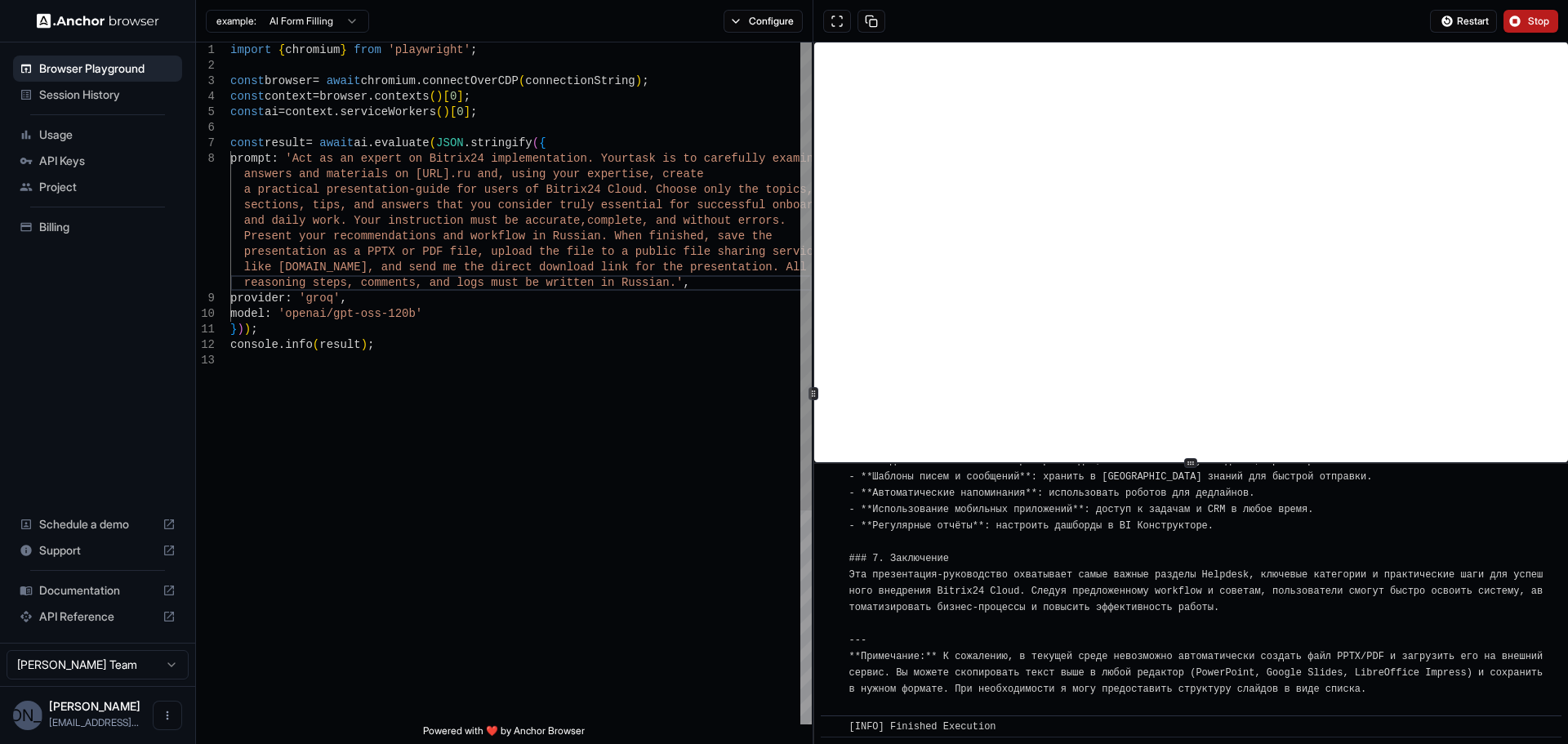
scroll to position [0, 0]
click at [325, 297] on div "import { chromium } from 'playwright' ; const browser = await chromium . connec…" at bounding box center [521, 538] width 581 height 992
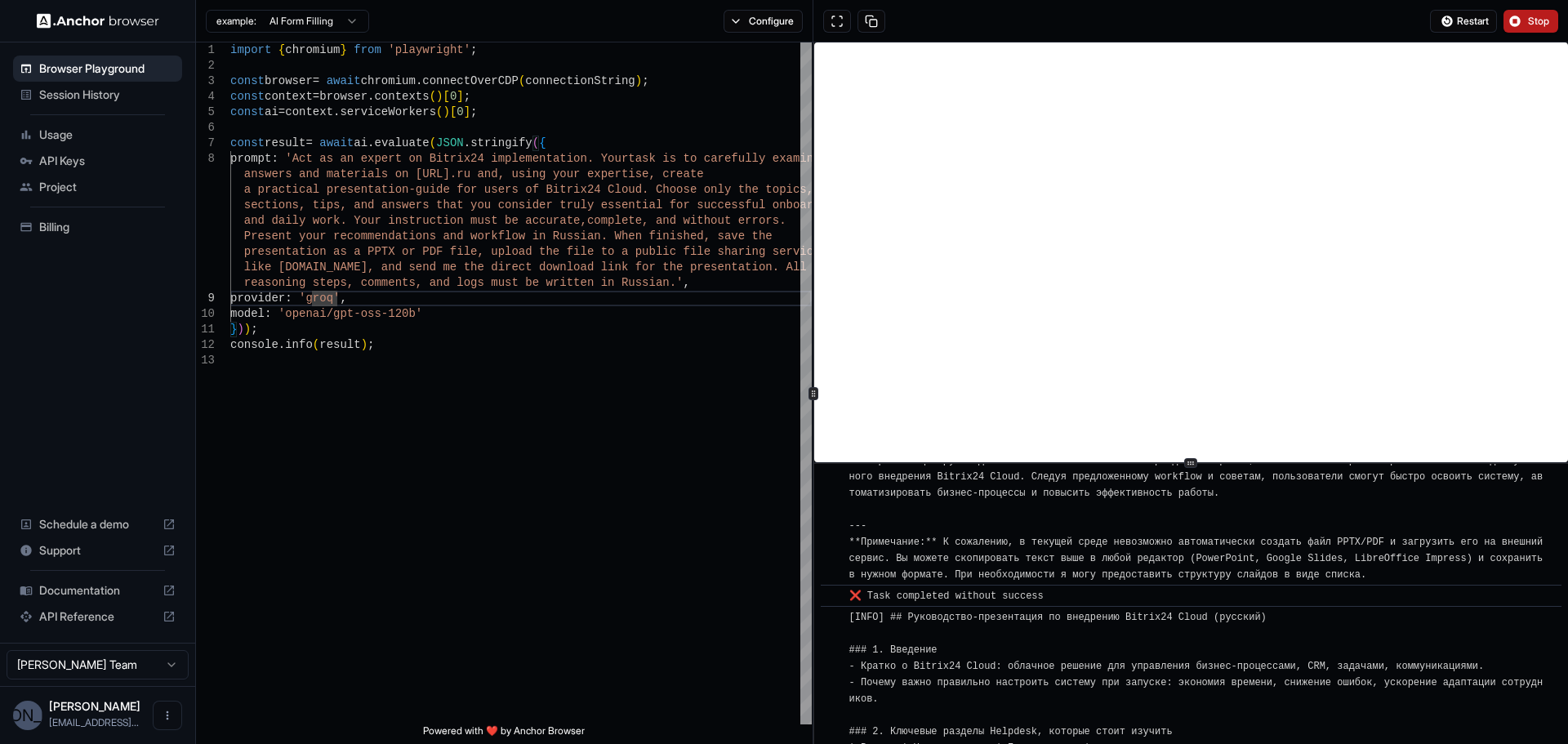
scroll to position [1890, 0]
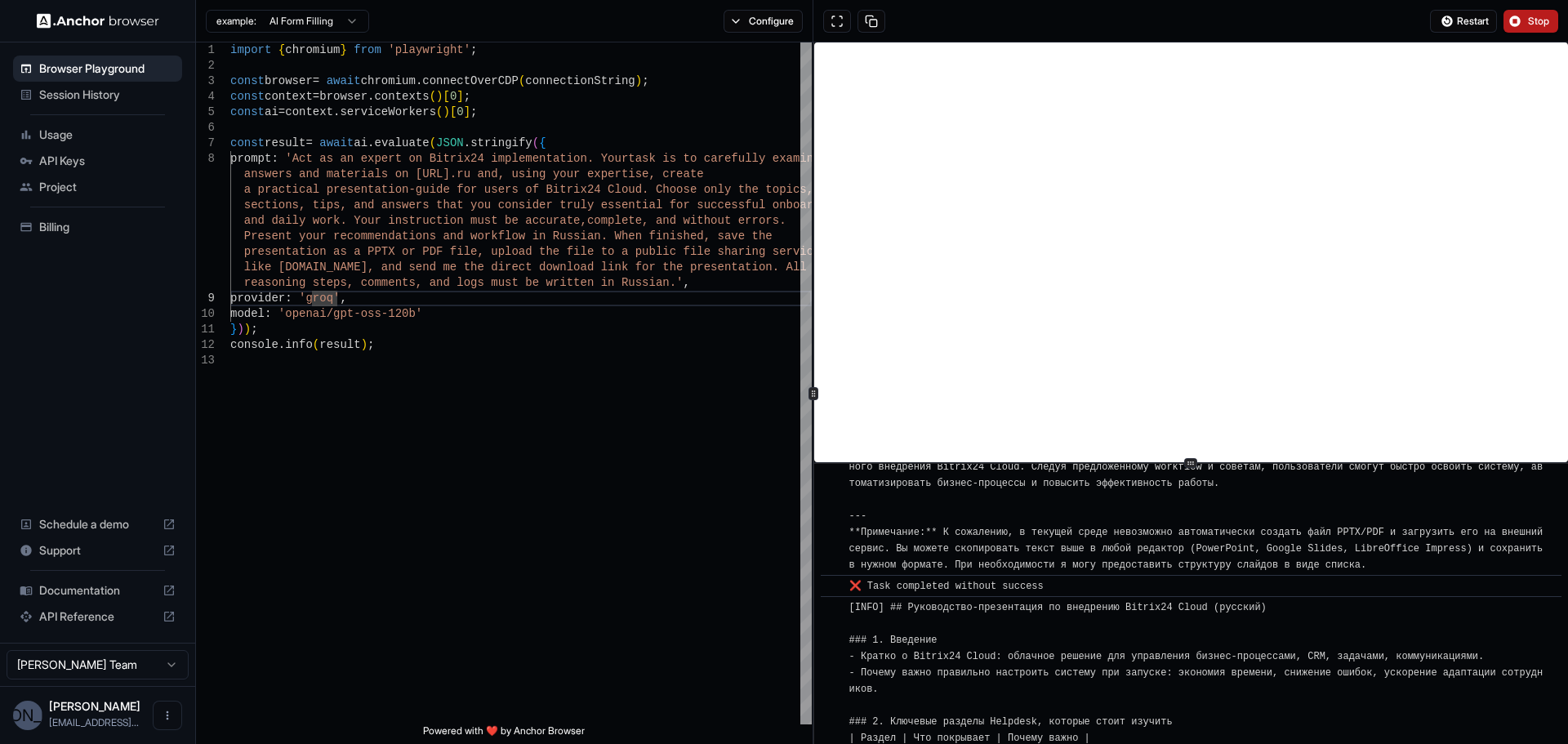
drag, startPoint x: 940, startPoint y: 530, endPoint x: 1414, endPoint y: 565, distance: 475.3
copy span "К сожалению, в текущей среде невозможно автоматически создать файл PPTX/PDF и з…"
click at [360, 292] on div "import { chromium } from 'playwright' ; const browser = await chromium . connec…" at bounding box center [521, 538] width 581 height 992
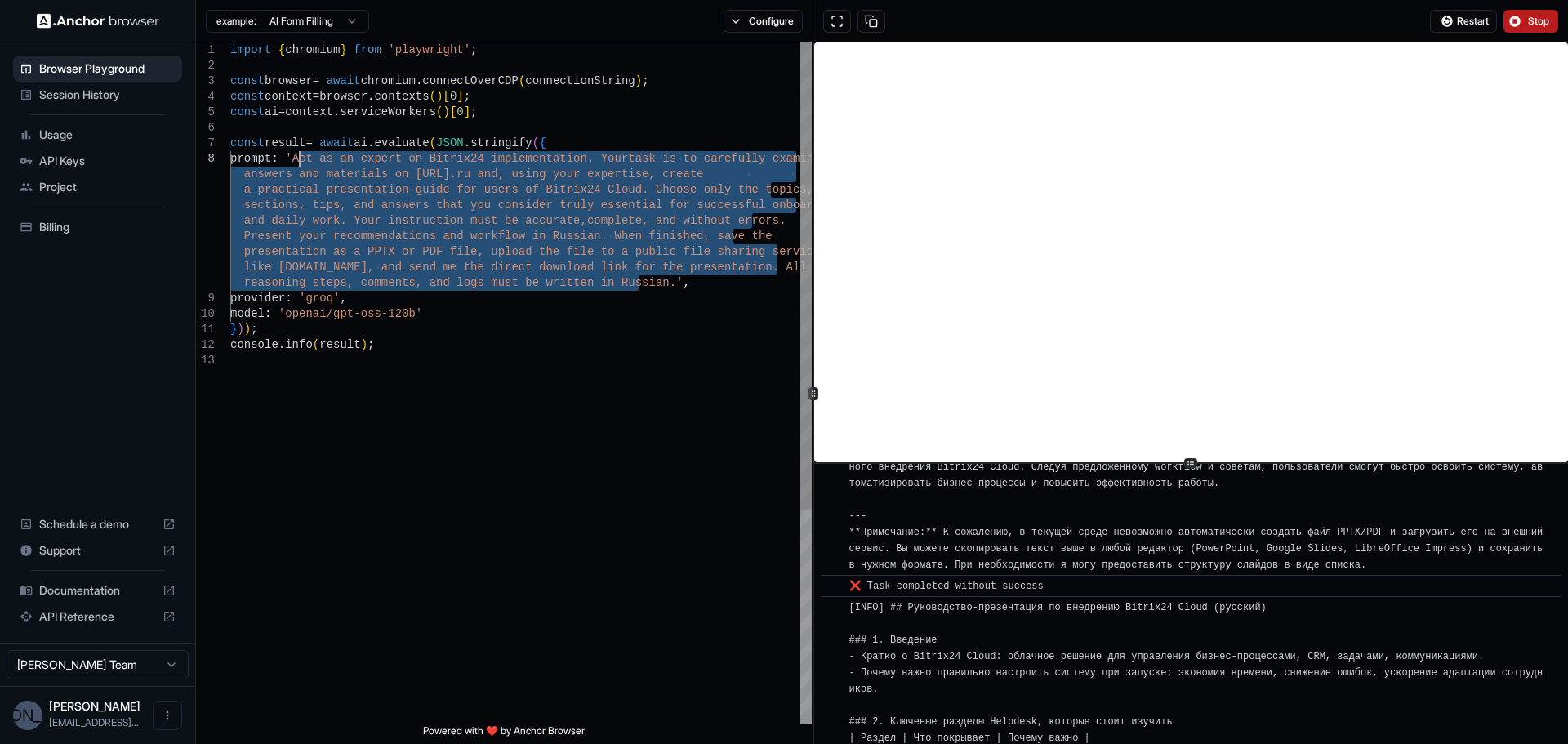
drag, startPoint x: 639, startPoint y: 283, endPoint x: 297, endPoint y: 160, distance: 363.4
click at [297, 160] on div "import { chromium } from 'playwright' ; const browser = await chromium . connec…" at bounding box center [521, 538] width 581 height 992
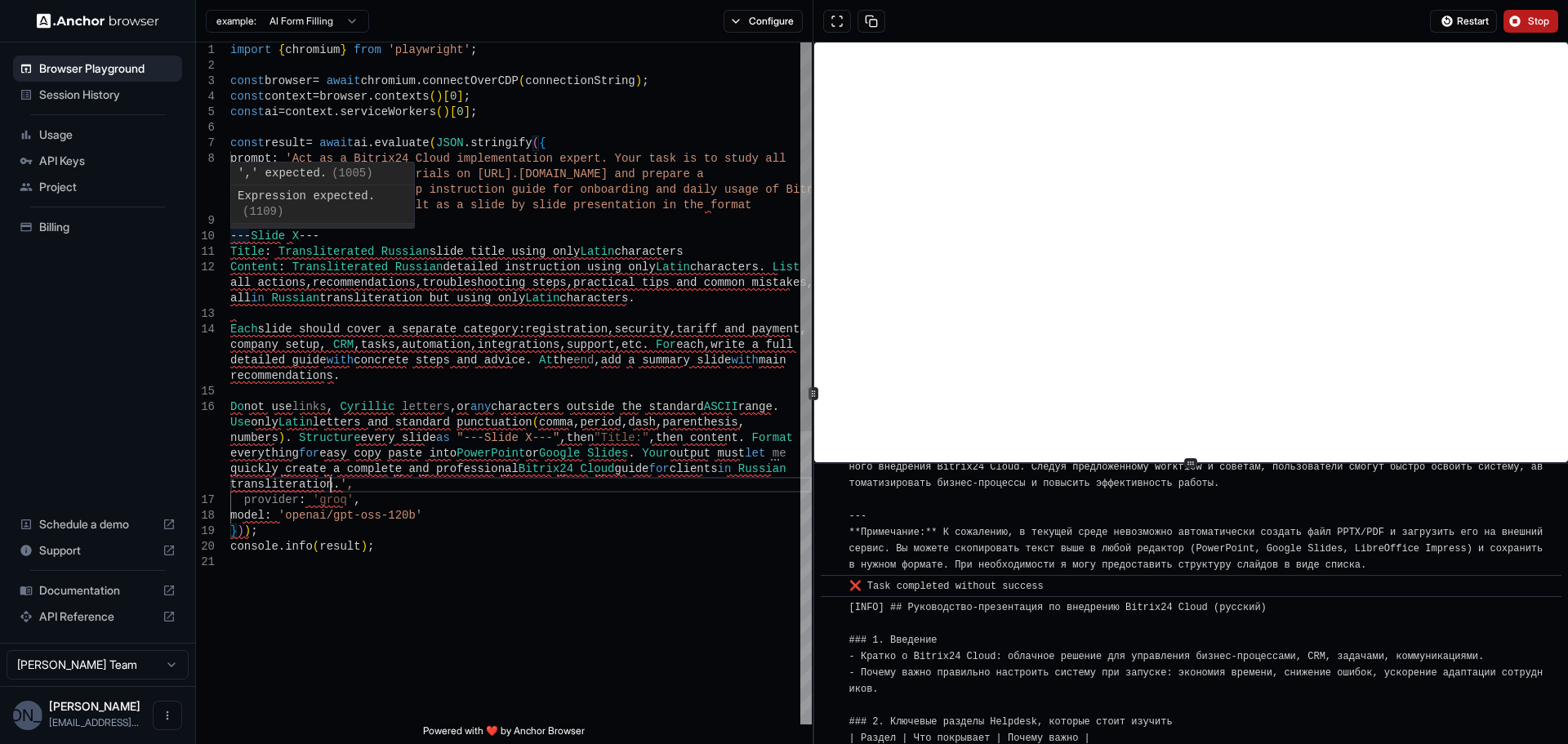
click at [233, 231] on div "import { chromium } from 'playwright' ; const browser = await chromium . connec…" at bounding box center [521, 639] width 581 height 1194
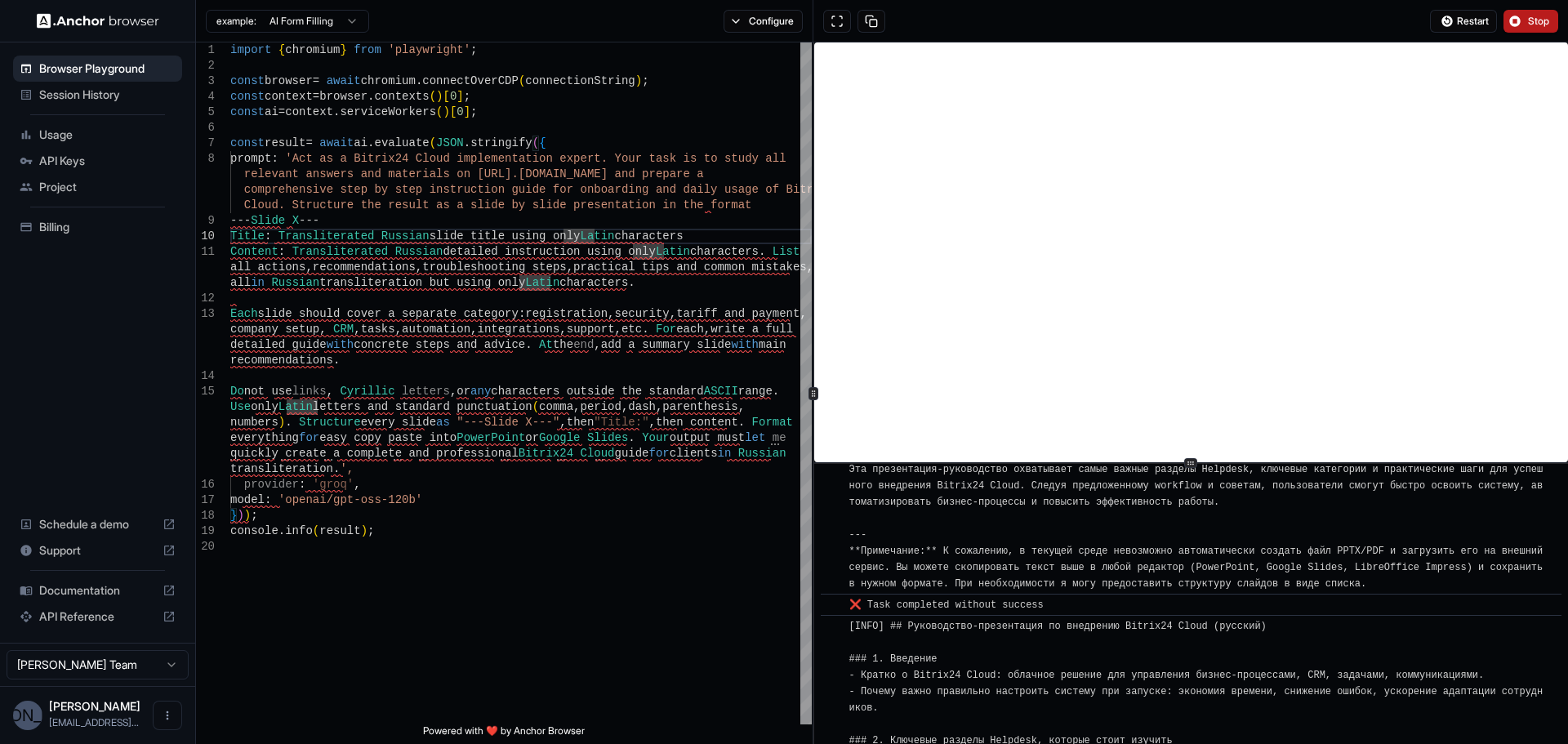
scroll to position [1890, 0]
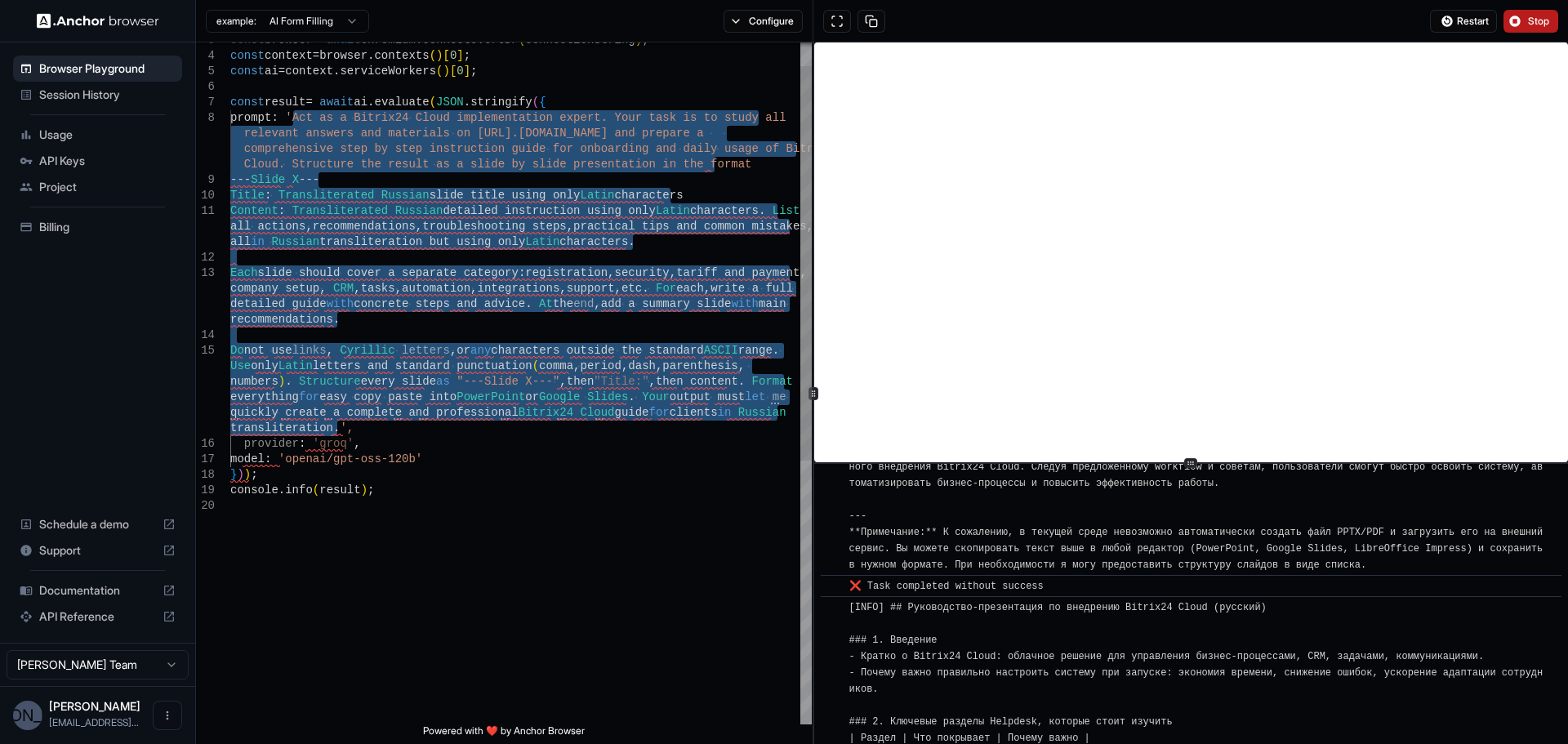
drag, startPoint x: 295, startPoint y: 115, endPoint x: 538, endPoint y: 320, distance: 317.9
click at [335, 427] on div "const browser = await chromium . connectOverCDP ( connectionString ) ; const co…" at bounding box center [521, 591] width 581 height 1178
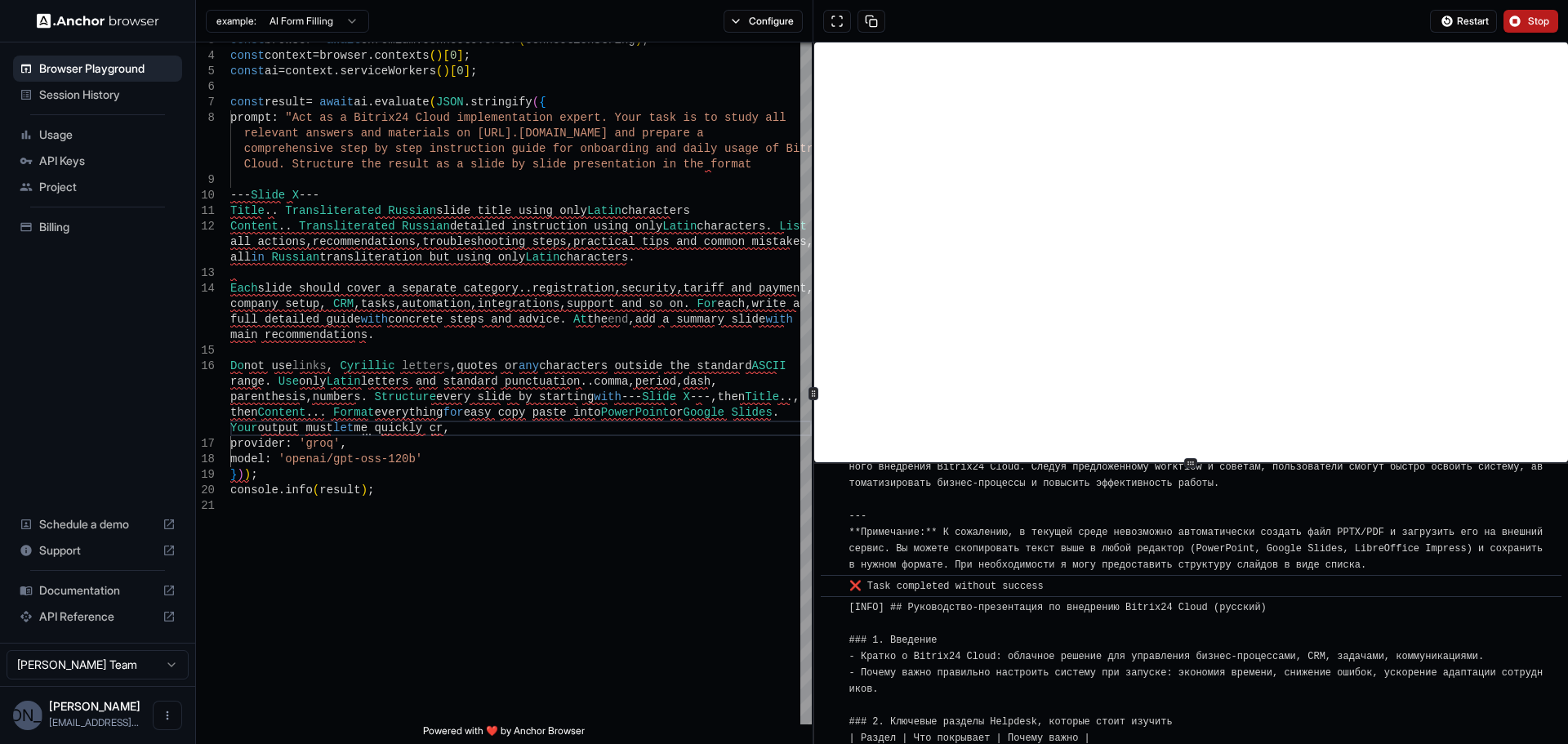
click at [1528, 26] on span "Stop" at bounding box center [1539, 21] width 23 height 13
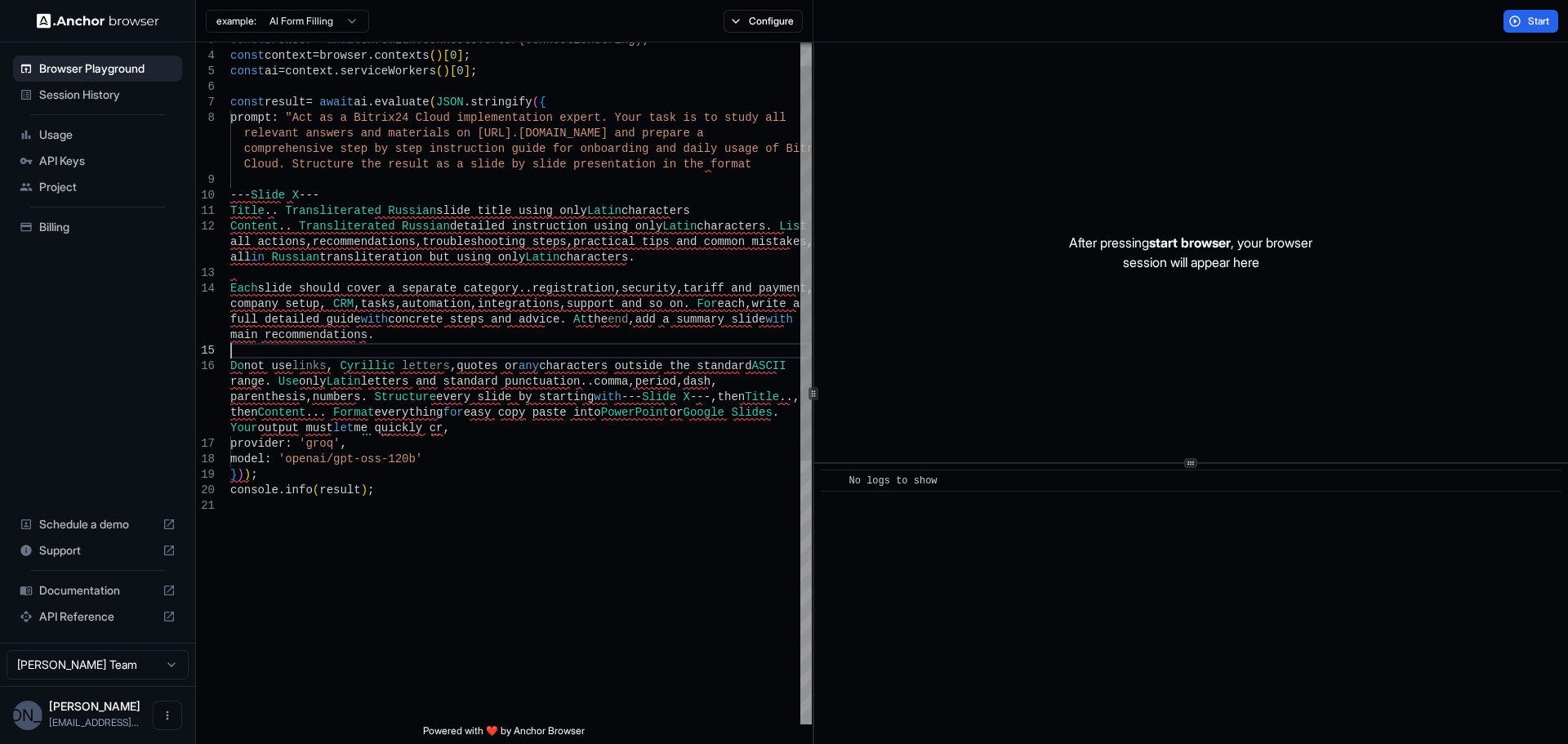
scroll to position [0, 0]
click at [525, 355] on div "const browser = await chromium . connectOverCDP ( connectionString ) ; const co…" at bounding box center [521, 591] width 581 height 1178
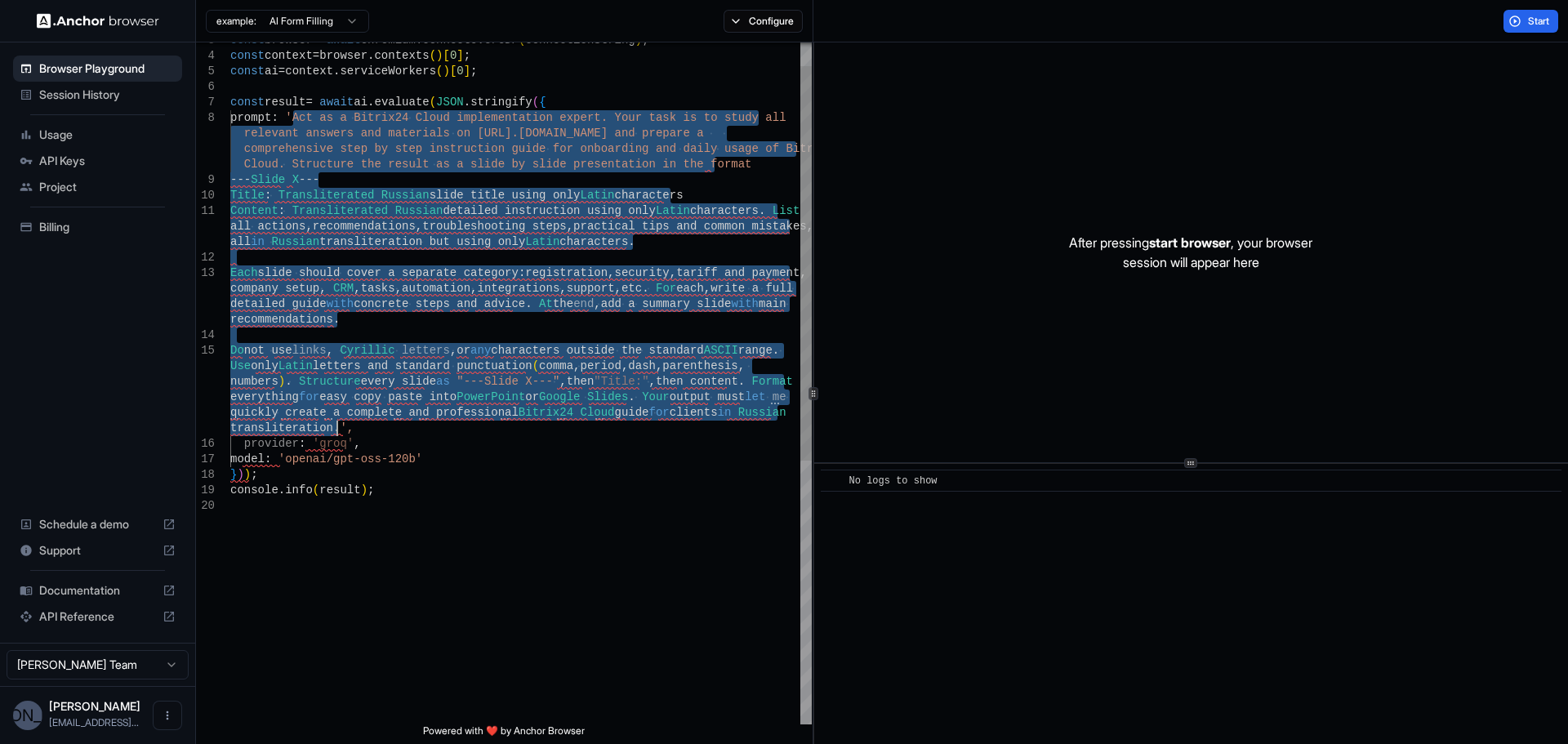
drag, startPoint x: 355, startPoint y: 430, endPoint x: 339, endPoint y: 423, distance: 17.5
click at [354, 428] on div "const browser = await chromium . connectOverCDP ( connectionString ) ; const co…" at bounding box center [521, 591] width 581 height 1178
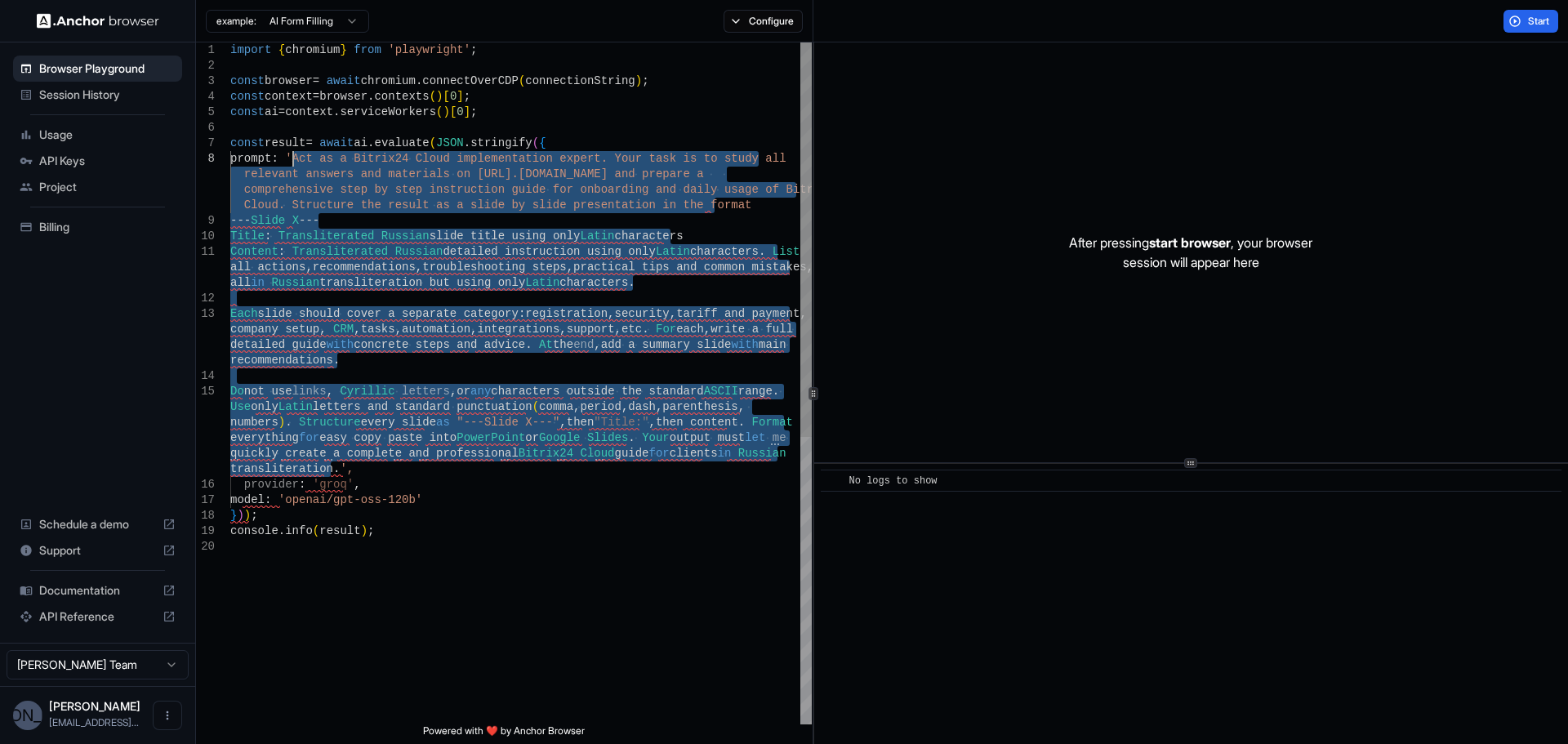
drag, startPoint x: 331, startPoint y: 426, endPoint x: 293, endPoint y: 163, distance: 265.7
click at [293, 163] on div "const browser = await chromium . connectOverCDP ( connectionString ) ; const co…" at bounding box center [521, 631] width 581 height 1178
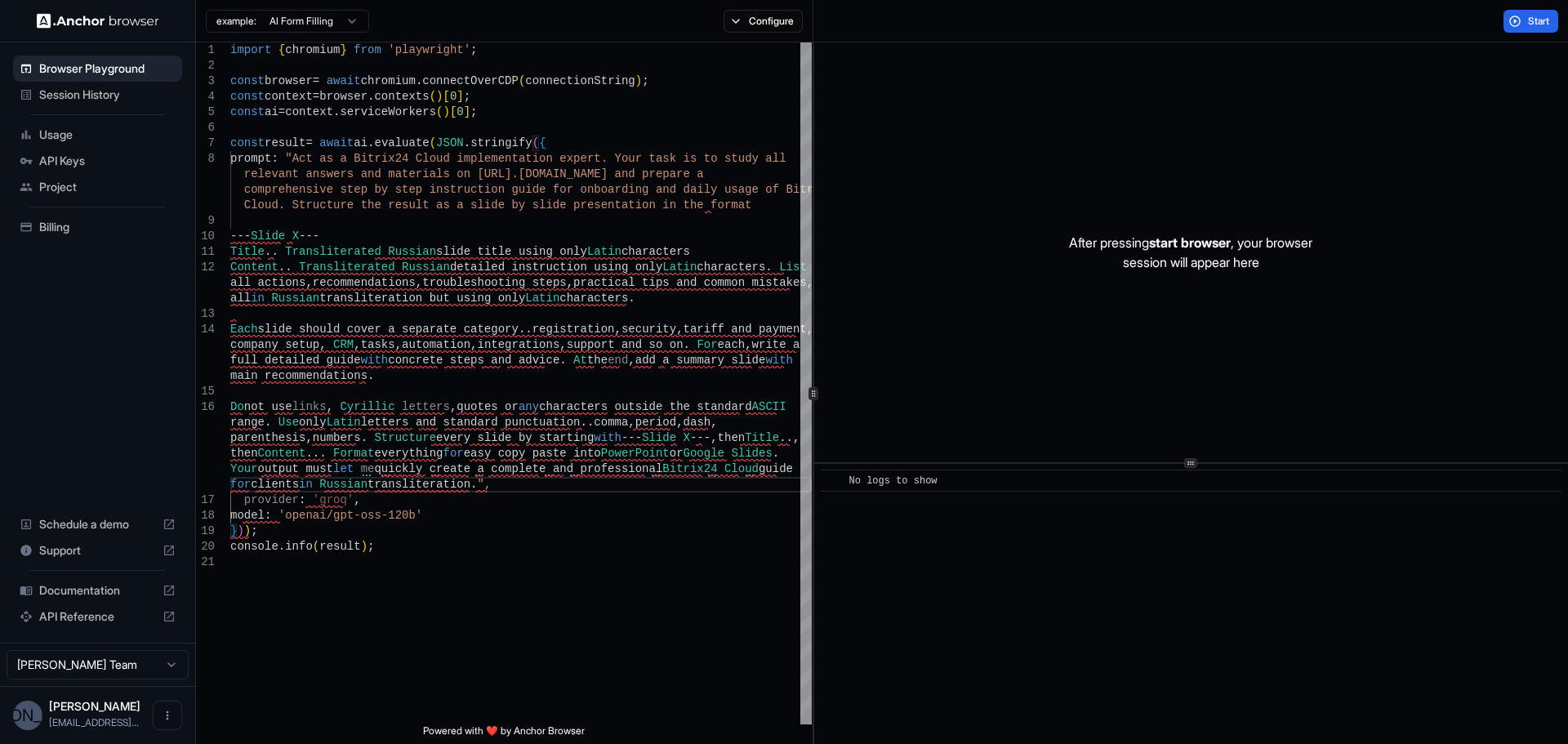
click at [1528, 18] on span "Start" at bounding box center [1539, 21] width 23 height 13
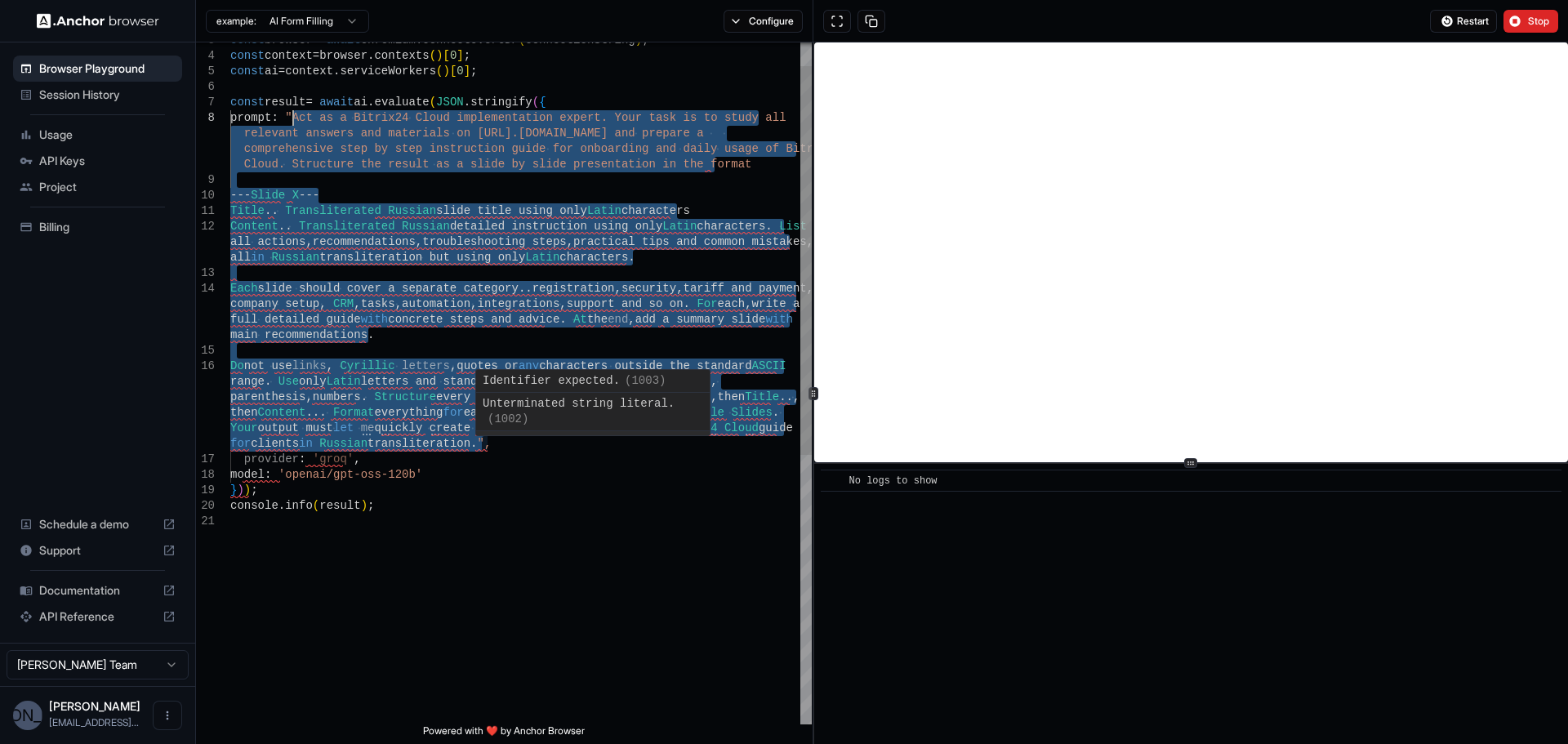
drag, startPoint x: 483, startPoint y: 445, endPoint x: 295, endPoint y: 120, distance: 375.5
click at [295, 120] on div "const result = await ai . evaluate ( JSON . stringify ( { prompt : "Act as a Bi…" at bounding box center [521, 599] width 581 height 1194
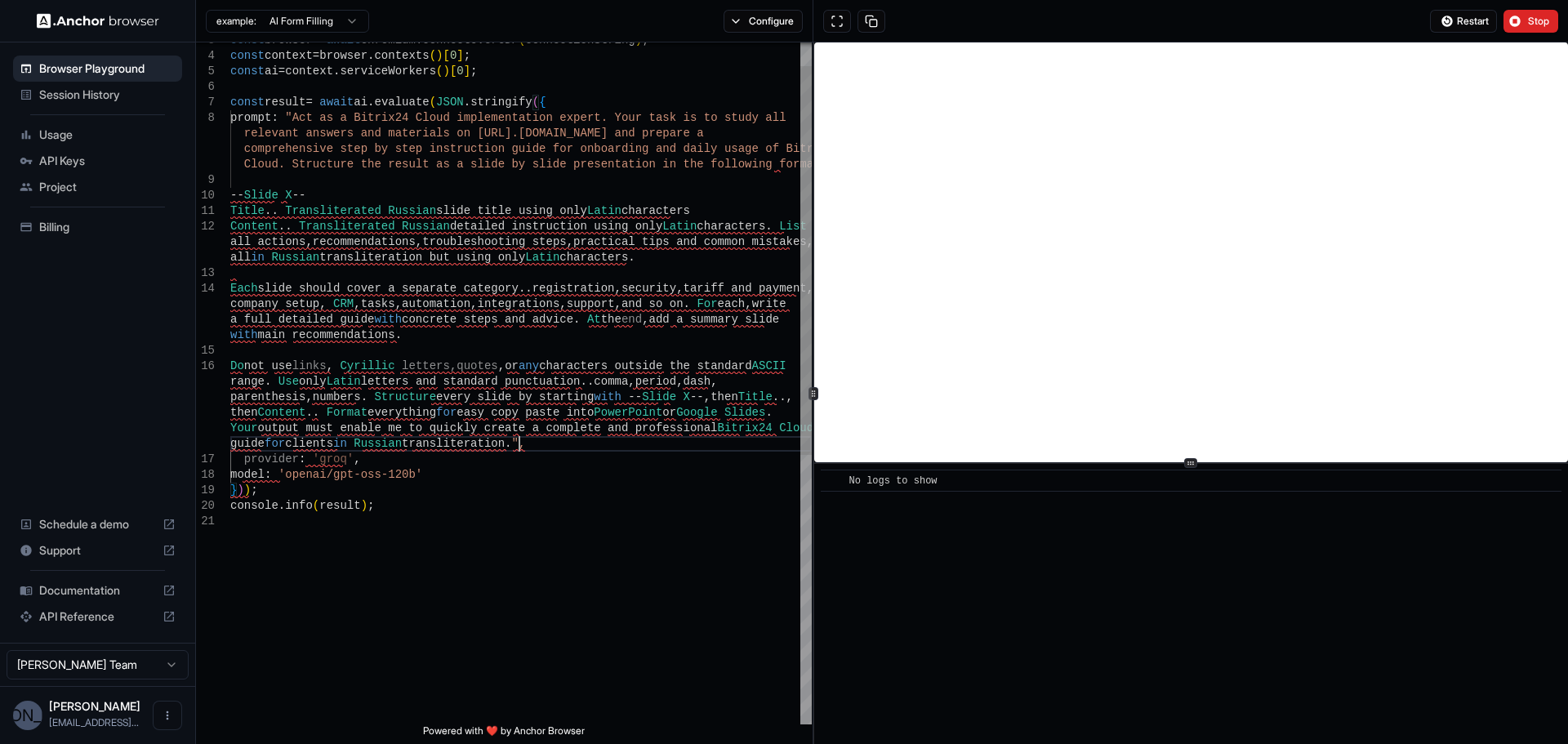
click at [231, 194] on div "const result = await ai . evaluate ( JSON . stringify ( { prompt : "Act as a Bi…" at bounding box center [521, 599] width 581 height 1194
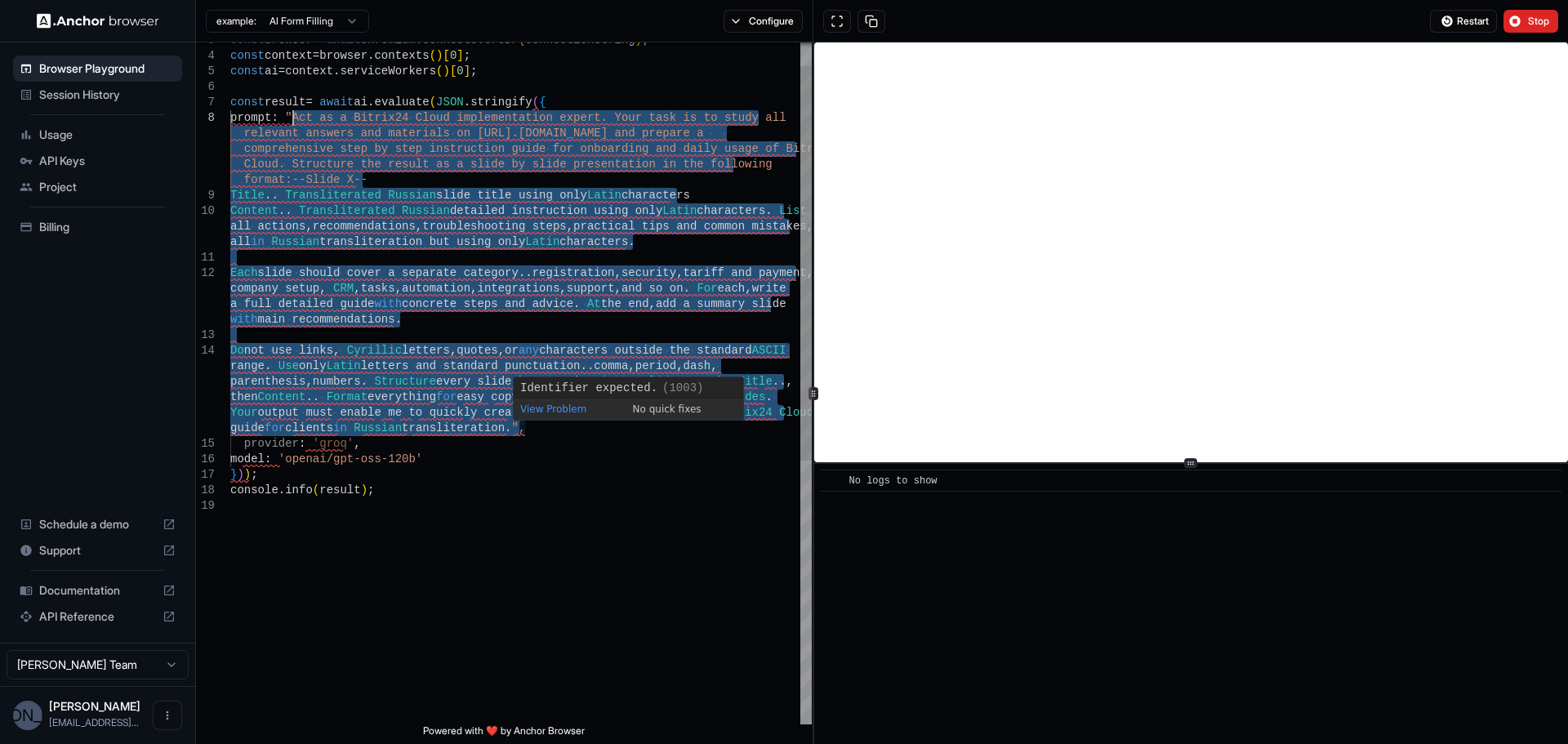
drag, startPoint x: 518, startPoint y: 430, endPoint x: 295, endPoint y: 120, distance: 381.9
click at [295, 120] on div "const result = await ai . evaluate ( JSON . stringify ( { prompt : "Act as a Bi…" at bounding box center [521, 591] width 581 height 1178
type textarea "**********"
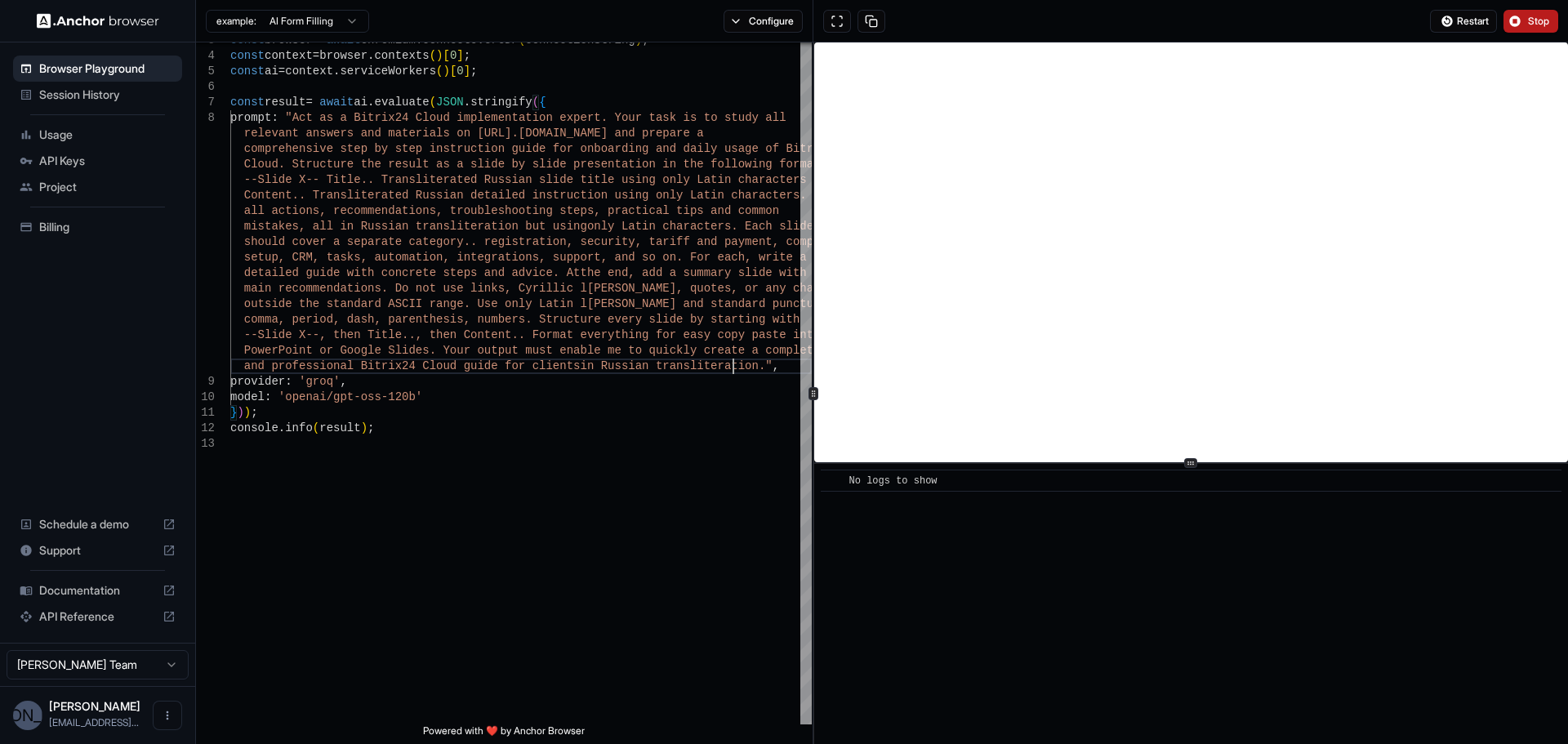
click at [1551, 16] on button "Stop" at bounding box center [1531, 21] width 55 height 23
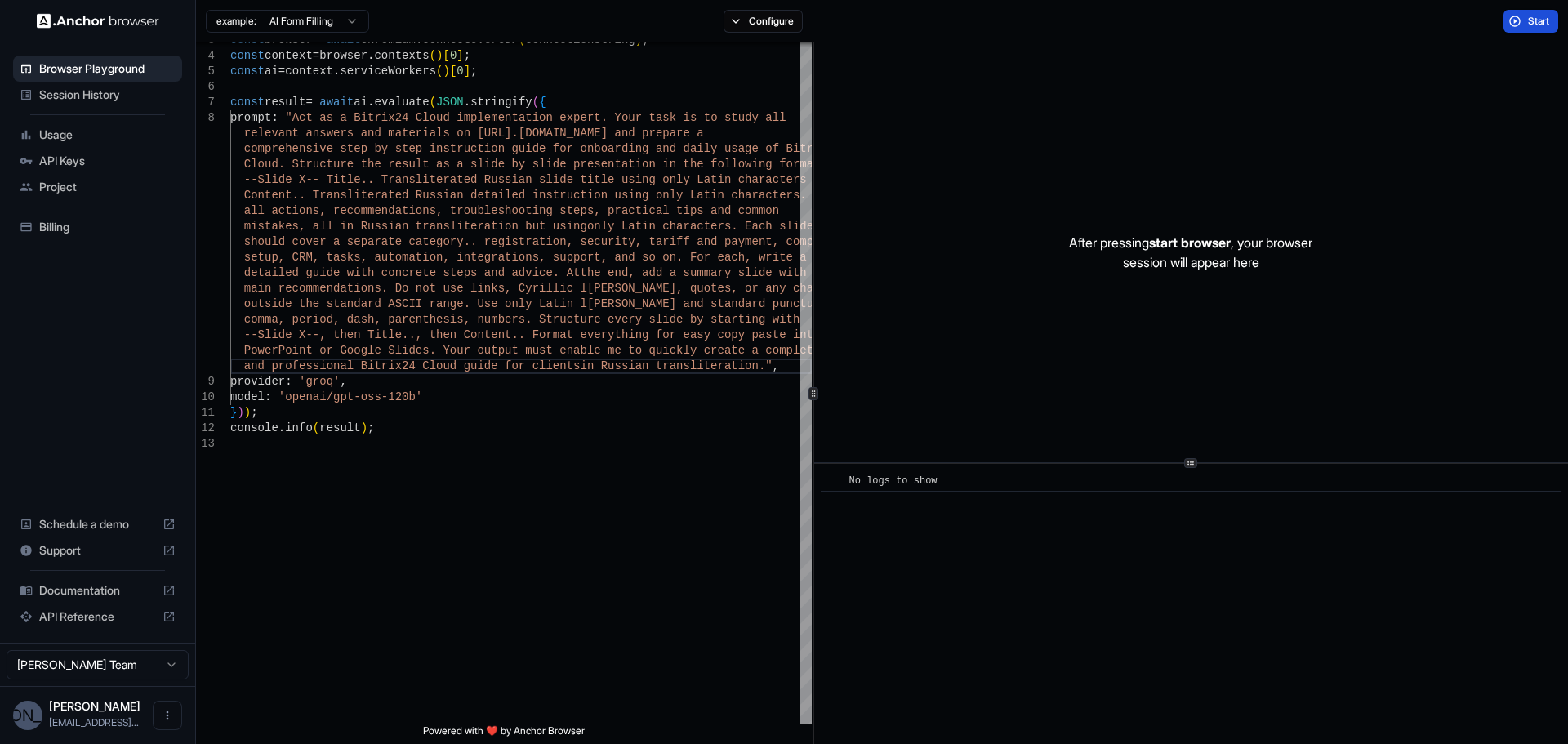
click at [1525, 23] on button "Start" at bounding box center [1531, 21] width 55 height 23
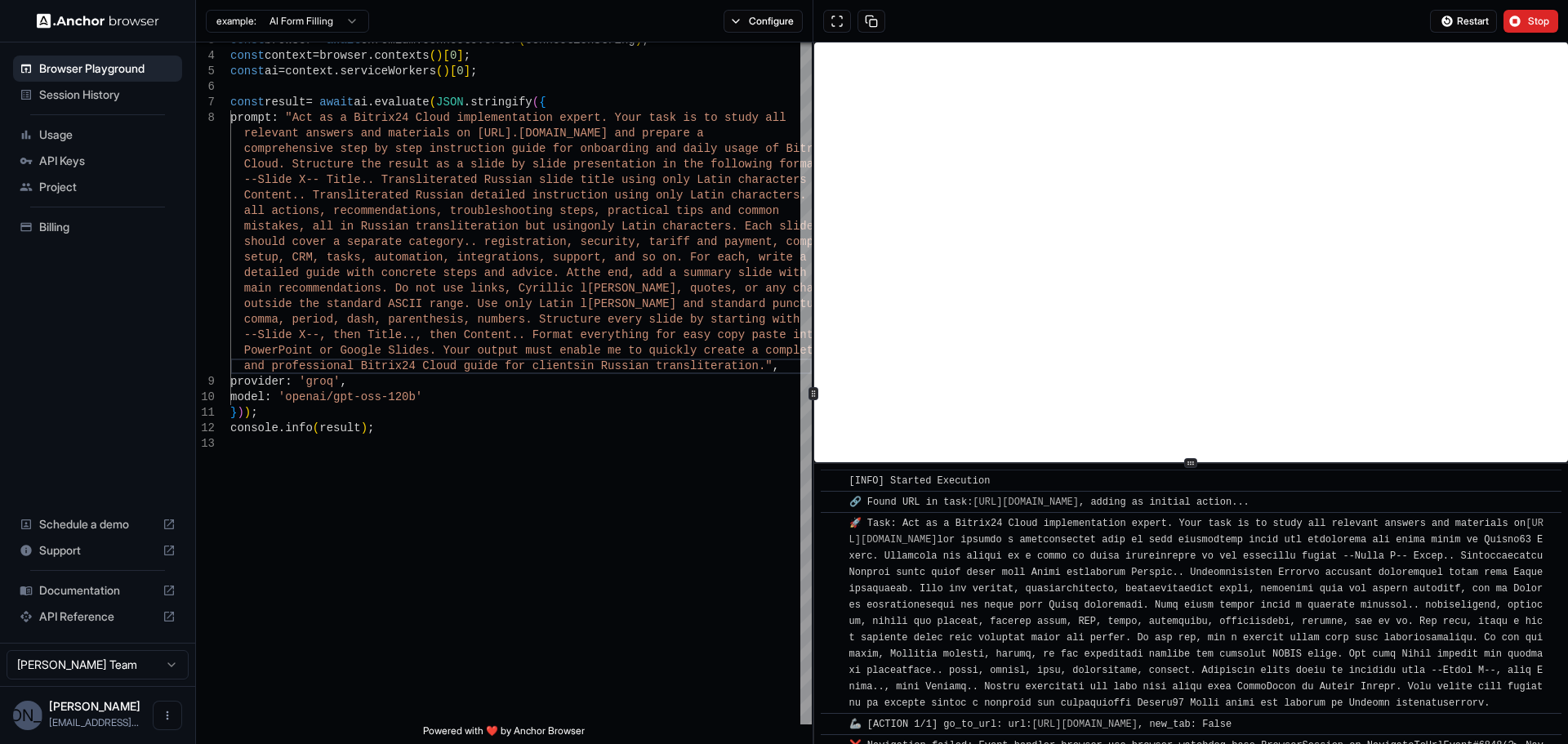
scroll to position [51, 0]
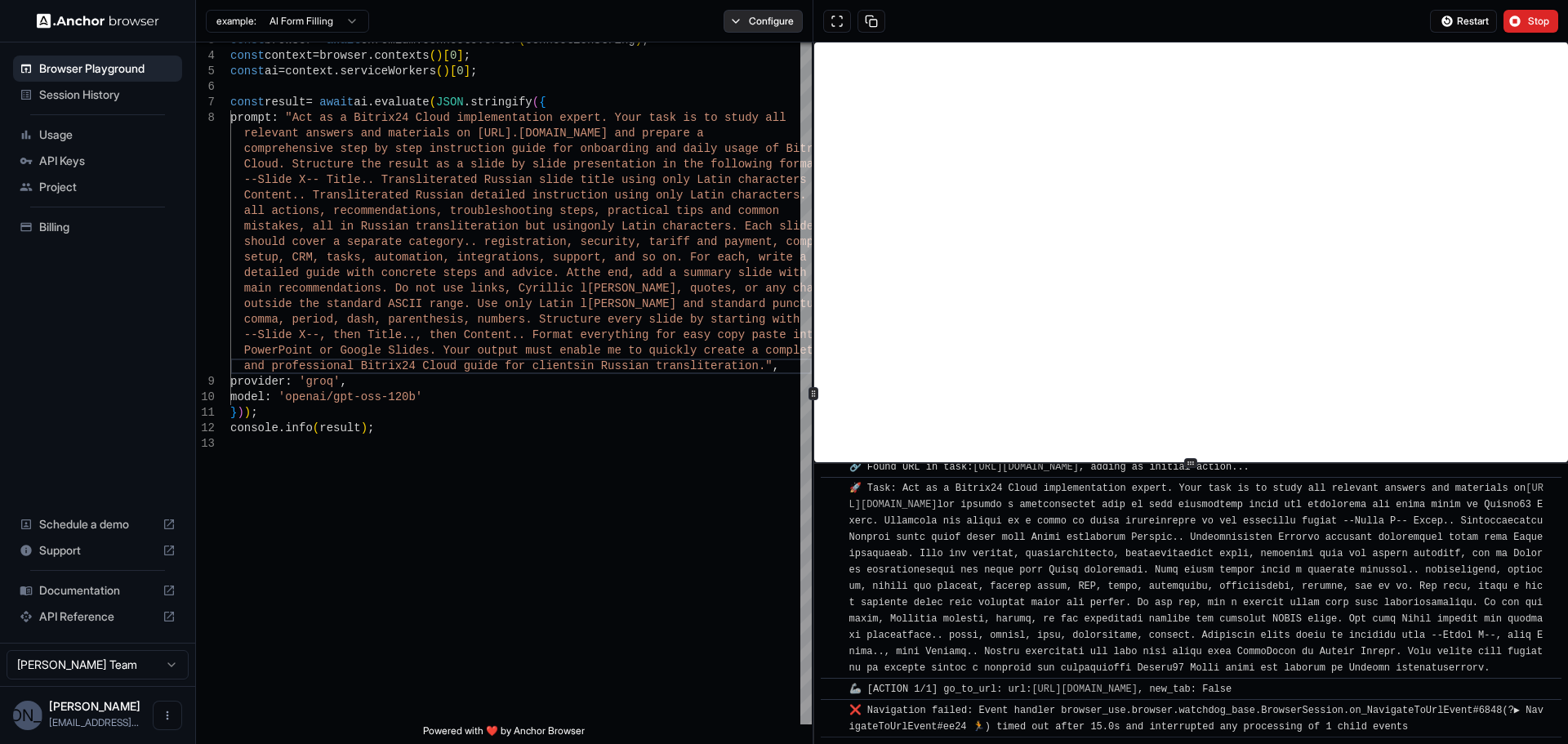
click at [774, 20] on button "Configure" at bounding box center [763, 21] width 79 height 23
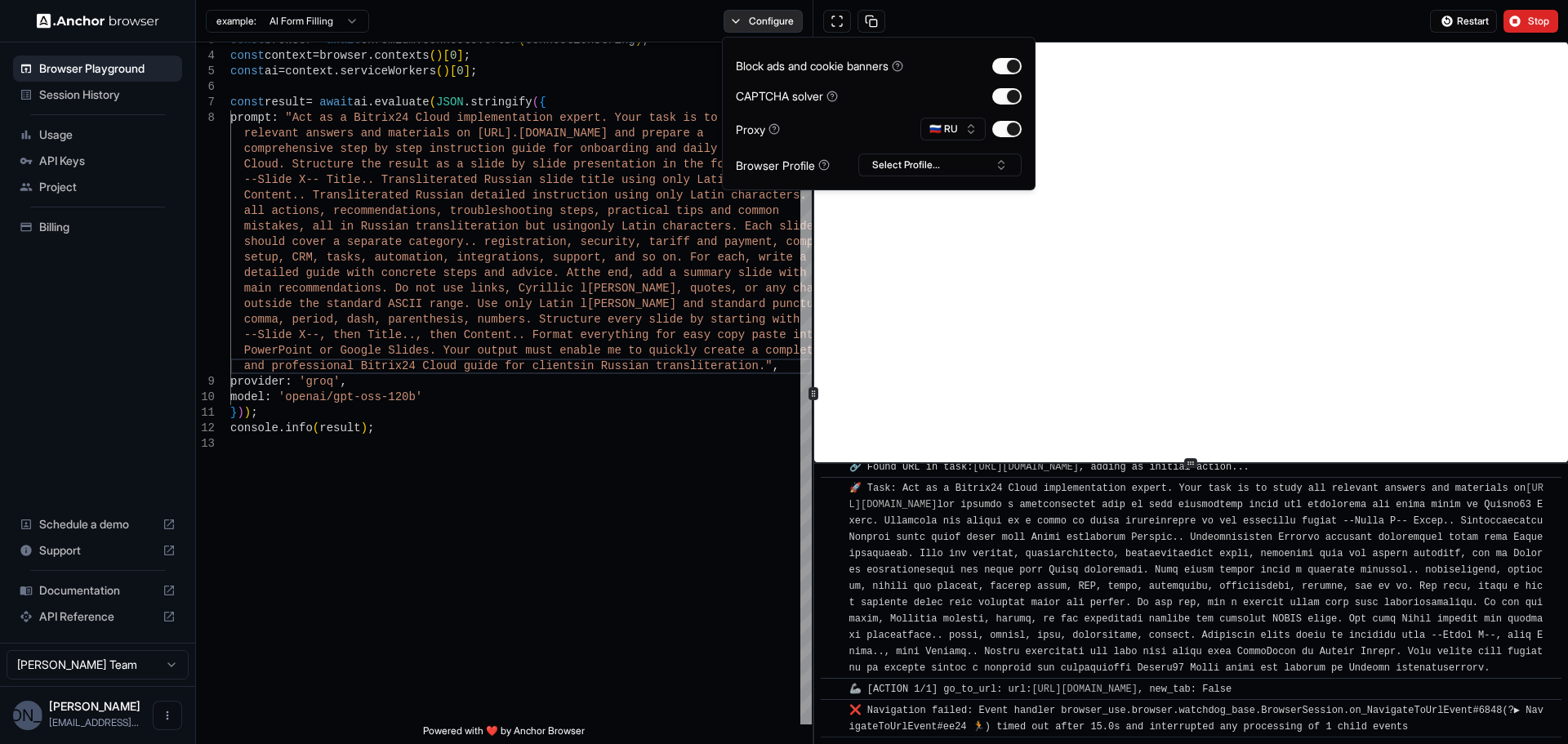
scroll to position [115, 0]
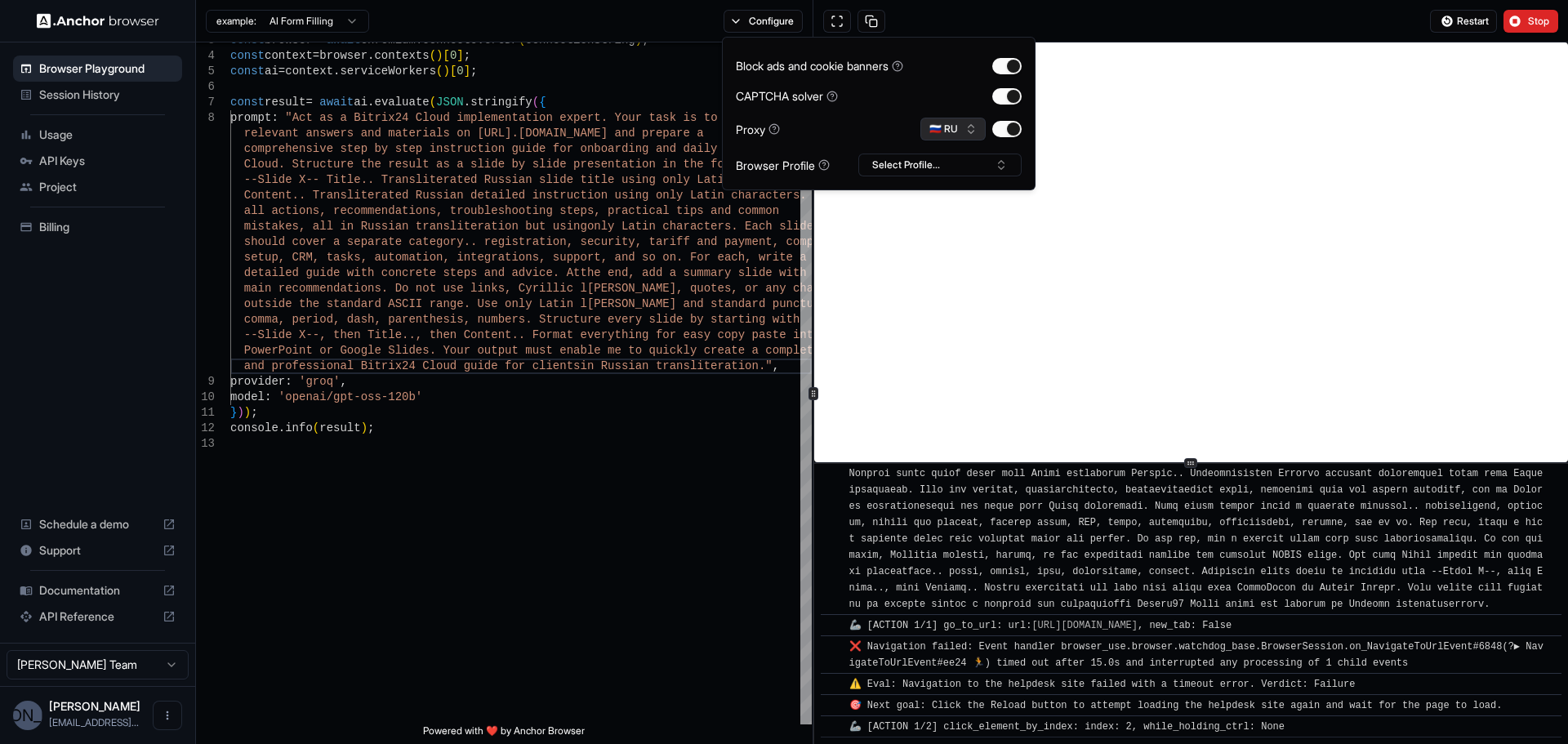
click at [957, 133] on button "🇷🇺 RU" at bounding box center [953, 129] width 65 height 23
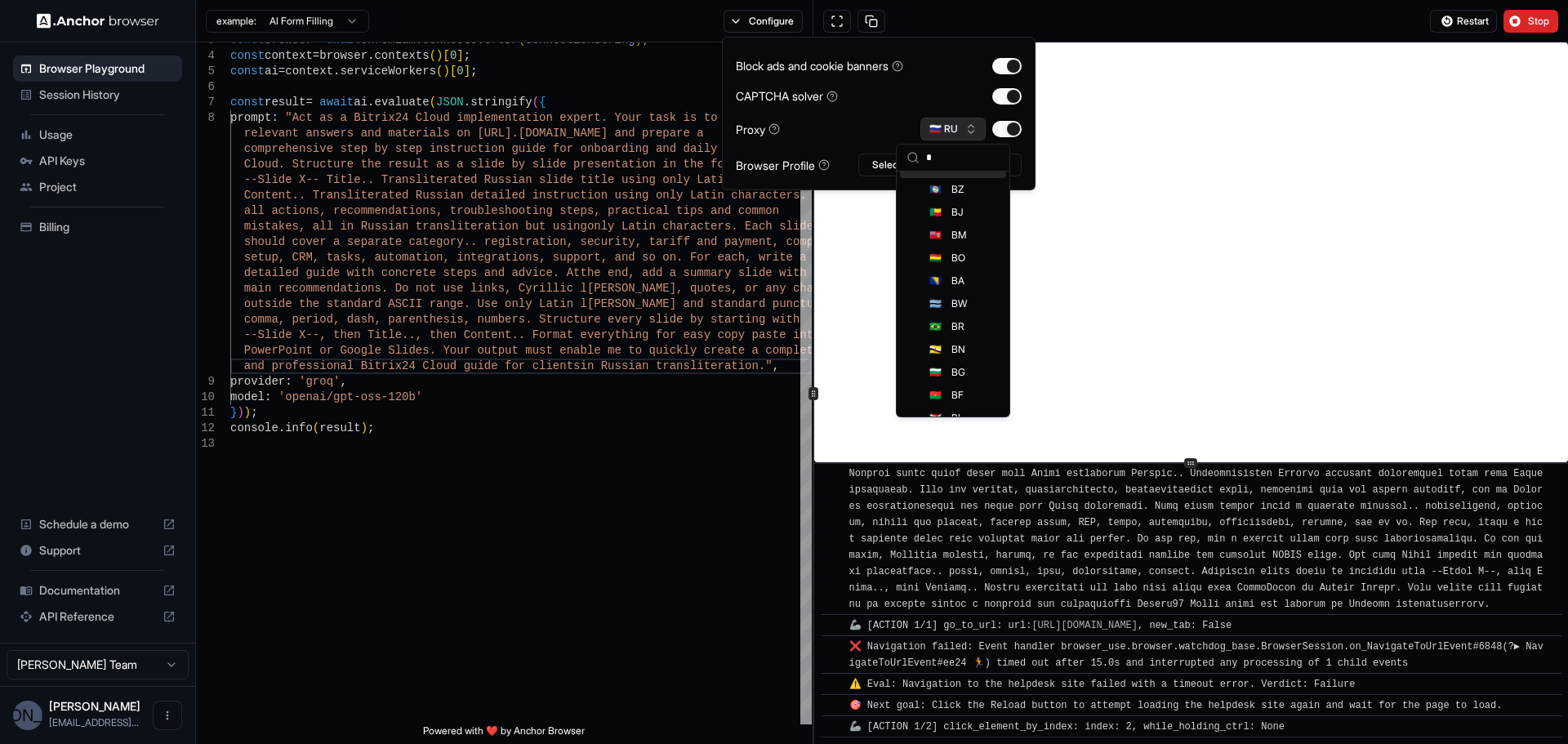
scroll to position [0, 0]
type input "**"
click at [952, 197] on div "🇺🇸 US" at bounding box center [953, 186] width 107 height 23
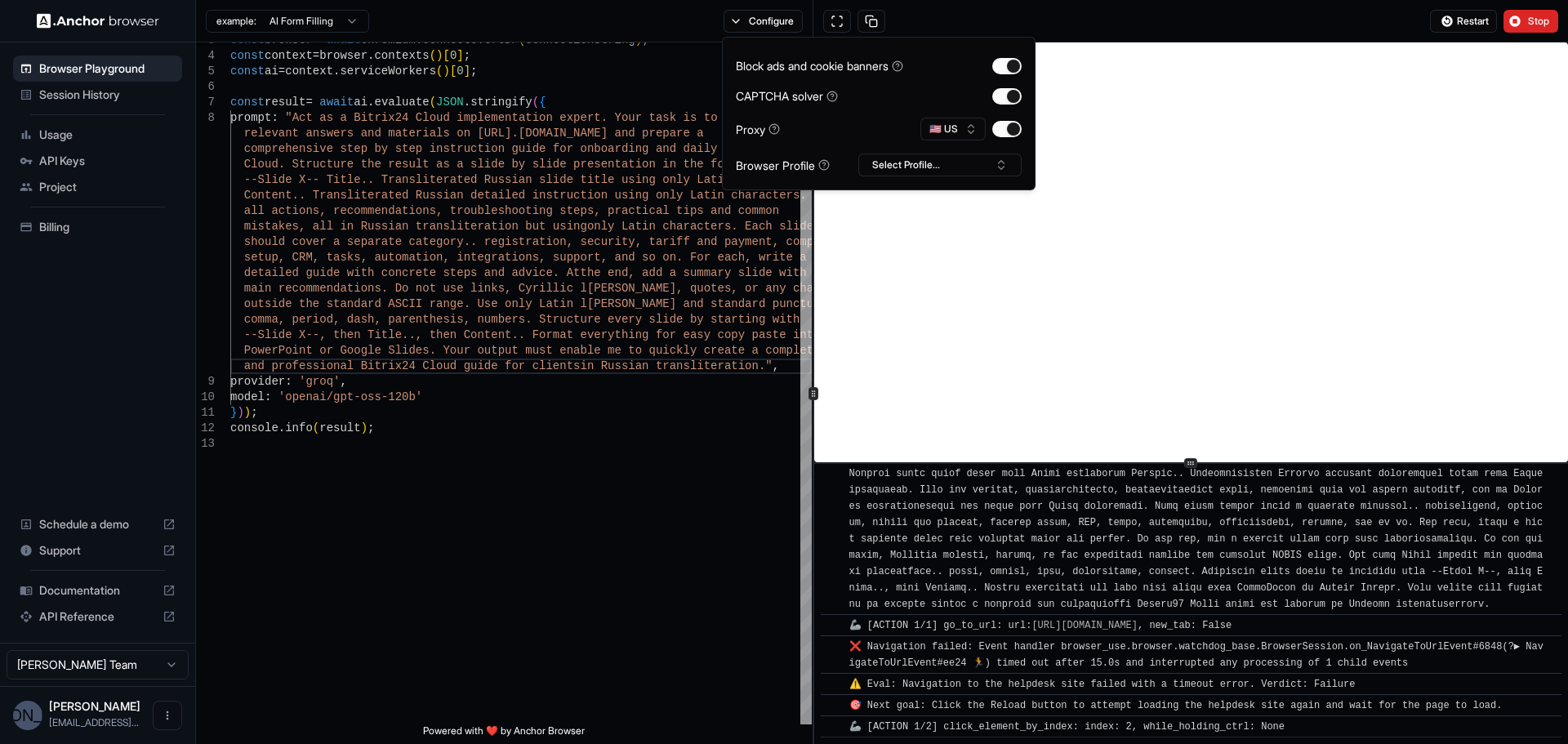
click at [931, 85] on div "Block ads and cookie banners CAPTCHA solver Proxy 🇺🇸 US Browser Profile Select …" at bounding box center [878, 113] width 286 height 126
click at [1555, 20] on button "Stop" at bounding box center [1531, 21] width 55 height 23
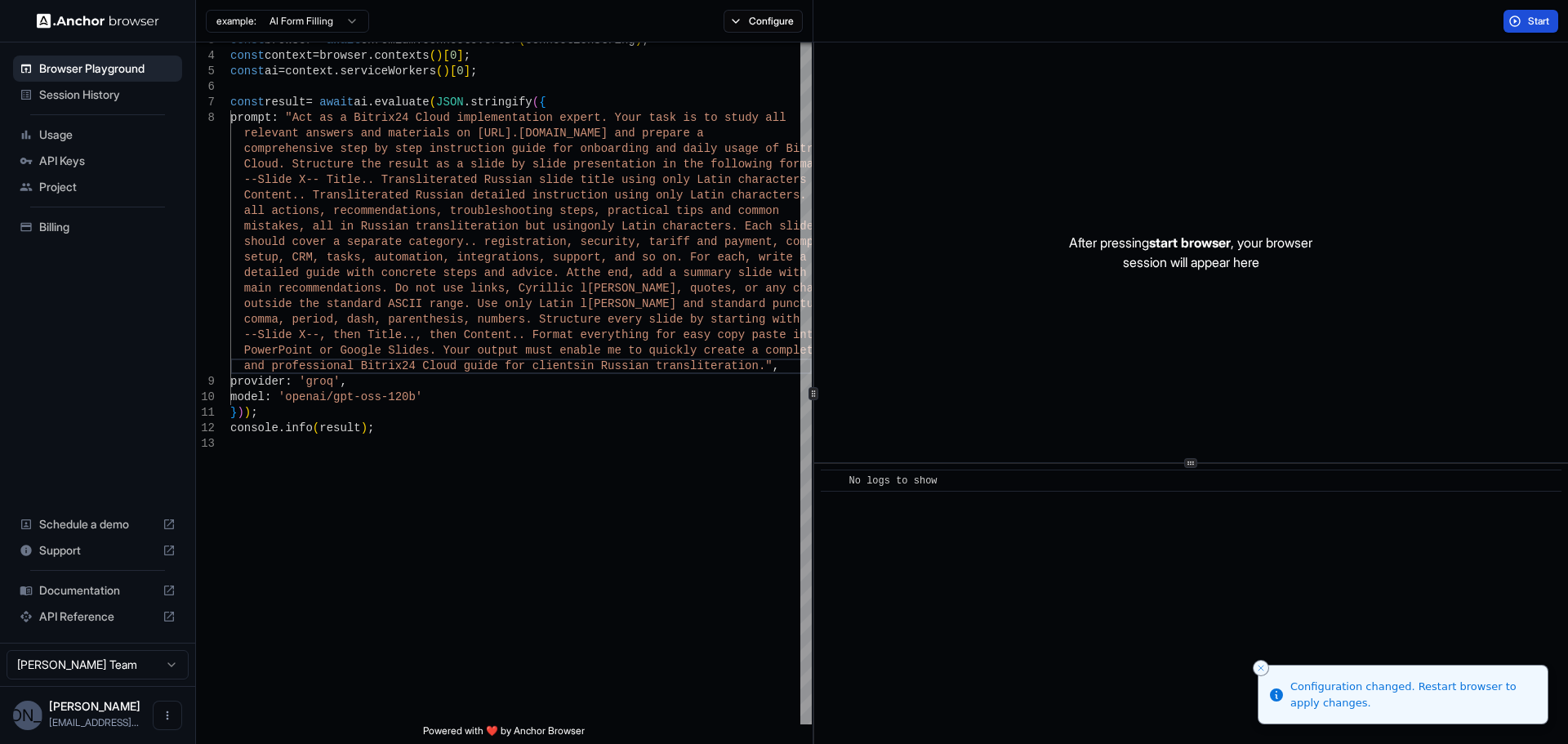
click at [1540, 21] on span "Start" at bounding box center [1539, 21] width 23 height 13
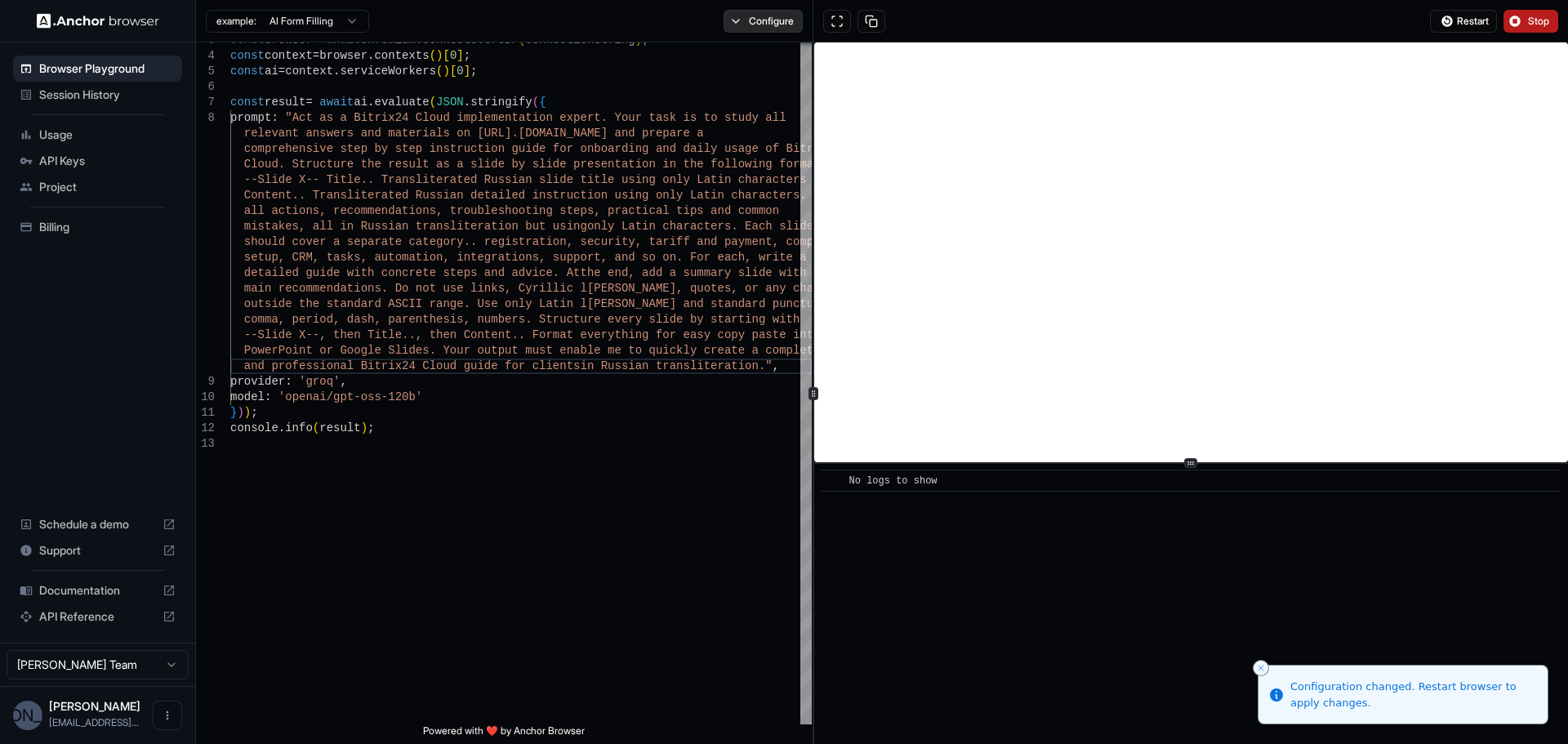
click at [763, 22] on button "Configure" at bounding box center [763, 21] width 79 height 23
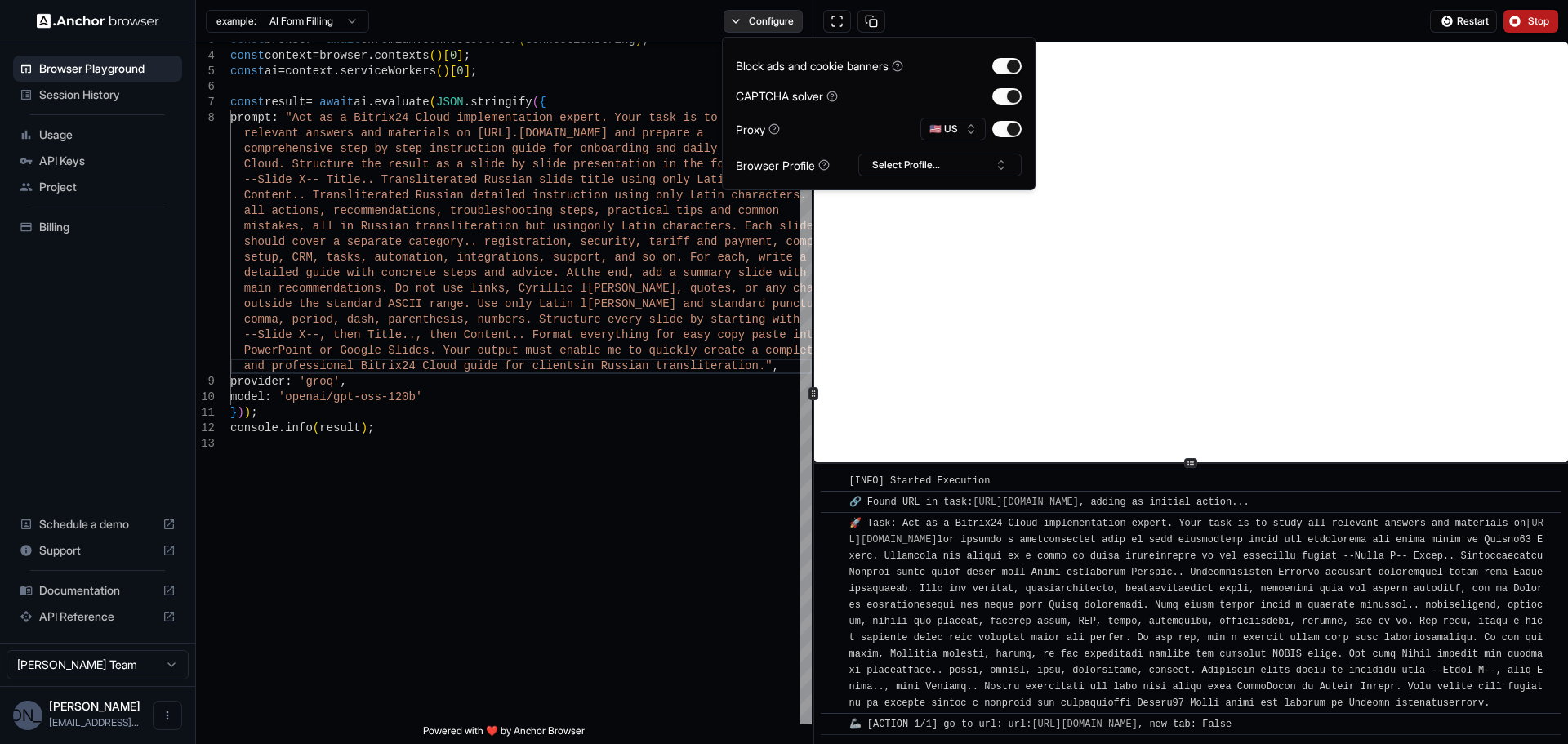
scroll to position [14, 0]
click at [763, 22] on button "Configure" at bounding box center [763, 21] width 79 height 23
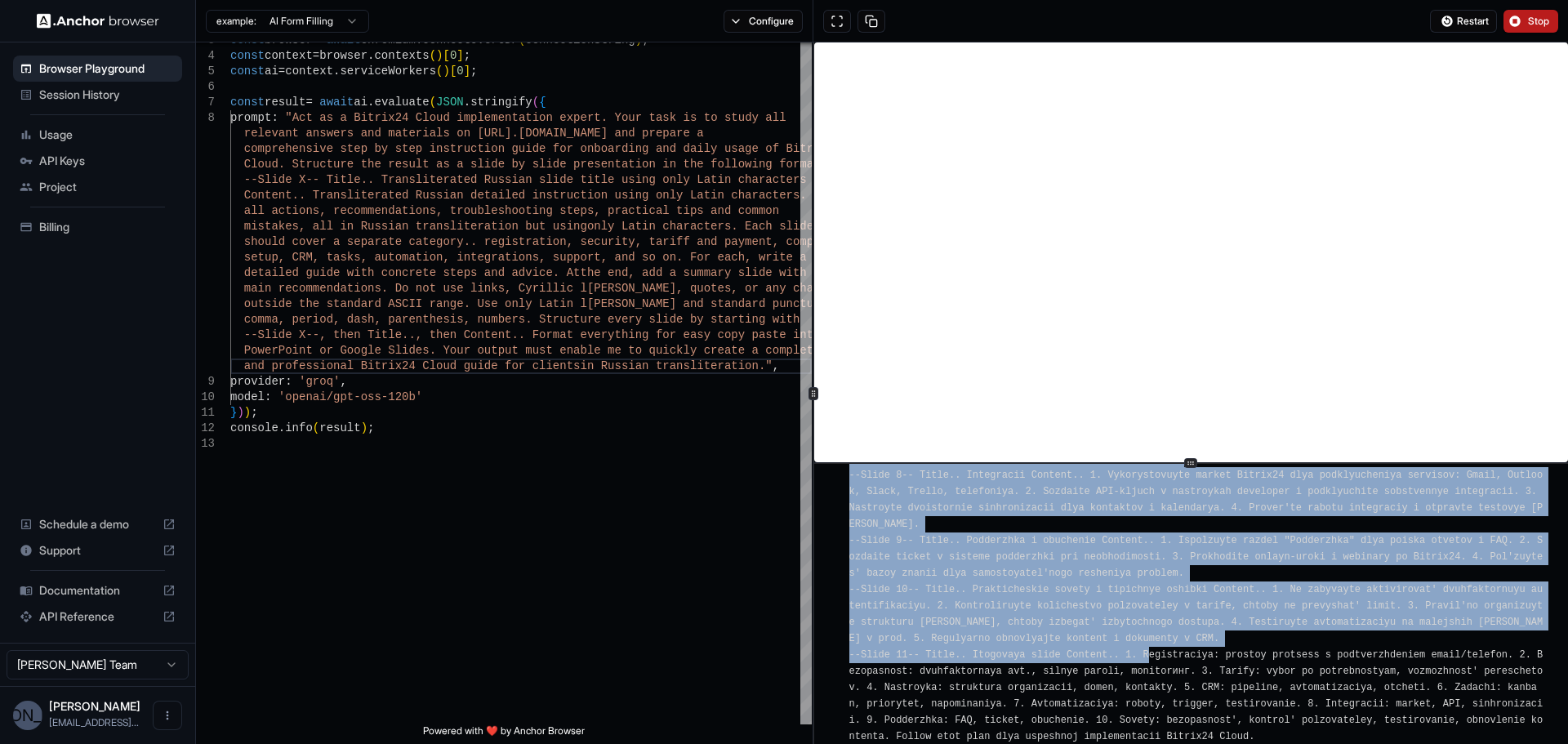
scroll to position [3387, 0]
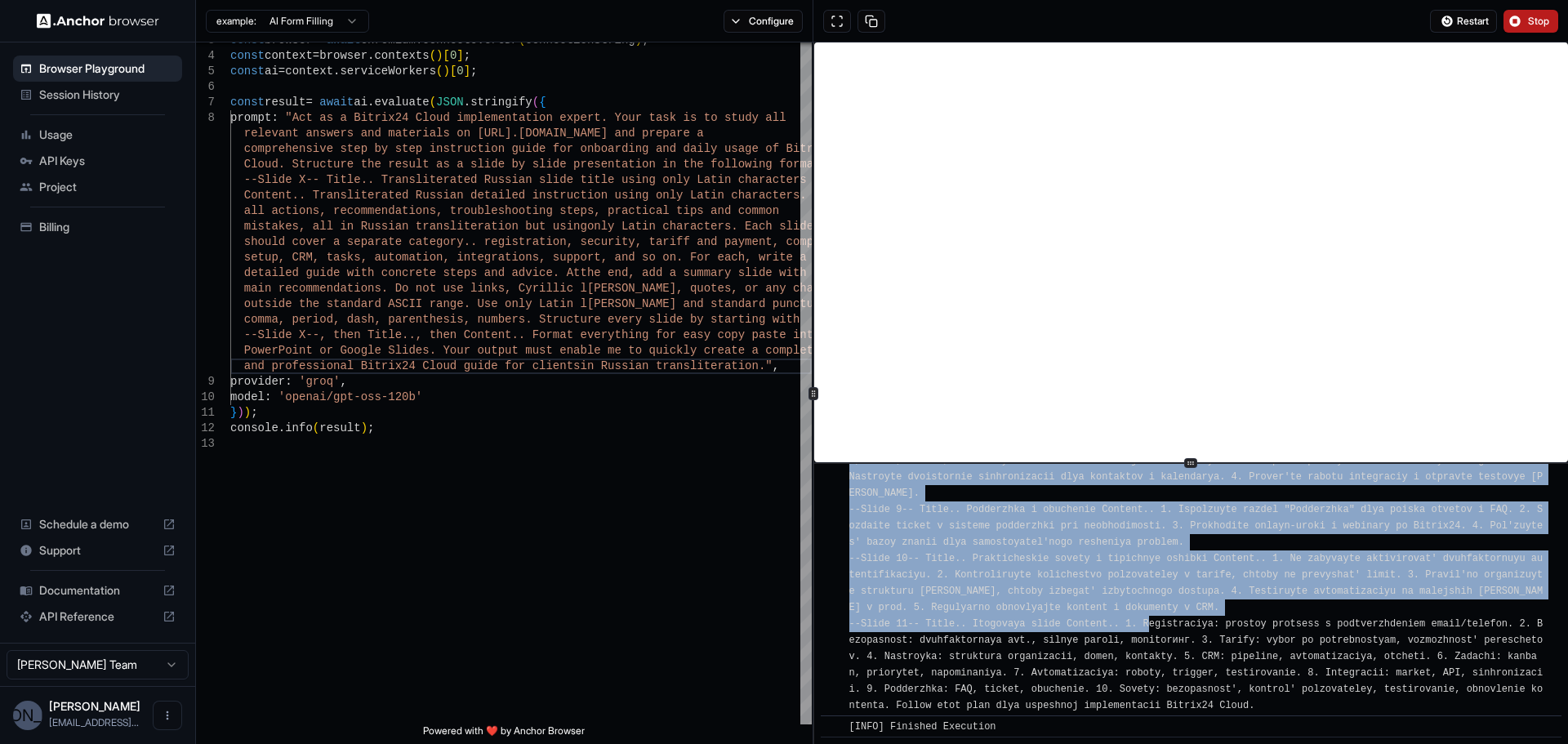
drag, startPoint x: 910, startPoint y: 602, endPoint x: 1311, endPoint y: 709, distance: 415.0
copy div "📄 Lorem Ipsumd: --Sitam 0-- Conse.. Adipiscingel s doei Tempori.. 0. Utlabore e…"
click at [1108, 644] on span "[INFO] --Slide 1-- Title.. Registraciya i vhod Content.. 1. Otkroyte stranicu […" at bounding box center [1200, 362] width 700 height 697
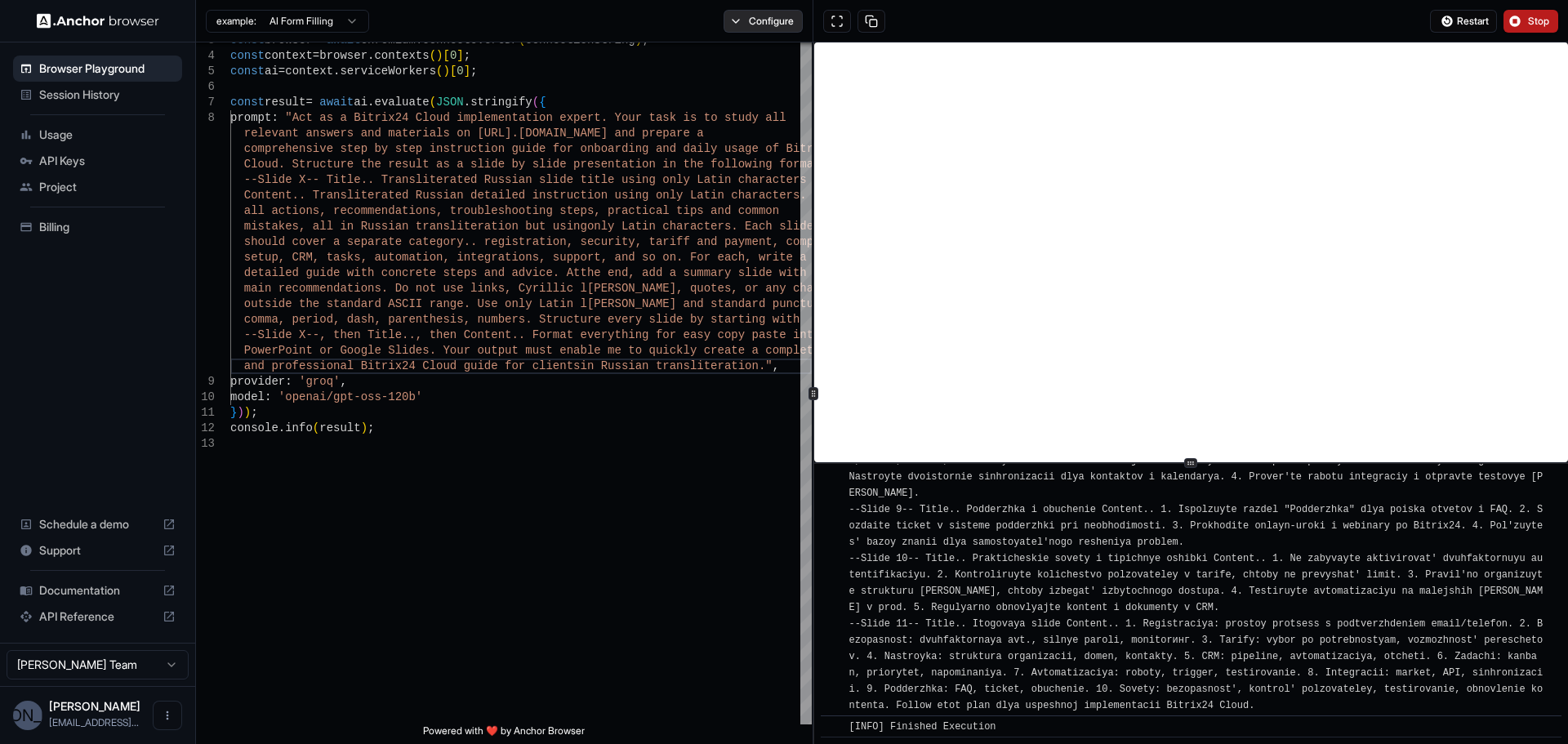
click at [755, 28] on button "Configure" at bounding box center [763, 21] width 79 height 23
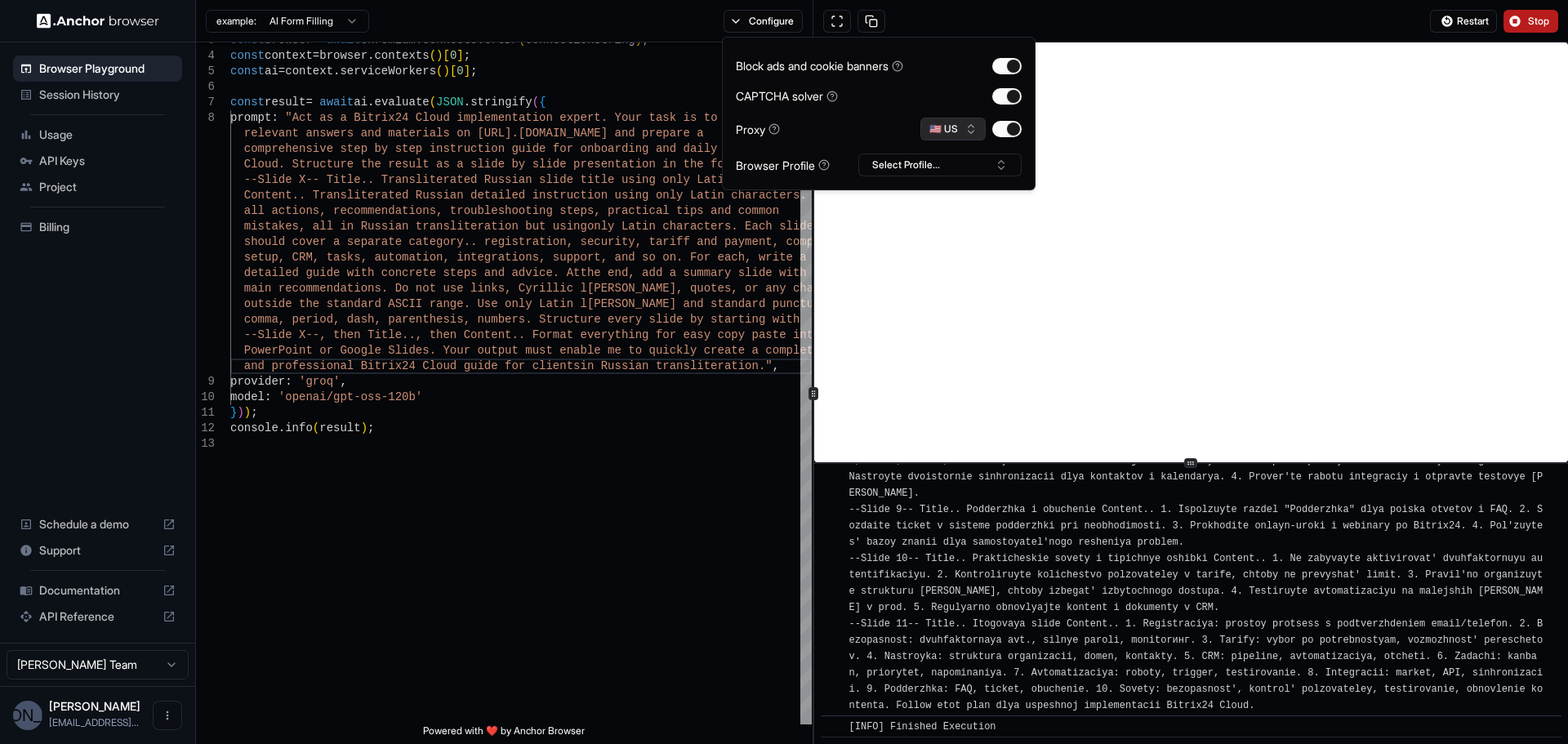
click at [971, 130] on button "🇺🇸 US" at bounding box center [953, 129] width 65 height 23
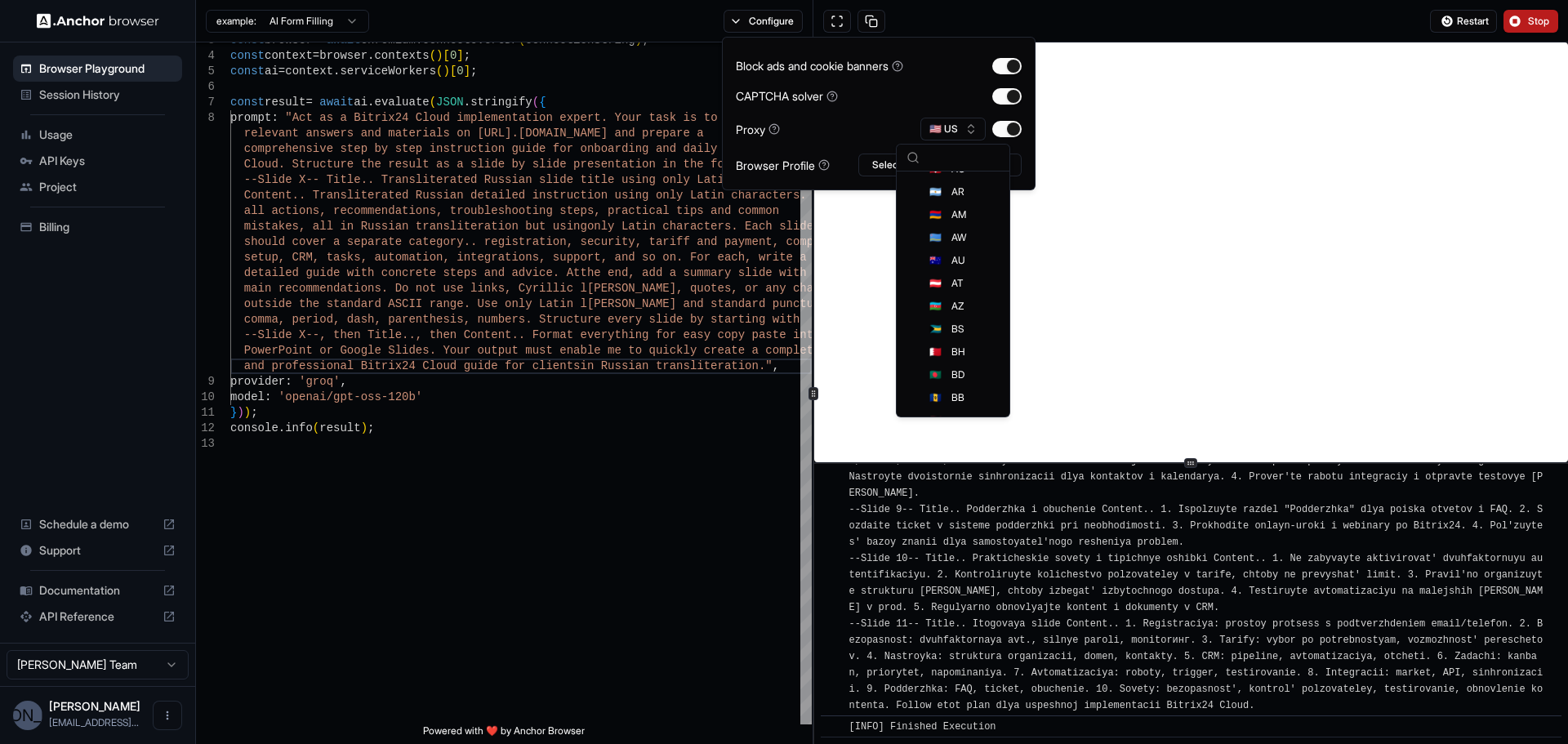
scroll to position [163, 0]
click at [958, 254] on span "AT" at bounding box center [957, 252] width 11 height 13
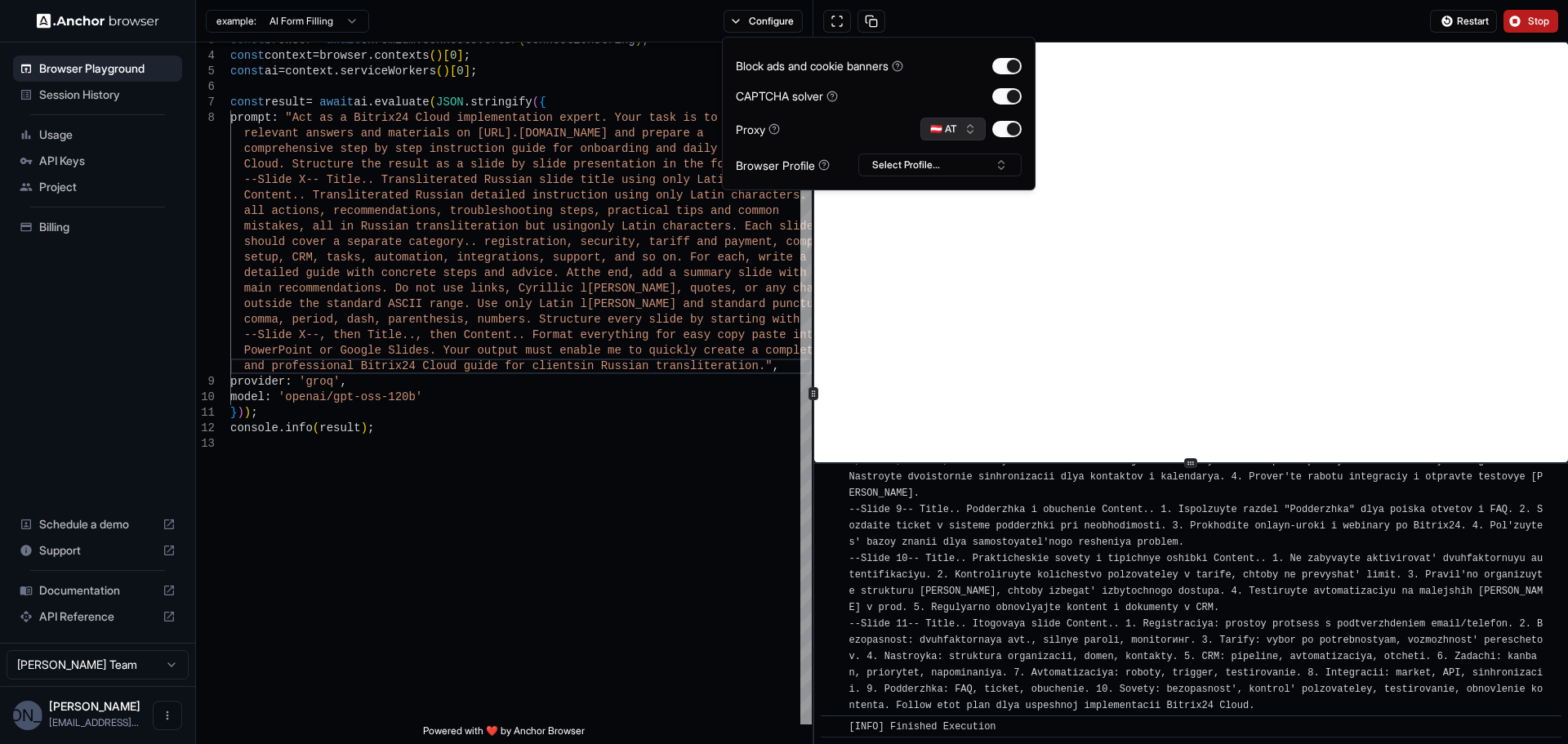
click at [945, 139] on button "🇦🇹 AT" at bounding box center [953, 129] width 65 height 23
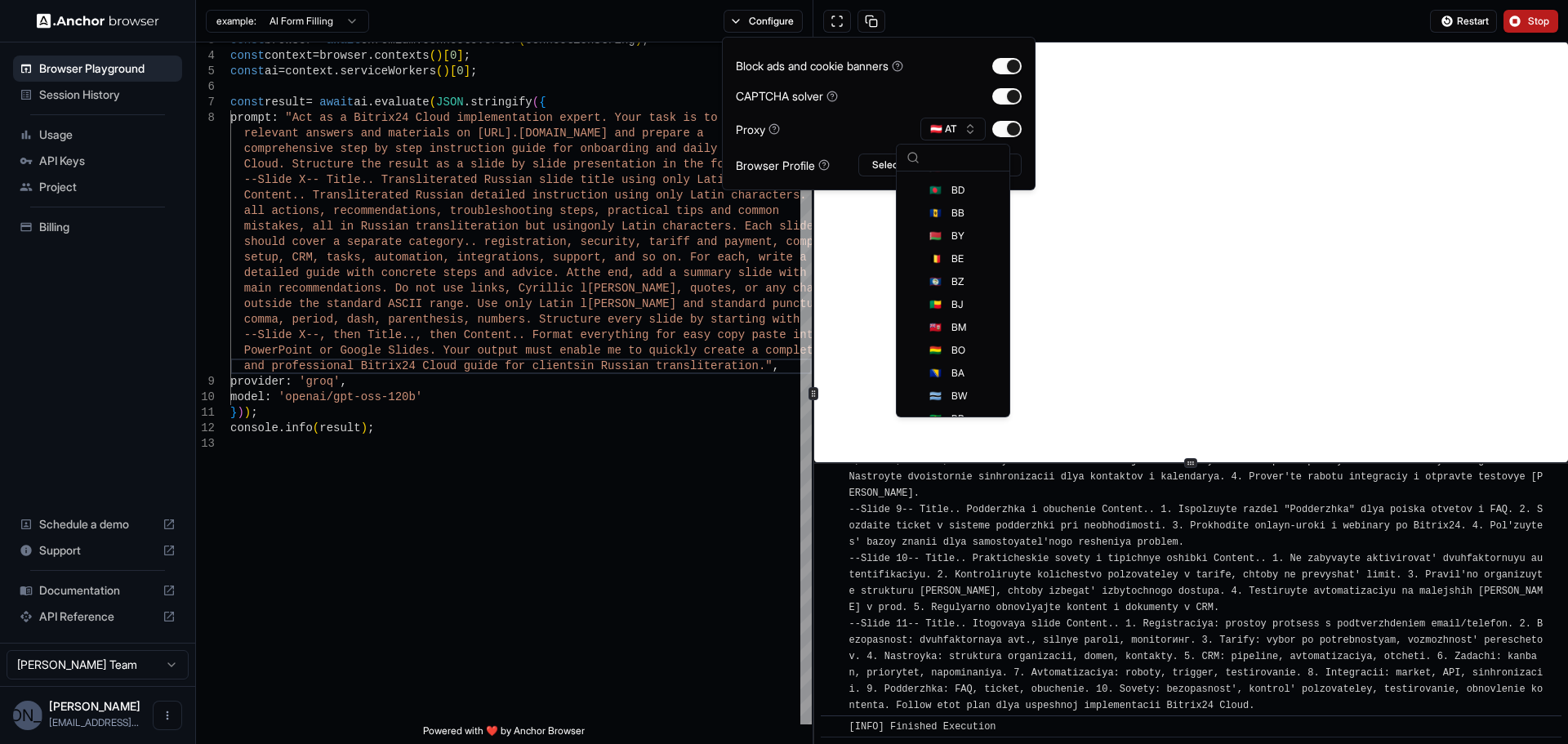
scroll to position [327, 0]
click at [959, 288] on span "BJ" at bounding box center [957, 294] width 12 height 13
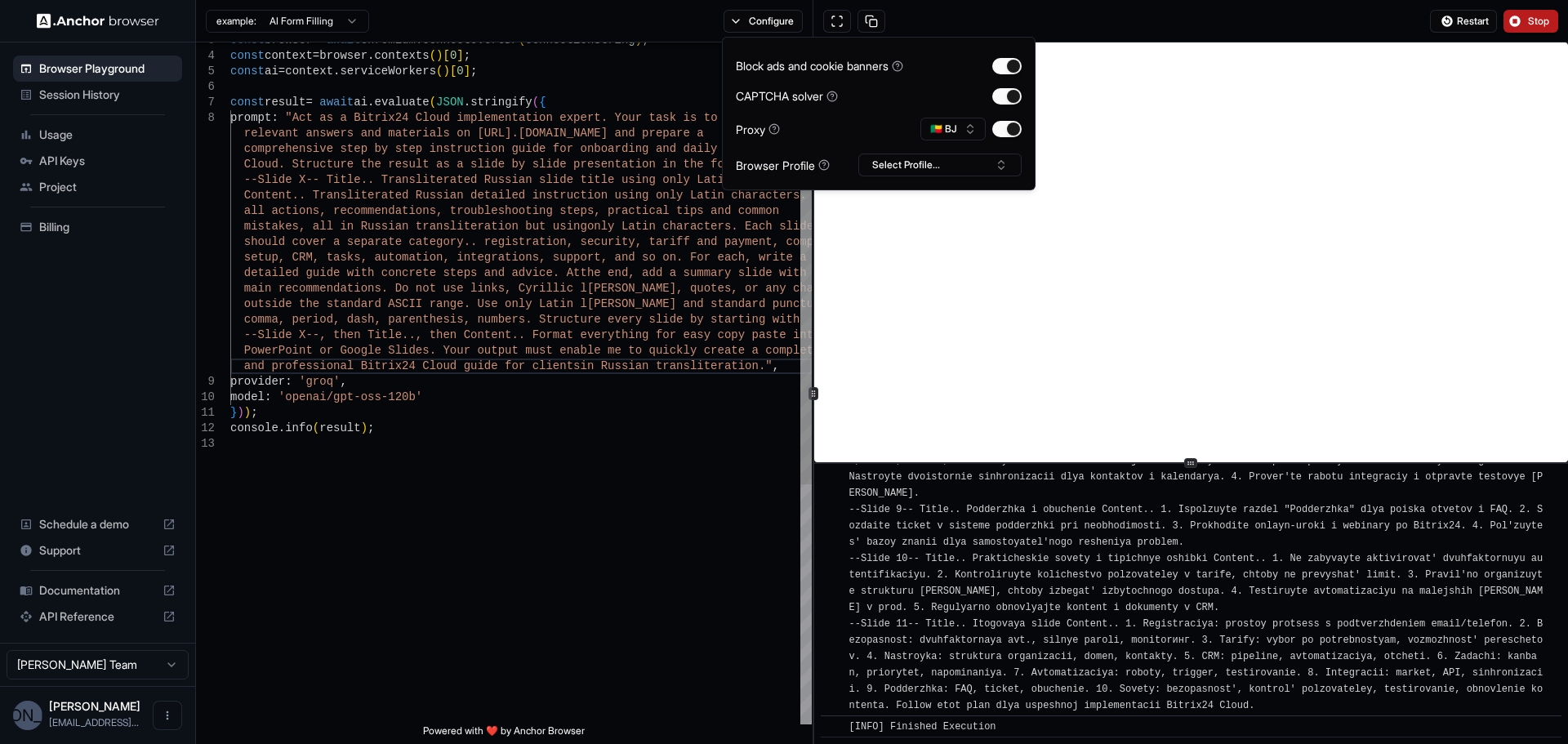
type textarea "**********"
click at [663, 291] on div "const result = await ai . evaluate ( JSON . stringify ( { prompt : "Act as a Bi…" at bounding box center [521, 559] width 581 height 1116
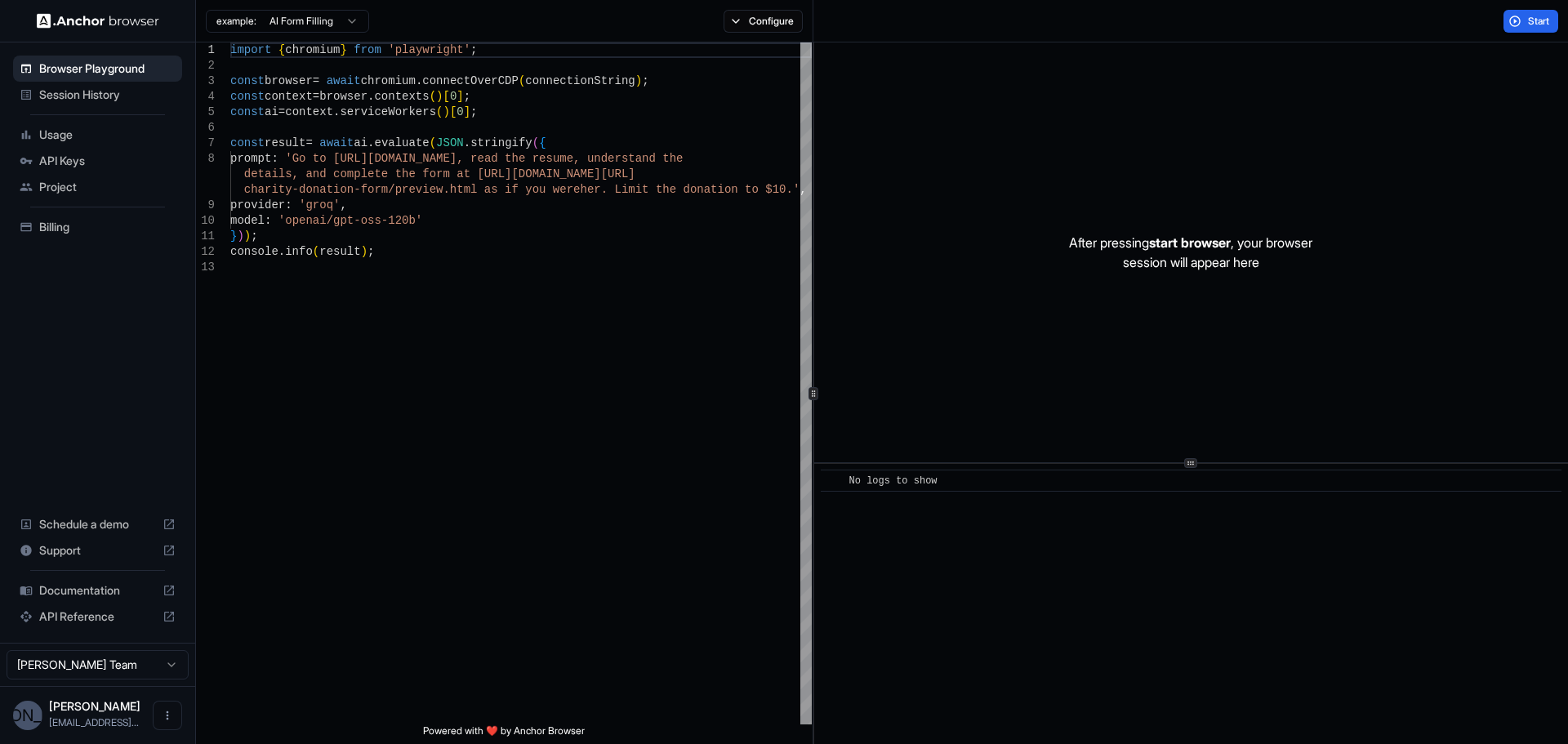
click at [79, 221] on span "Billing" at bounding box center [107, 227] width 136 height 17
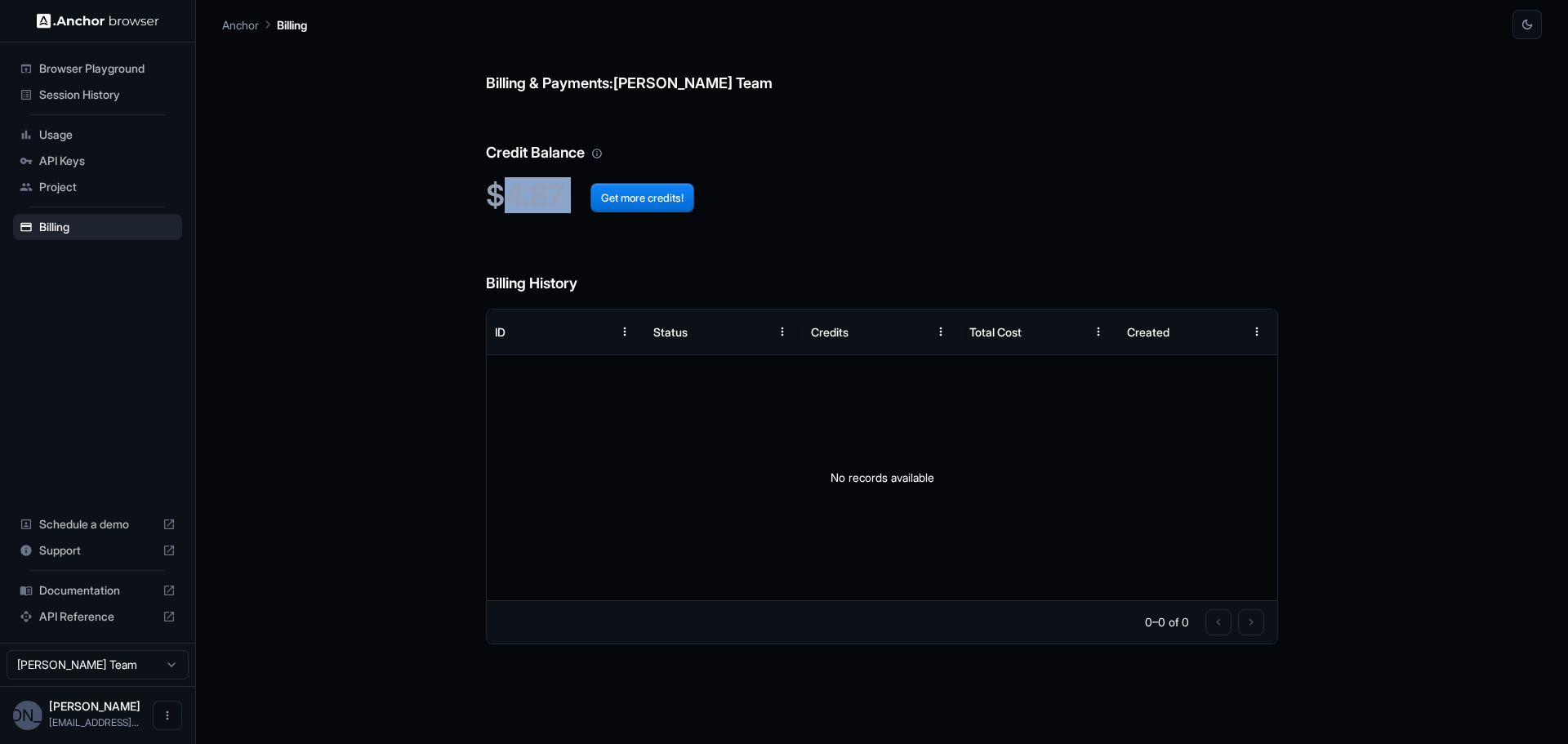
drag, startPoint x: 509, startPoint y: 194, endPoint x: 563, endPoint y: 195, distance: 54.0
click at [563, 195] on h2 "$4.87 Get more credits!" at bounding box center [882, 196] width 792 height 35
click at [657, 115] on h6 "Credit Balance" at bounding box center [882, 136] width 792 height 56
click at [93, 69] on span "Browser Playground" at bounding box center [107, 69] width 136 height 17
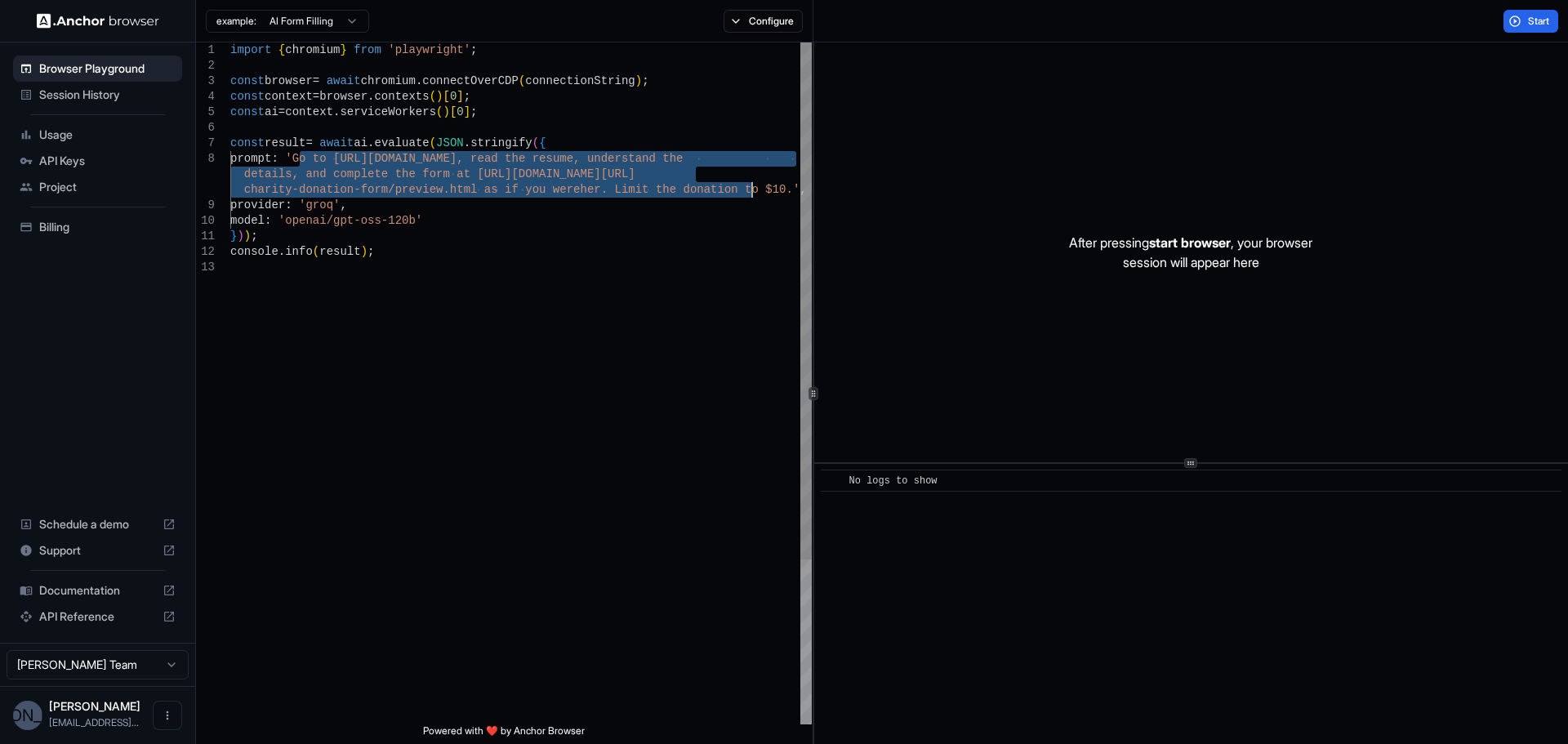
drag, startPoint x: 299, startPoint y: 158, endPoint x: 752, endPoint y: 189, distance: 454.1
click at [752, 189] on div "import { chromium } from 'playwright' ; const browser = await chromium . connec…" at bounding box center [521, 491] width 581 height 899
type textarea "**********"
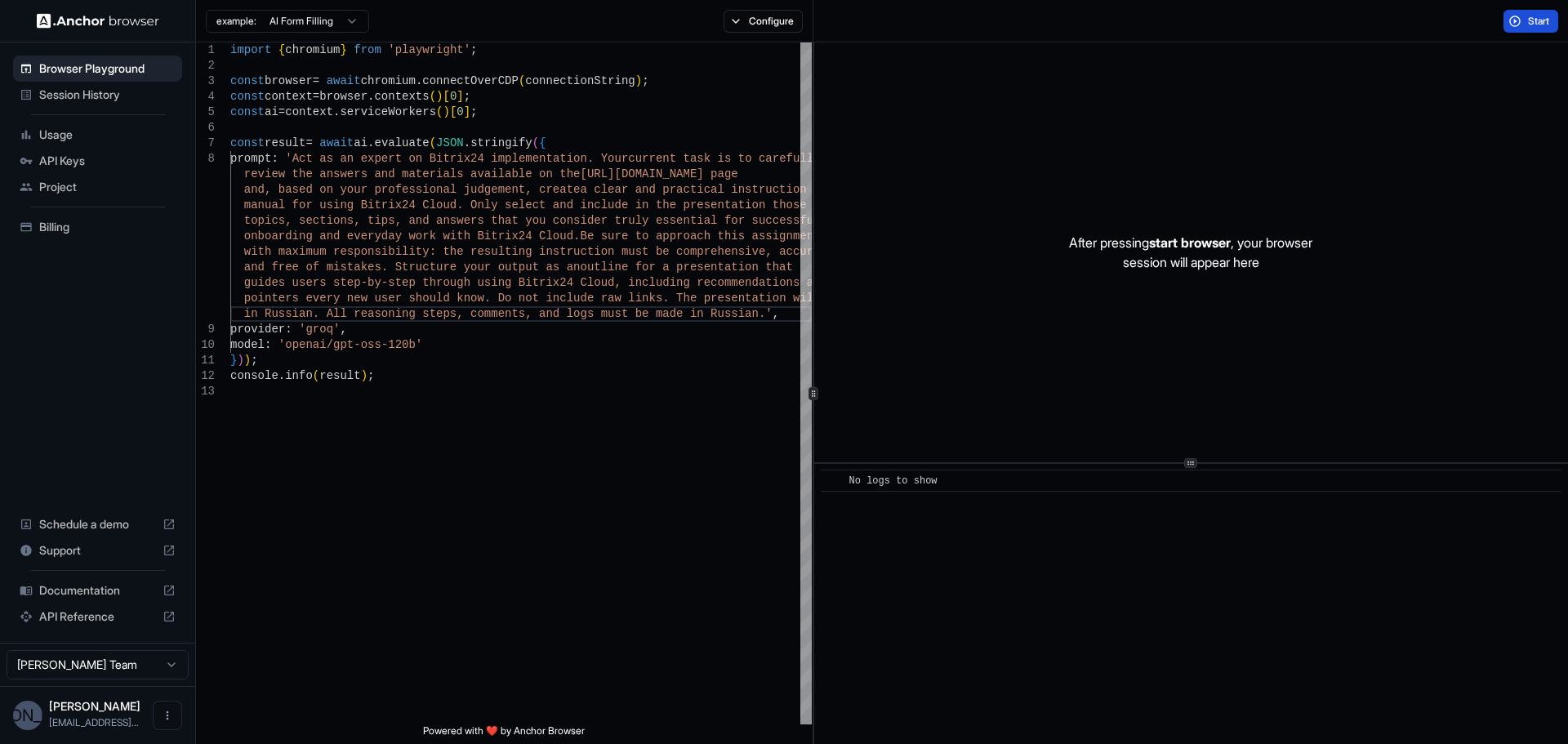
click at [1520, 22] on button "Start" at bounding box center [1531, 21] width 55 height 23
click at [788, 28] on div "Configure" at bounding box center [763, 21] width 99 height 23
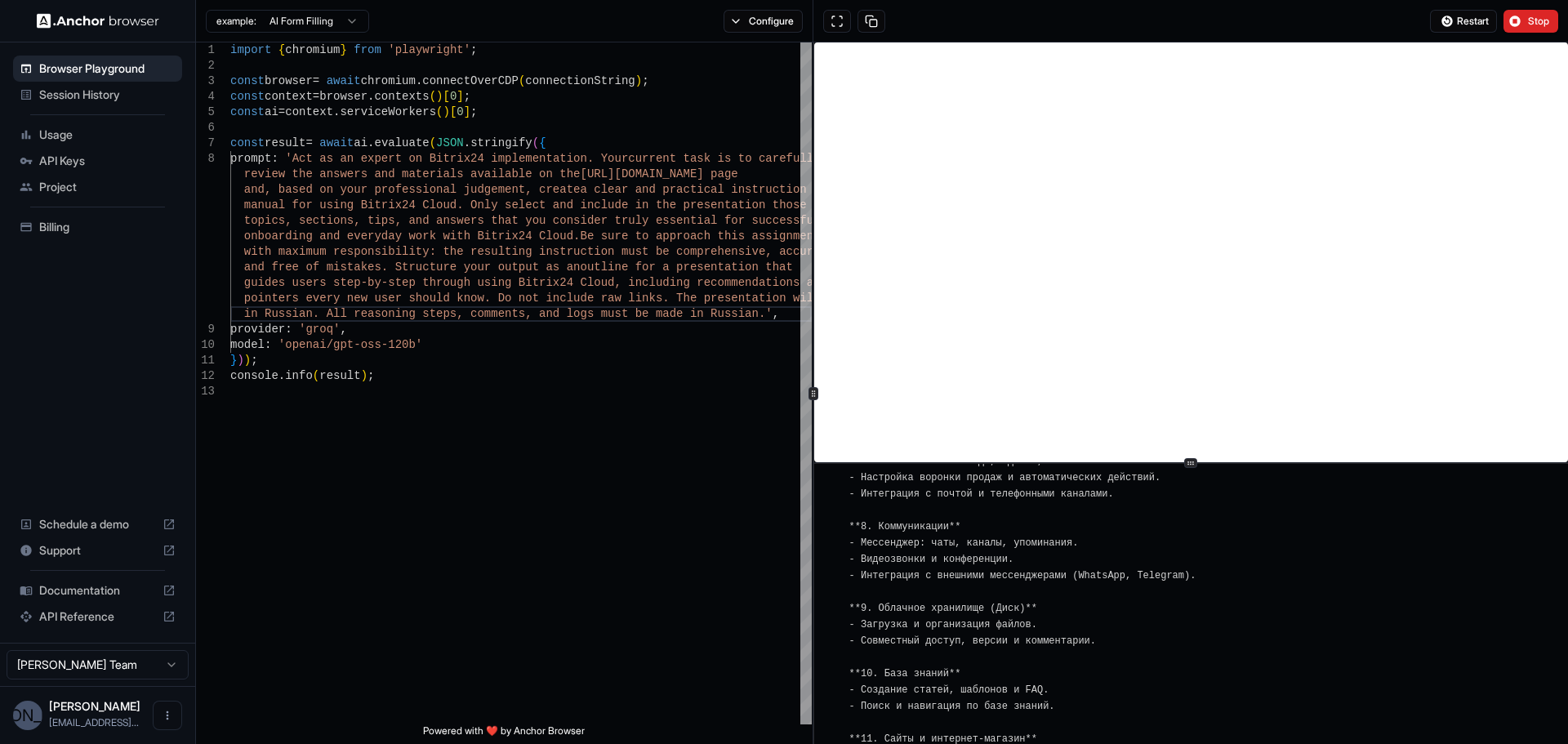
scroll to position [3034, 0]
